Goal: Task Accomplishment & Management: Use online tool/utility

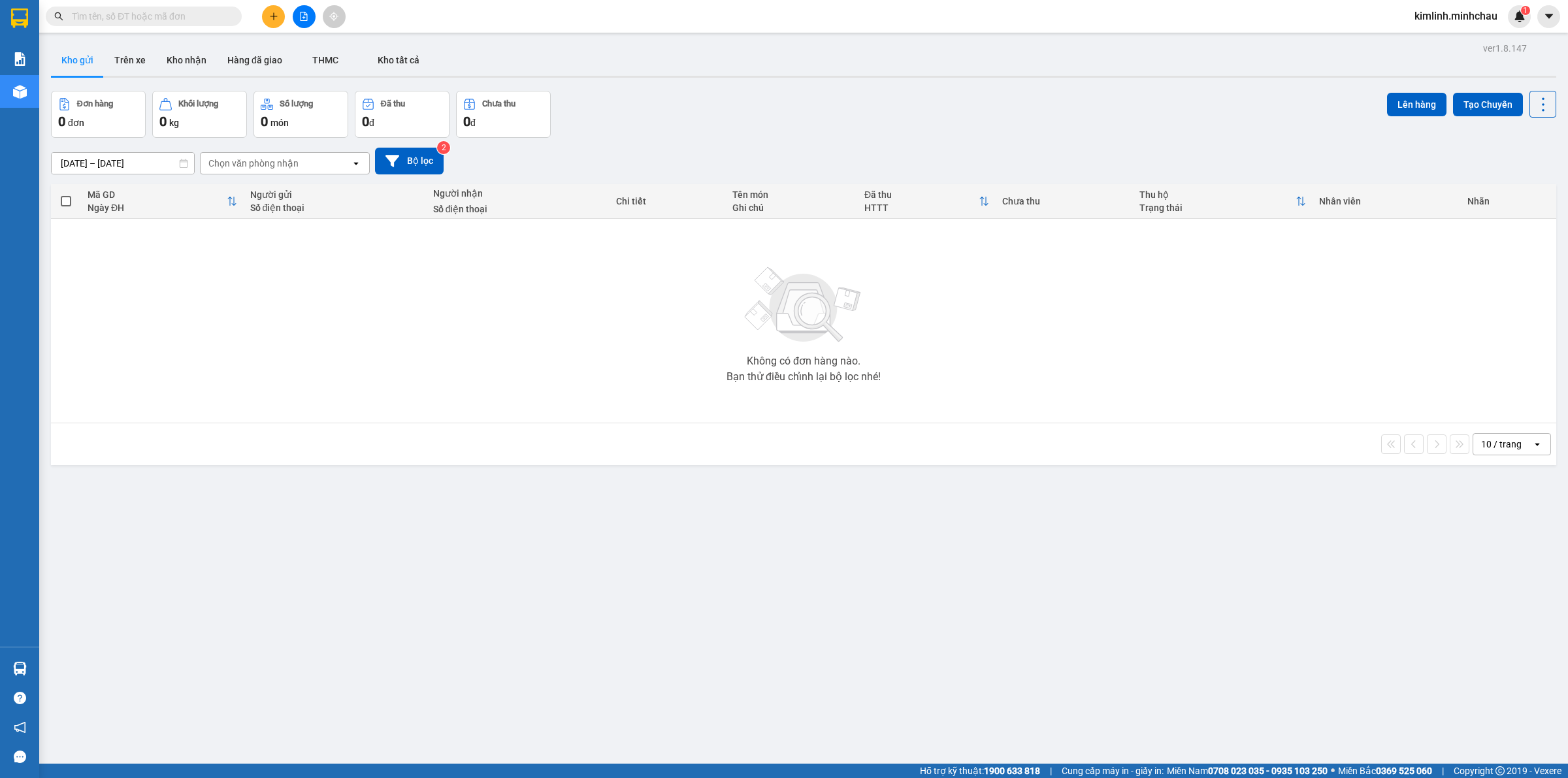
click at [121, 14] on input "text" at bounding box center [148, 16] width 154 height 15
paste input "2502020168"
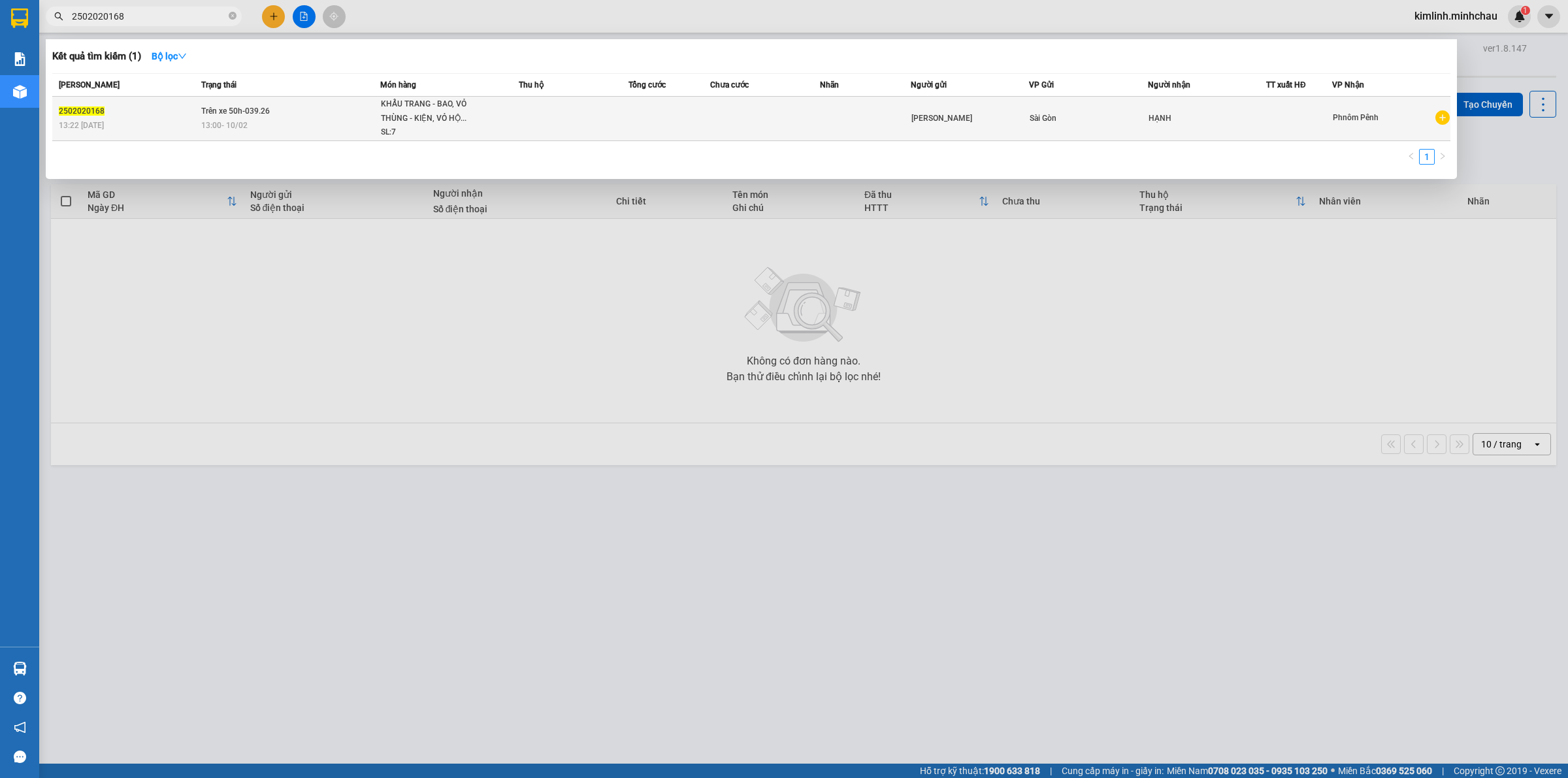
type input "2502020168"
click at [409, 134] on div "SL: 7" at bounding box center [430, 133] width 98 height 15
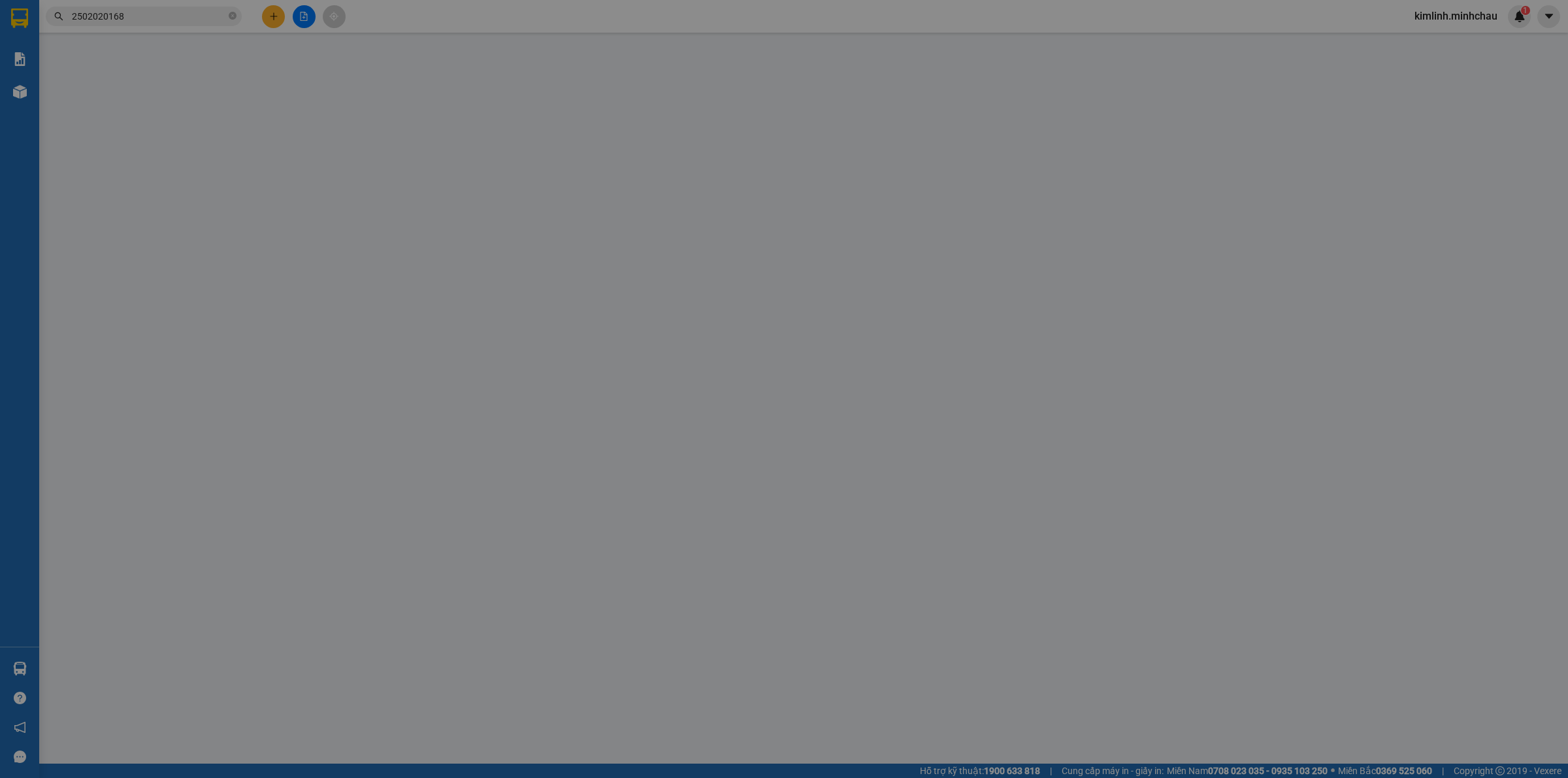
type input "[PERSON_NAME]"
type input "HẠNH"
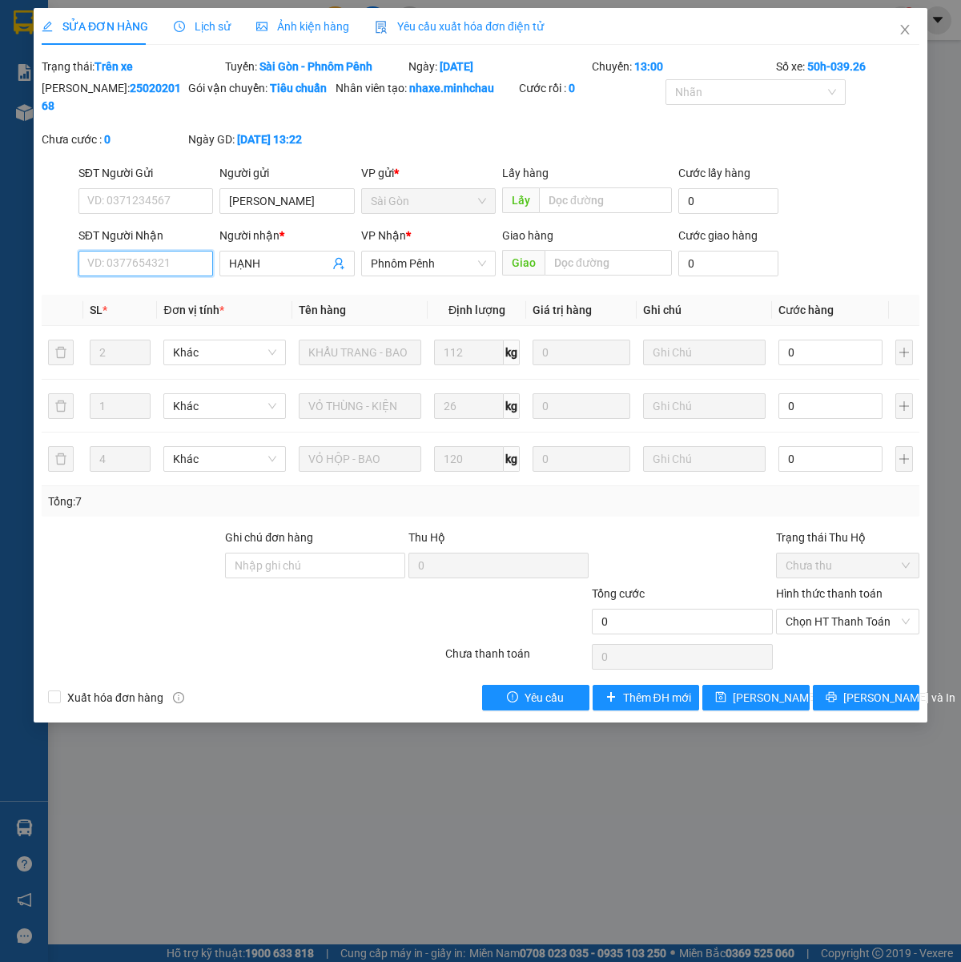
drag, startPoint x: 87, startPoint y: 266, endPoint x: 104, endPoint y: 166, distance: 101.7
click at [89, 266] on input "SĐT Người Nhận" at bounding box center [146, 264] width 135 height 26
click at [902, 38] on span "Close" at bounding box center [905, 30] width 45 height 45
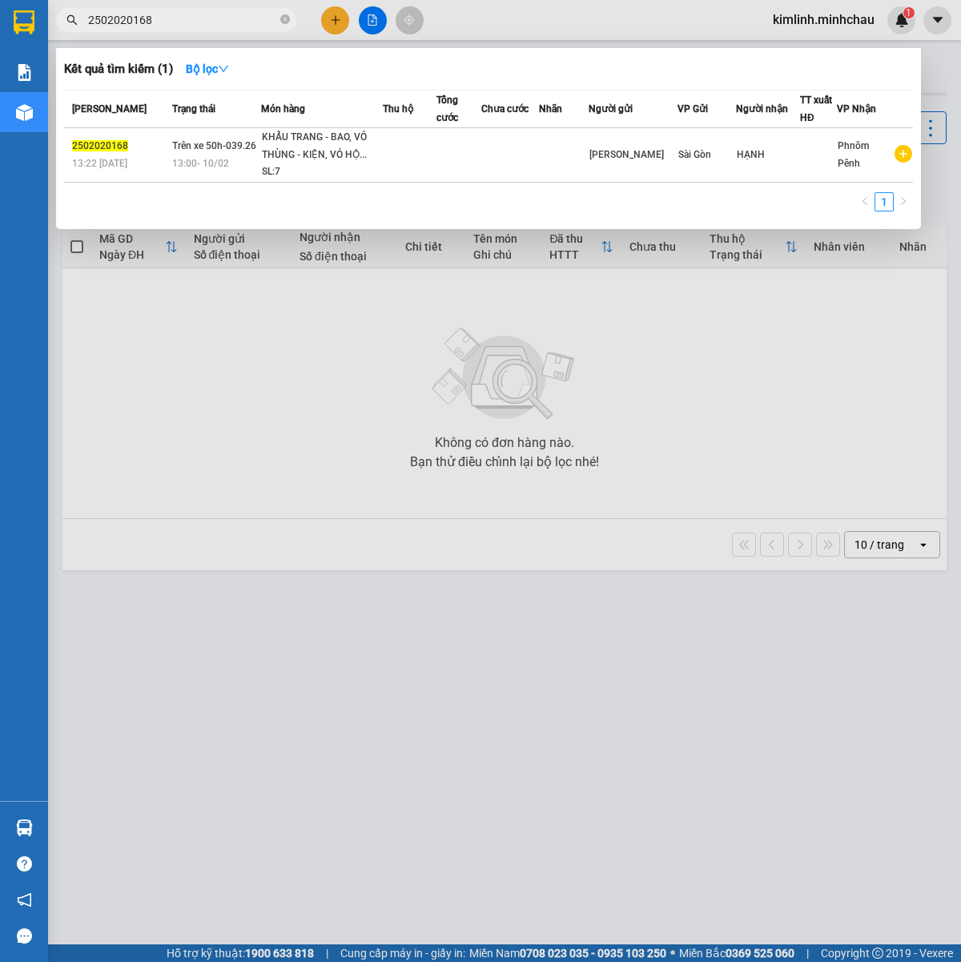
drag, startPoint x: 195, startPoint y: 14, endPoint x: 0, endPoint y: 38, distance: 196.0
click at [1, 38] on section "Kết quả tìm kiếm ( 1 ) Bộ lọc Mã ĐH Trạng thái Món hàng Thu hộ Tổng cước Chưa c…" at bounding box center [480, 481] width 961 height 962
paste input "1567"
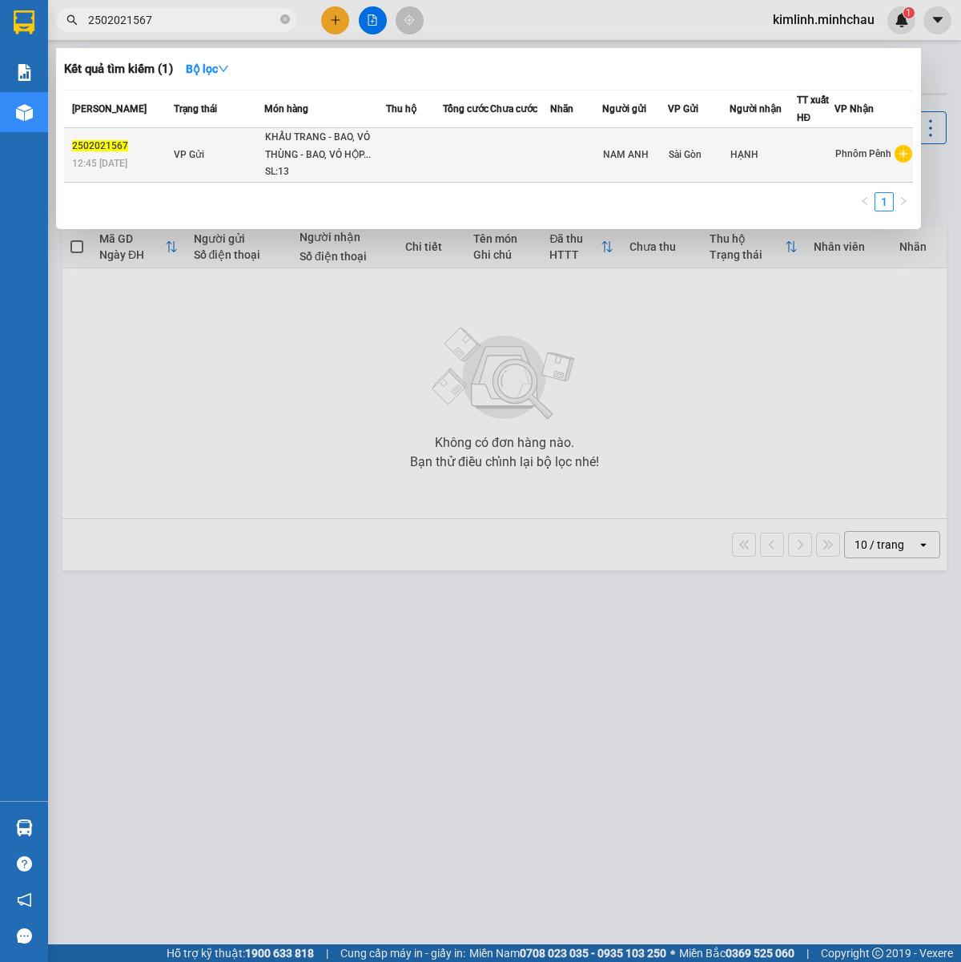
type input "2502021567"
click at [386, 161] on td at bounding box center [414, 155] width 57 height 54
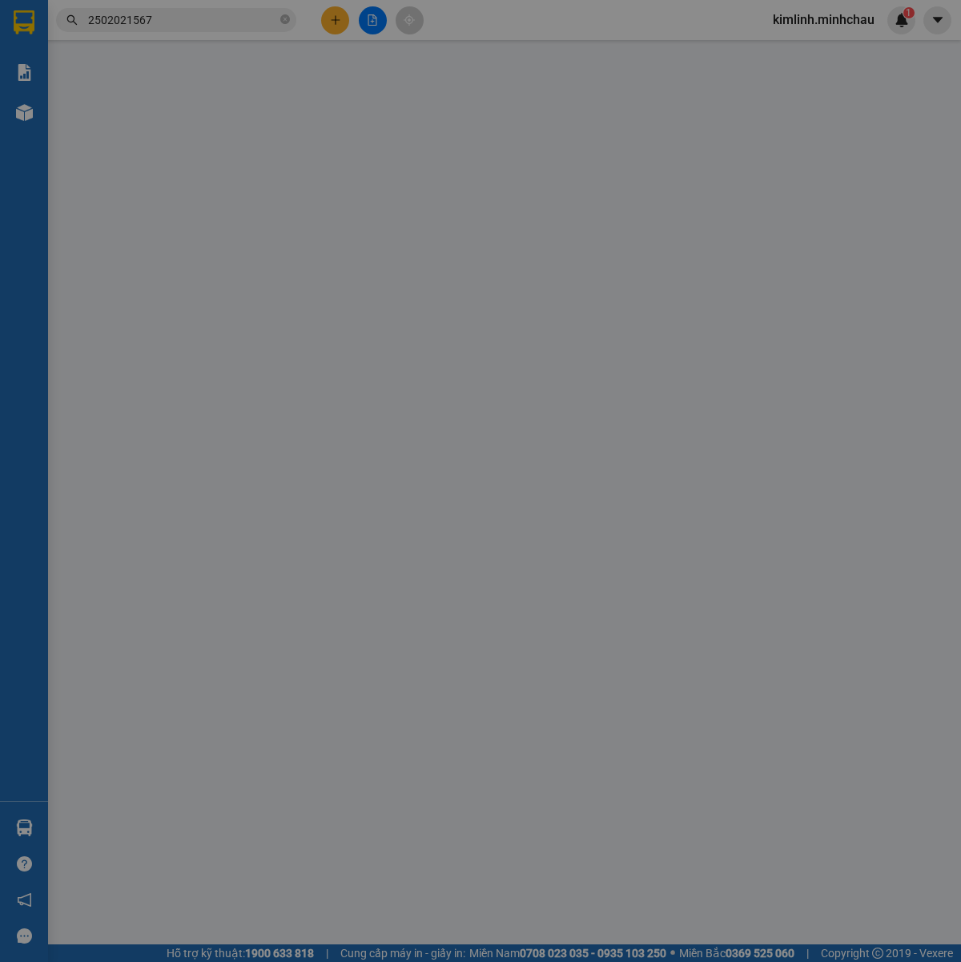
type input "NAM ANH"
type input "HẠNH"
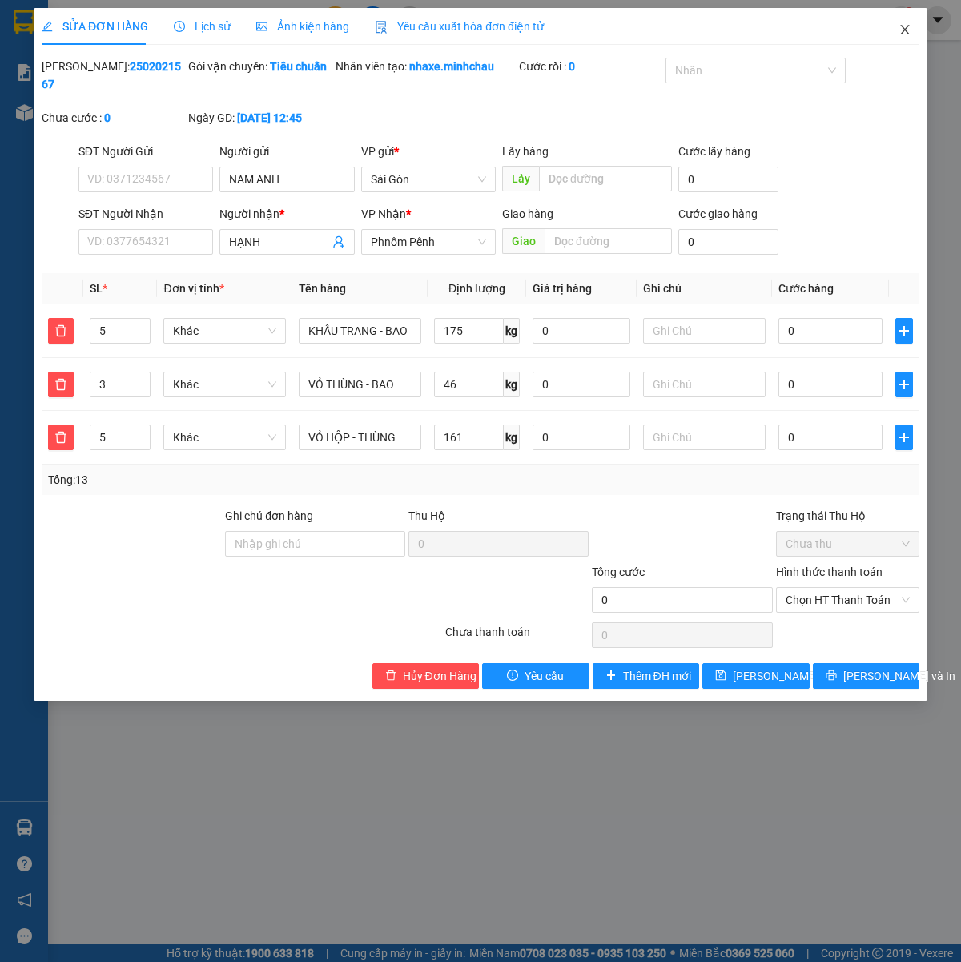
click at [901, 26] on icon "close" at bounding box center [905, 29] width 13 height 13
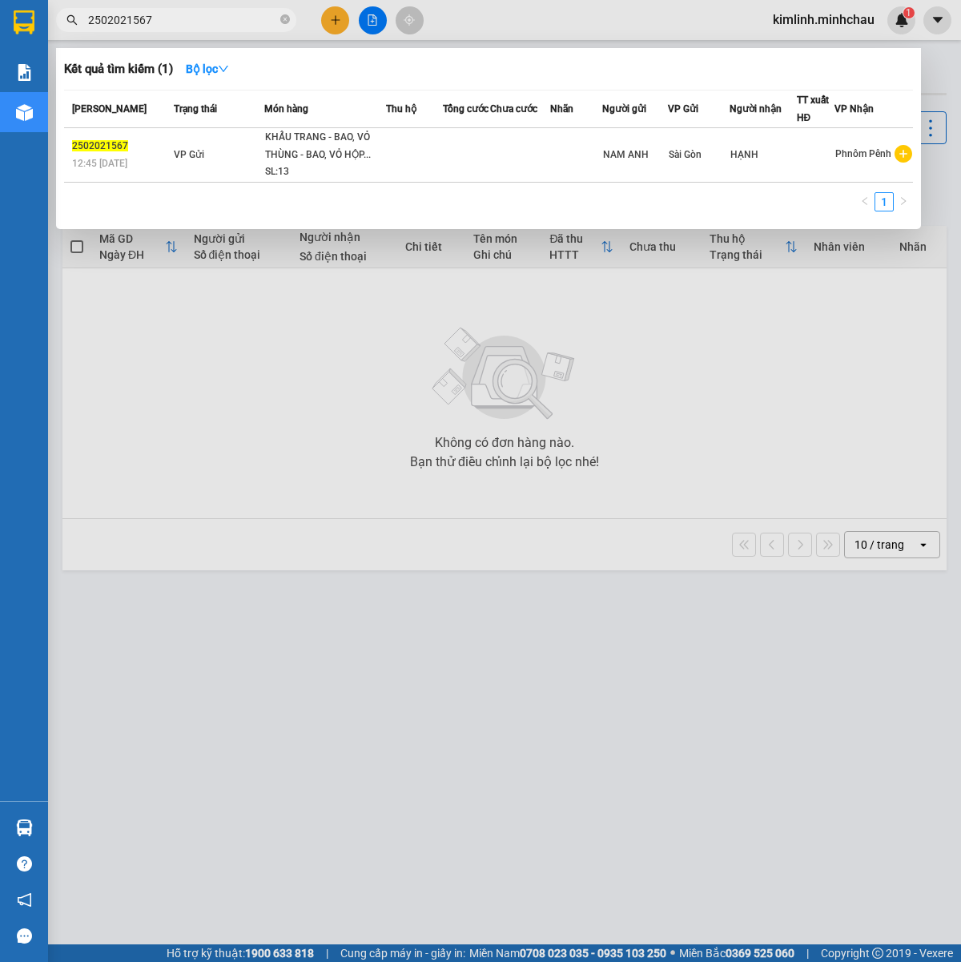
drag, startPoint x: 157, startPoint y: 17, endPoint x: -127, endPoint y: 12, distance: 283.6
click at [0, 12] on html "Kết quả tìm kiếm ( 1 ) Bộ lọc Mã ĐH Trạng thái Món hàng Thu hộ Tổng cước Chưa c…" at bounding box center [480, 481] width 961 height 962
paste input "2076"
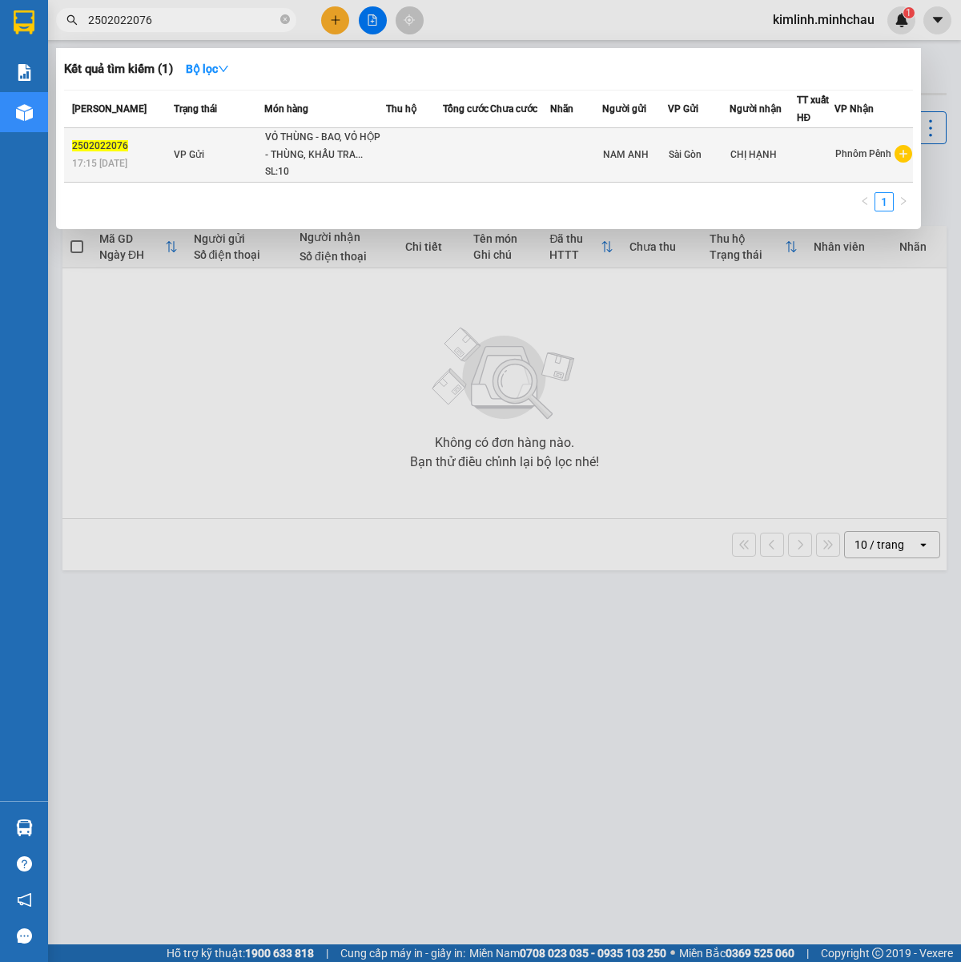
click at [340, 149] on div "VỎ THÙNG - BAO, VỎ HỘP - THÙNG, KHẨU TRA..." at bounding box center [325, 146] width 120 height 34
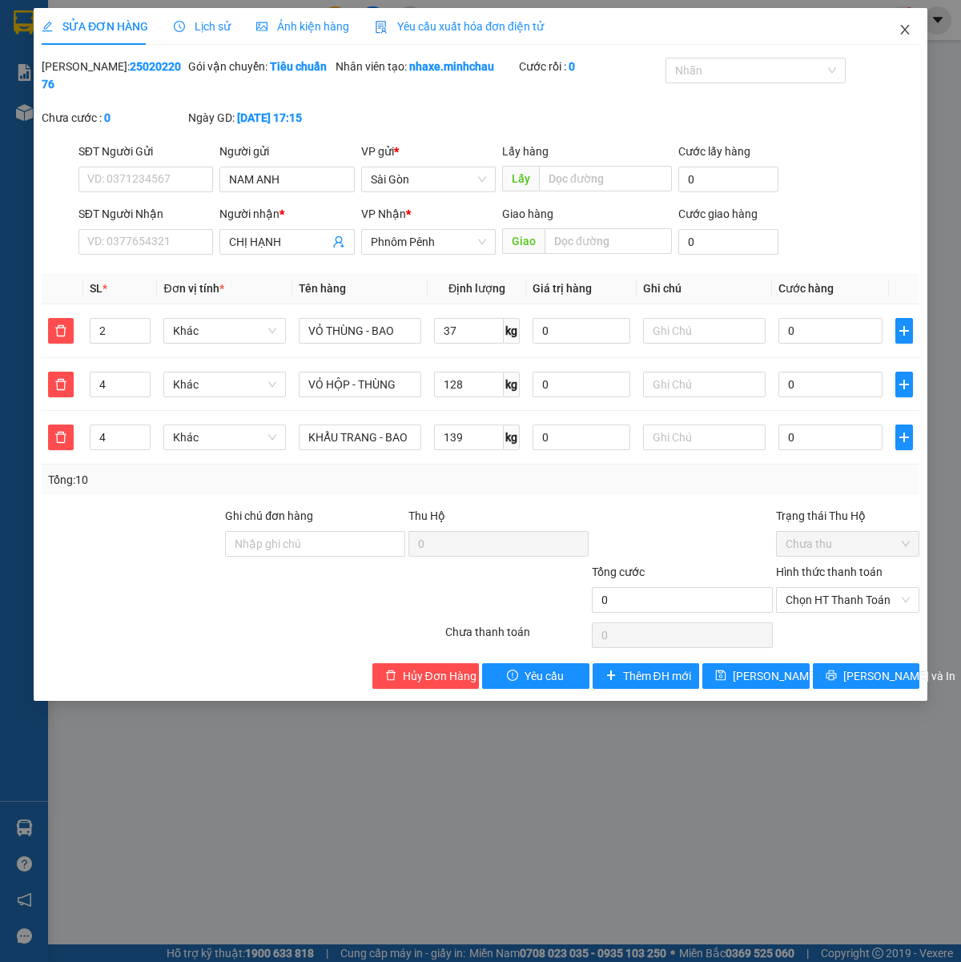
drag, startPoint x: 900, startPoint y: 33, endPoint x: 485, endPoint y: 46, distance: 414.4
click at [901, 33] on icon "close" at bounding box center [905, 29] width 13 height 13
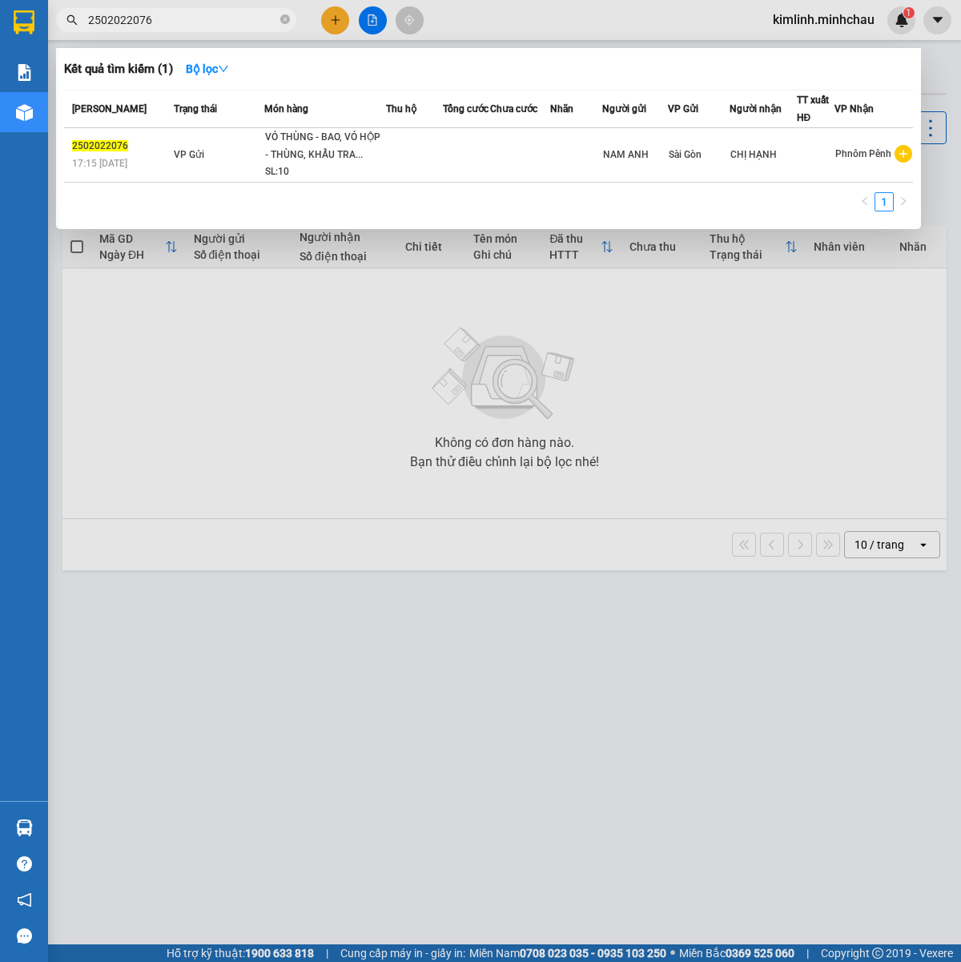
drag, startPoint x: 204, startPoint y: 14, endPoint x: -115, endPoint y: 29, distance: 320.0
click at [0, 29] on html "Kết quả tìm kiếm ( 1 ) Bộ lọc Mã ĐH Trạng thái Món hàng Thu hộ Tổng cước Chưa c…" at bounding box center [480, 481] width 961 height 962
paste input "3687"
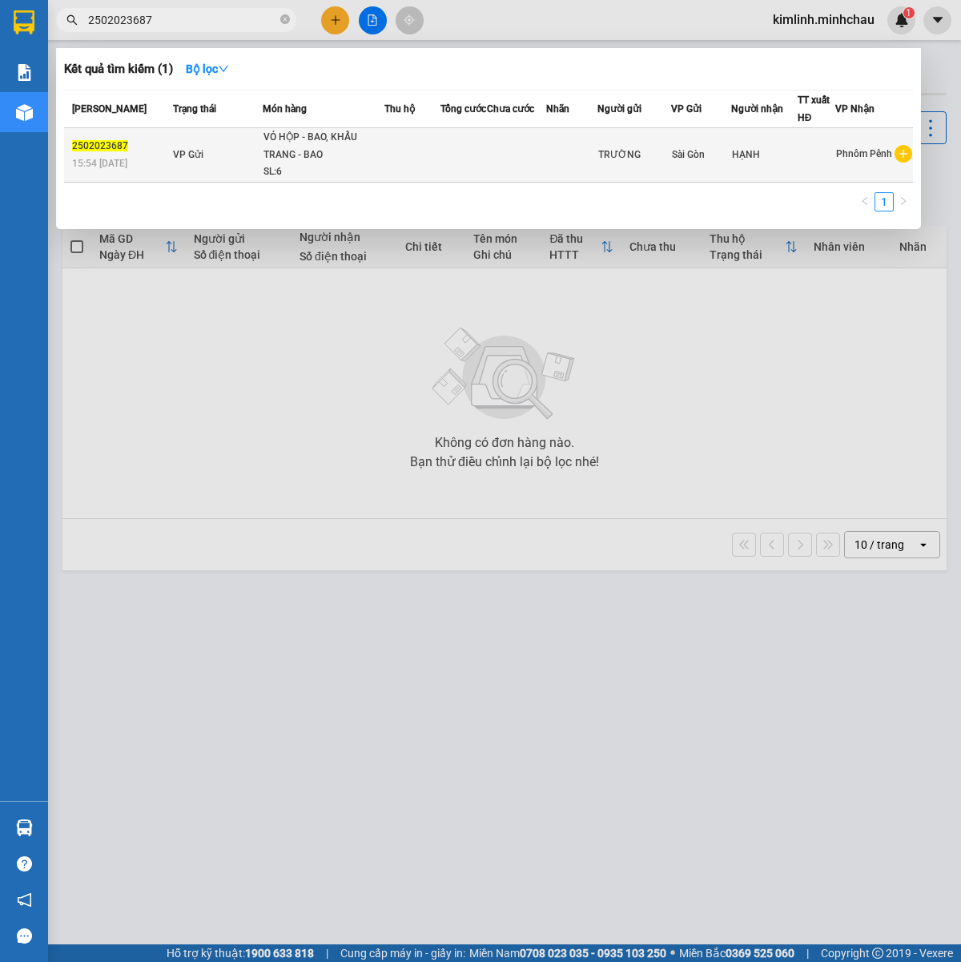
click at [322, 156] on div "VỎ HỘP - BAO, KHẨU TRANG - BAO" at bounding box center [324, 146] width 120 height 34
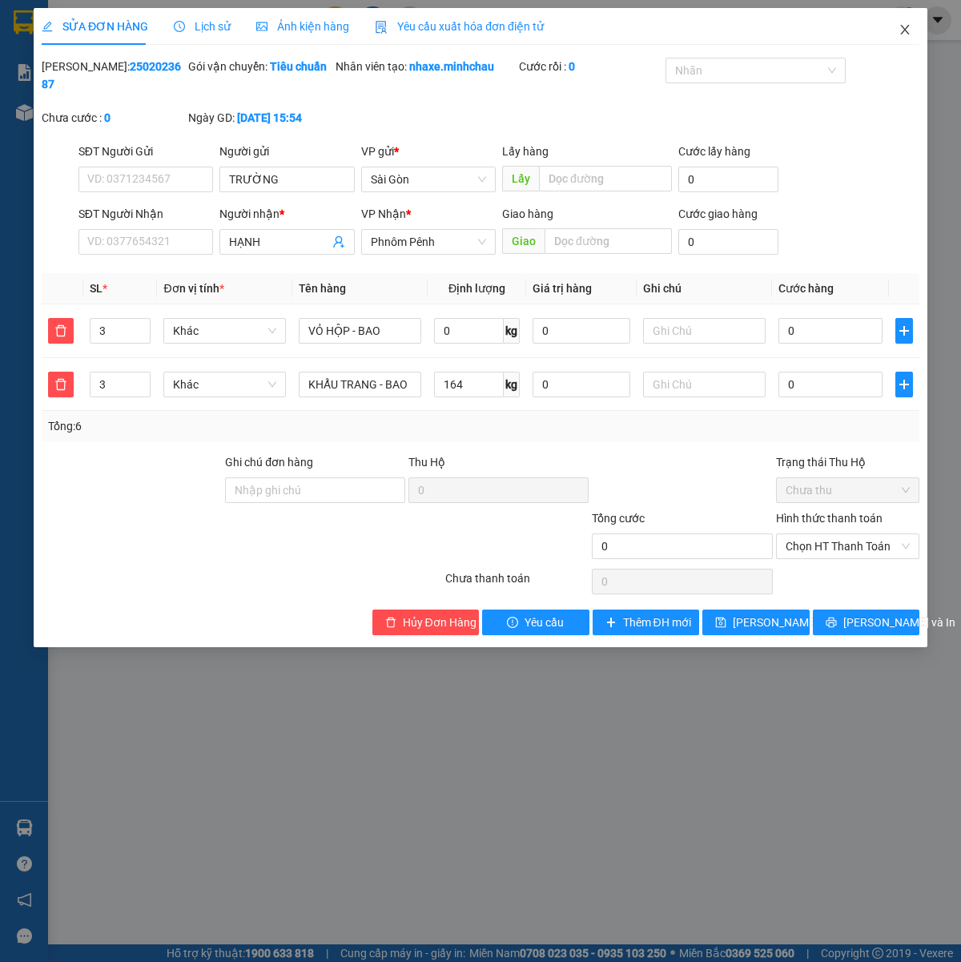
click at [909, 26] on icon "close" at bounding box center [905, 29] width 13 height 13
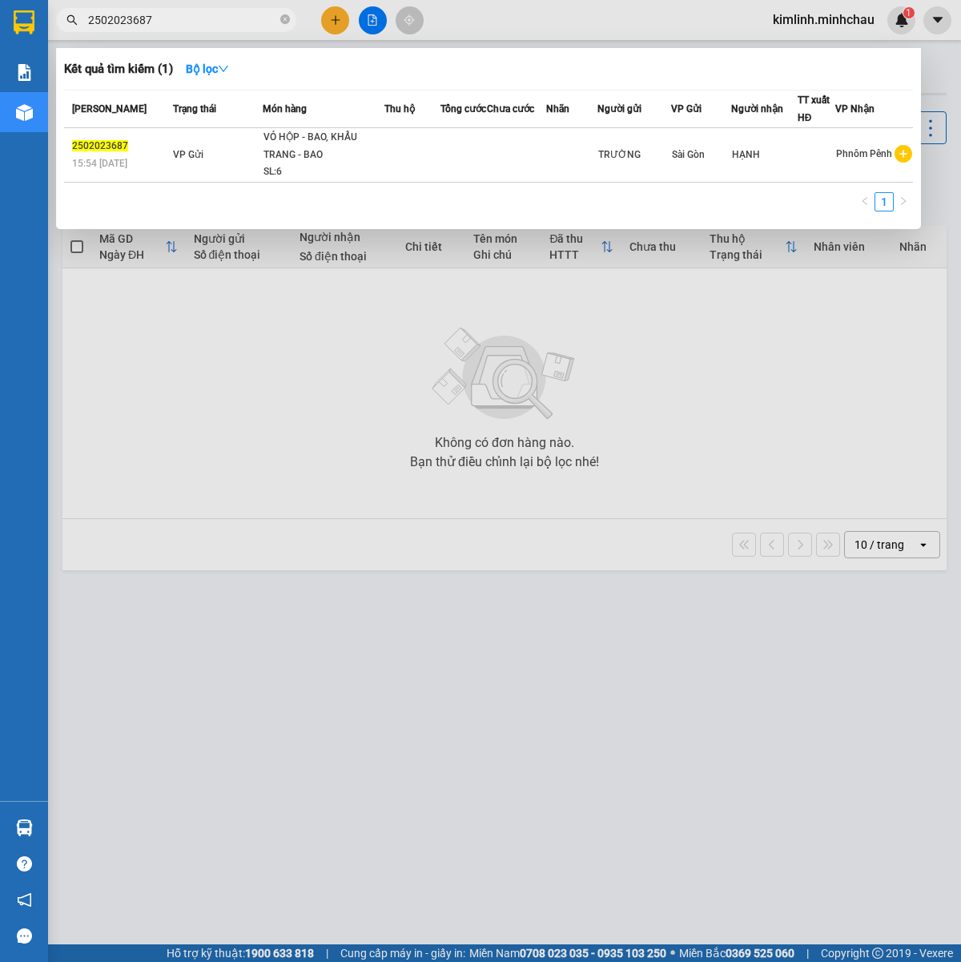
drag, startPoint x: 175, startPoint y: 14, endPoint x: -80, endPoint y: 5, distance: 254.9
click at [0, 5] on html "Kết quả tìm kiếm ( 1 ) Bộ lọc Mã ĐH Trạng thái Món hàng Thu hộ Tổng cước Chưa c…" at bounding box center [480, 481] width 961 height 962
paste input "1"
type input "2502023681"
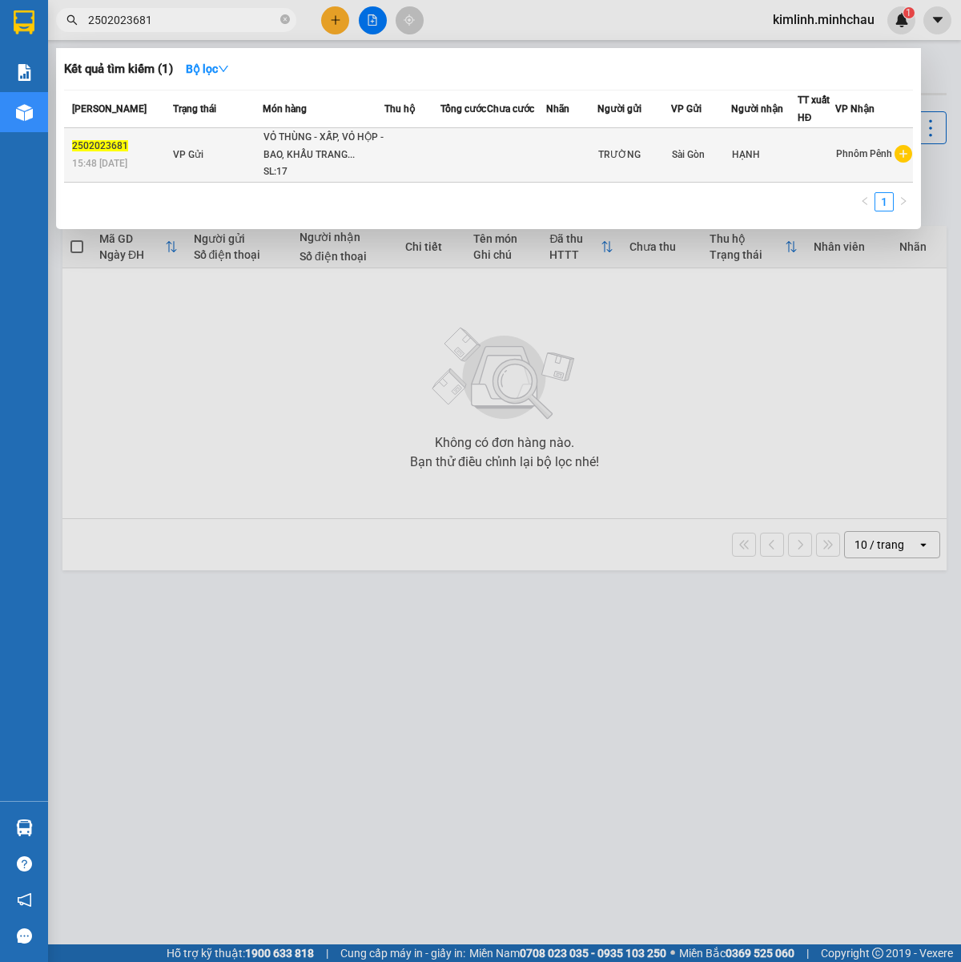
click at [291, 171] on div "SL: 17" at bounding box center [324, 172] width 120 height 18
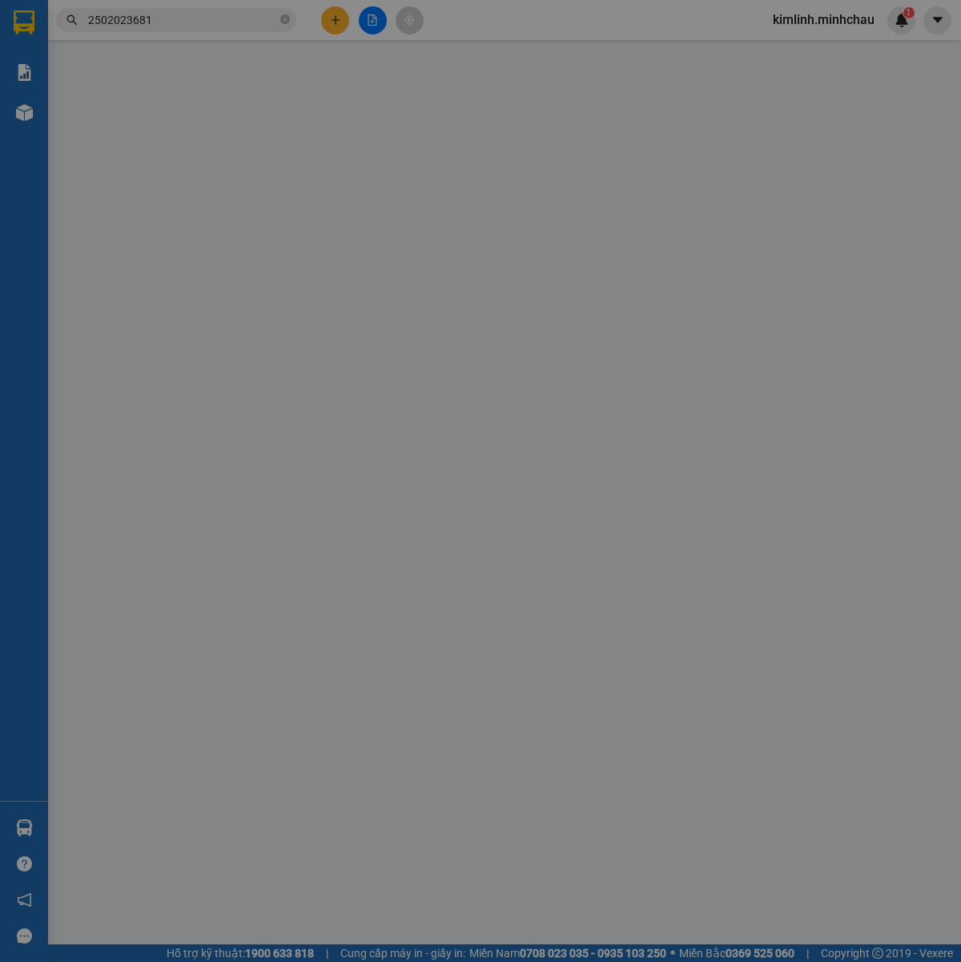
type input "TRƯỜNG"
type input "HẠNH"
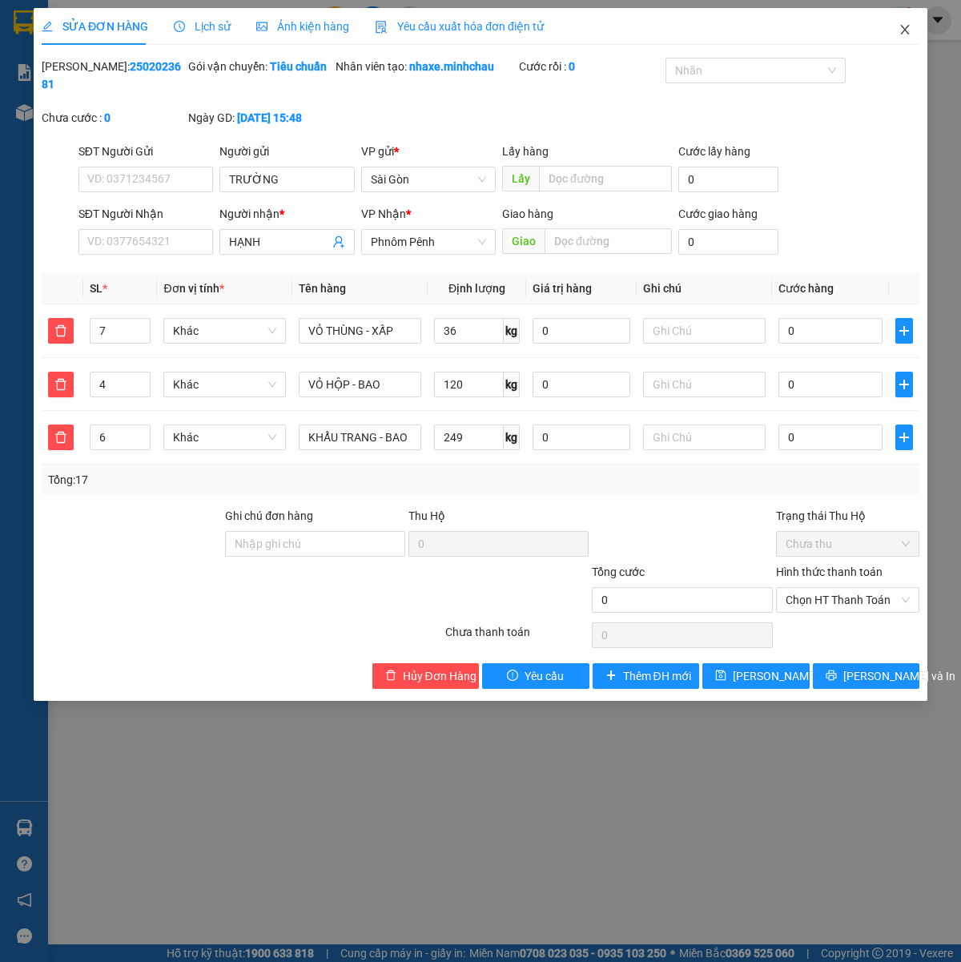
drag, startPoint x: 904, startPoint y: 21, endPoint x: 789, endPoint y: 10, distance: 115.0
click at [904, 21] on span "Close" at bounding box center [905, 30] width 45 height 45
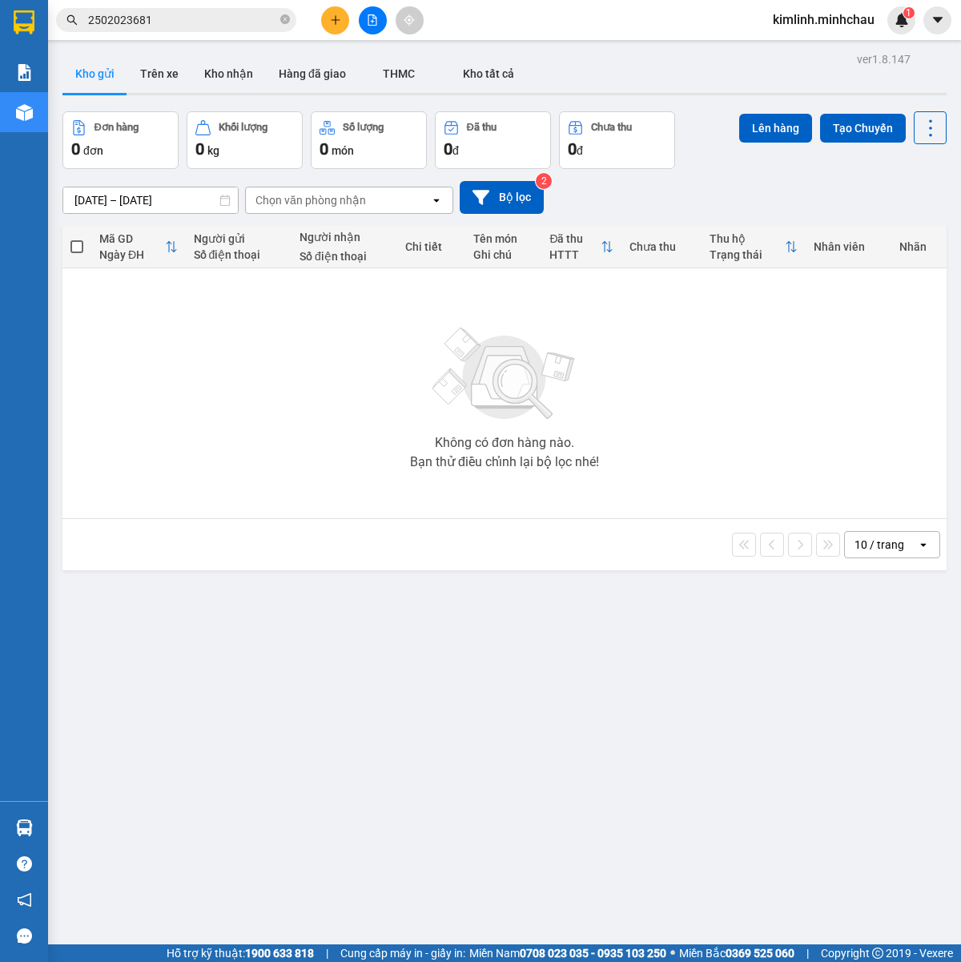
drag, startPoint x: 176, startPoint y: 20, endPoint x: -176, endPoint y: 18, distance: 352.5
click at [0, 18] on html "Kết quả tìm kiếm ( 1 ) Bộ lọc Mã ĐH Trạng thái Món hàng Thu hộ Tổng cước Chưa c…" at bounding box center [480, 481] width 961 height 962
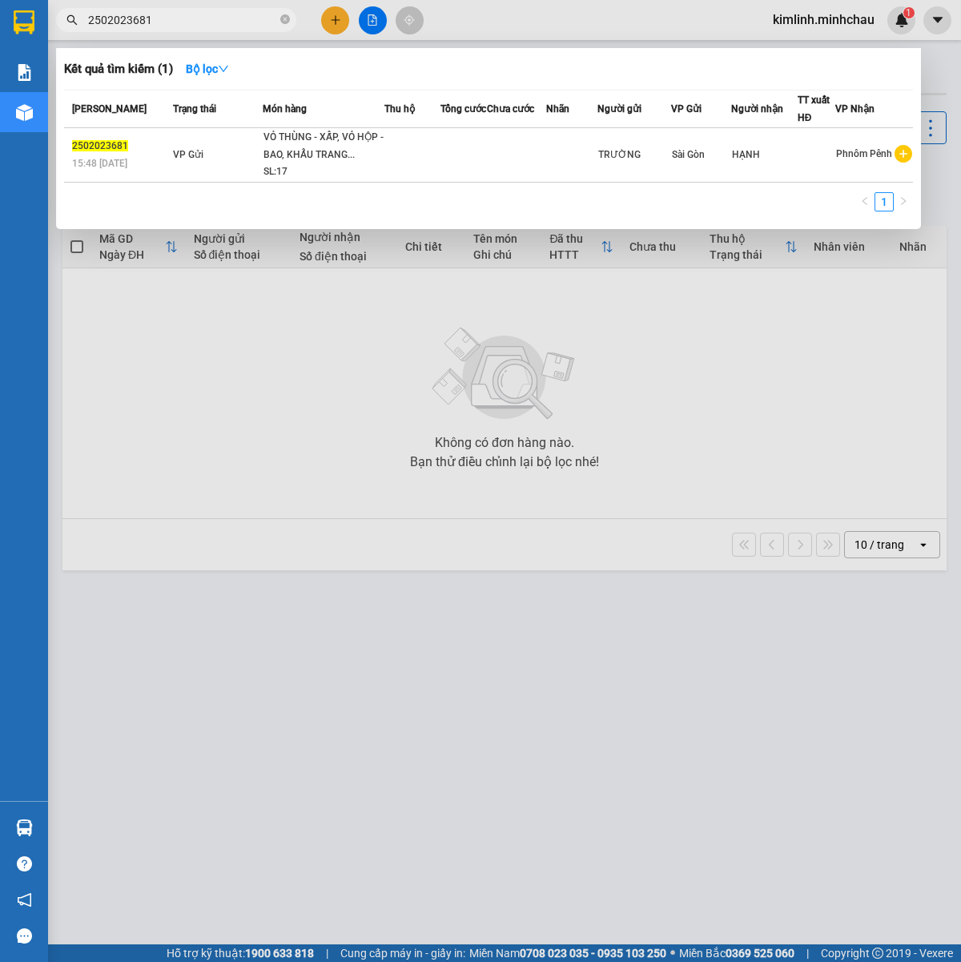
paste input "2170"
type input "2502022170"
click at [357, 163] on div "SL: 21" at bounding box center [325, 172] width 120 height 18
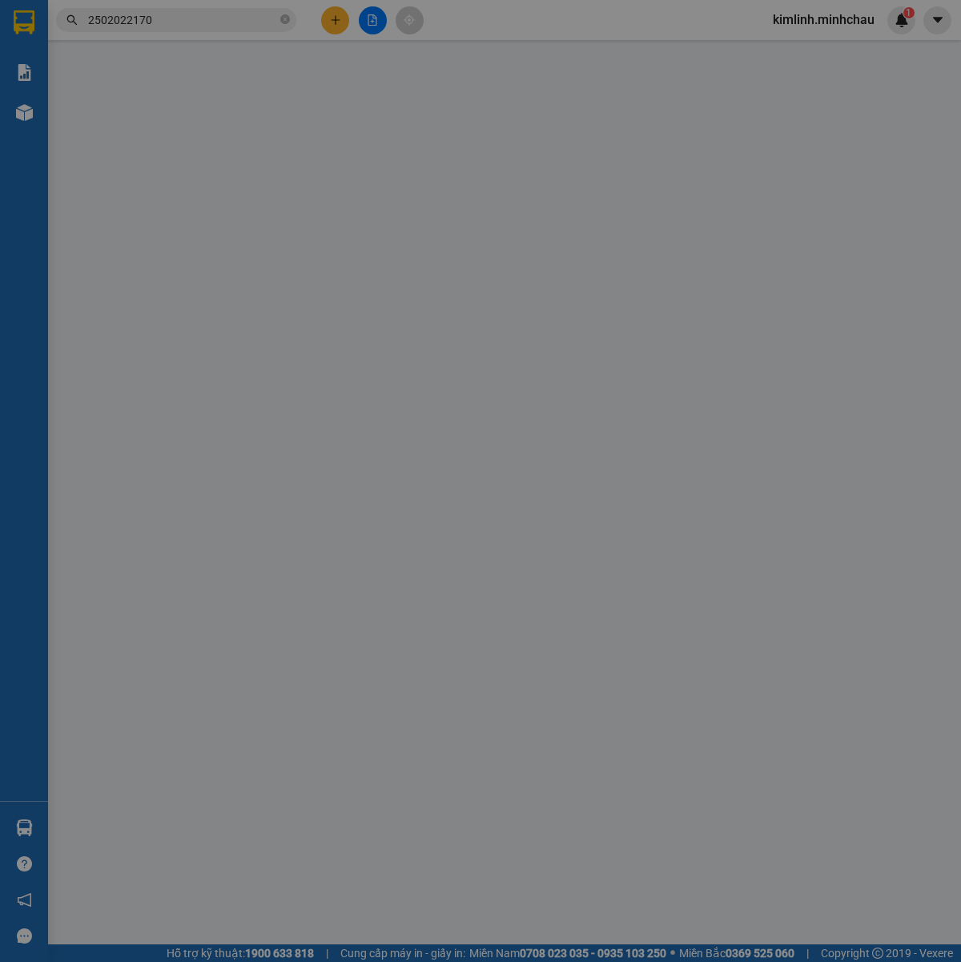
type input "CHỊ HẠNH"
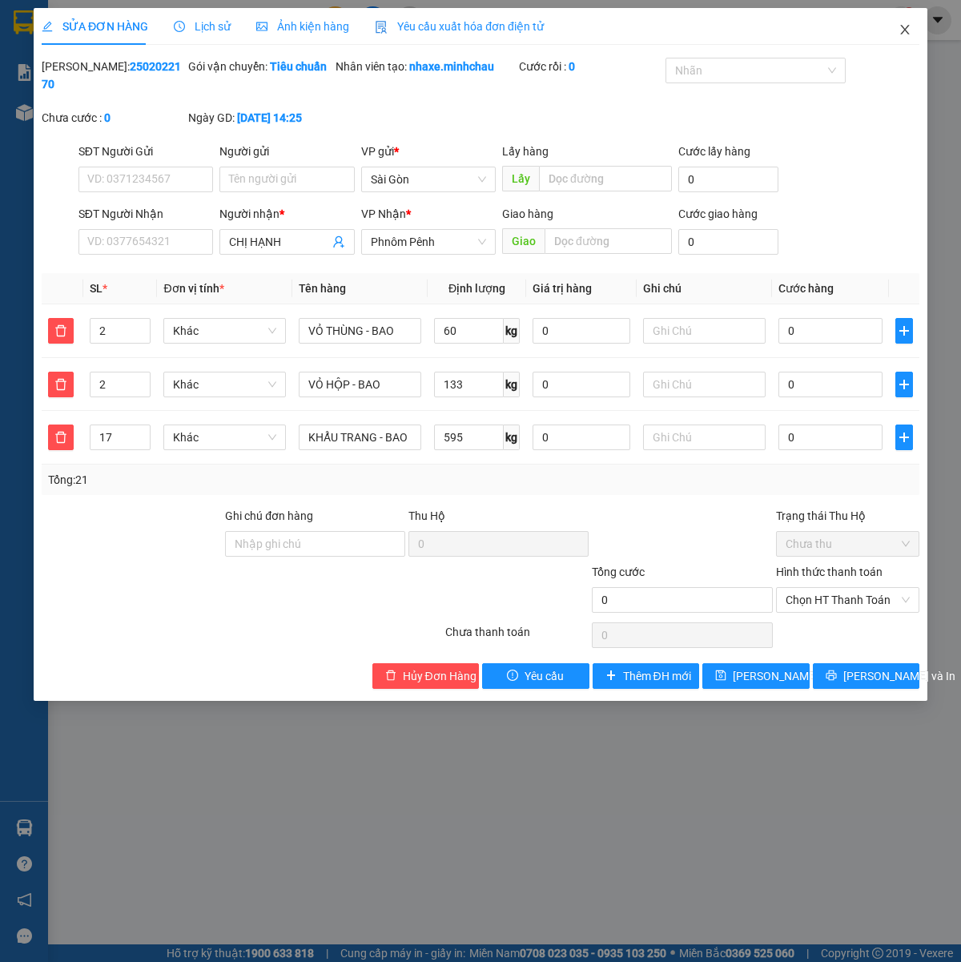
drag, startPoint x: 904, startPoint y: 30, endPoint x: 687, endPoint y: 40, distance: 216.5
click at [905, 30] on icon "close" at bounding box center [904, 30] width 9 height 10
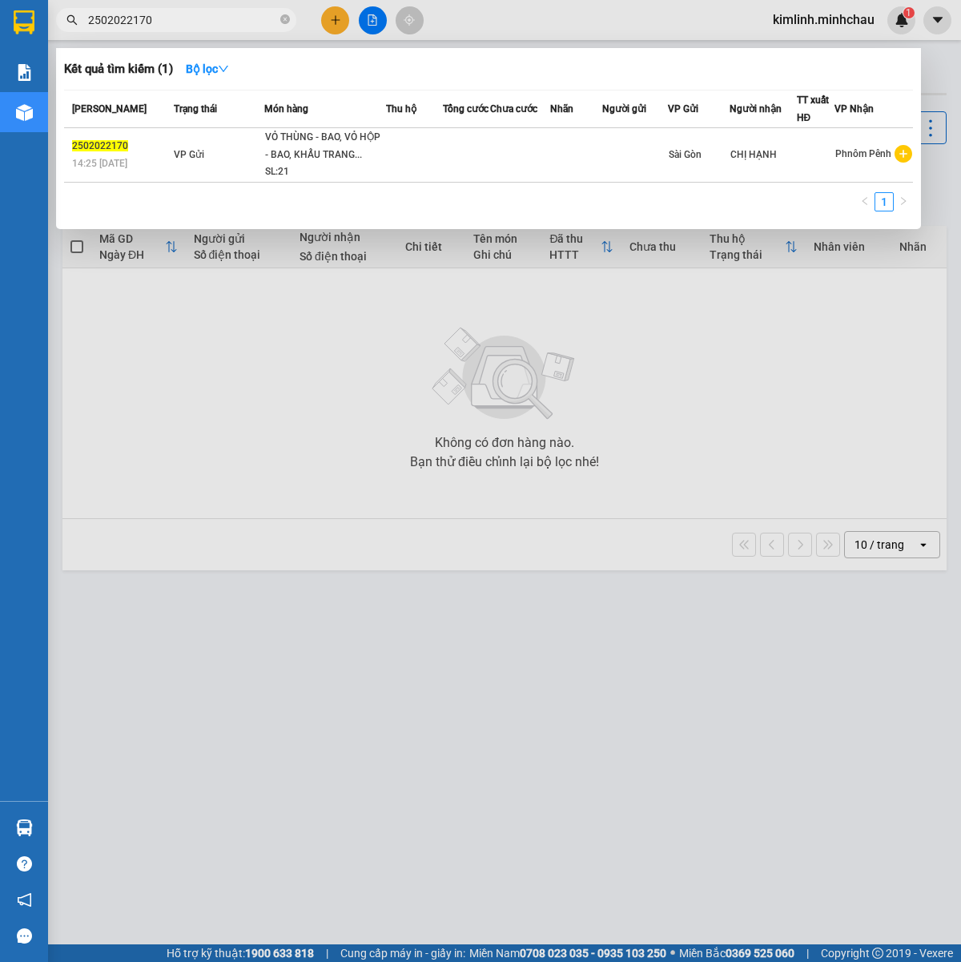
drag, startPoint x: 179, startPoint y: 21, endPoint x: -60, endPoint y: 25, distance: 238.8
click at [0, 25] on html "Kết quả tìm kiếm ( 1 ) Bộ lọc Mã ĐH Trạng thái Món hàng Thu hộ Tổng cước Chưa c…" at bounding box center [480, 481] width 961 height 962
paste input "3006049"
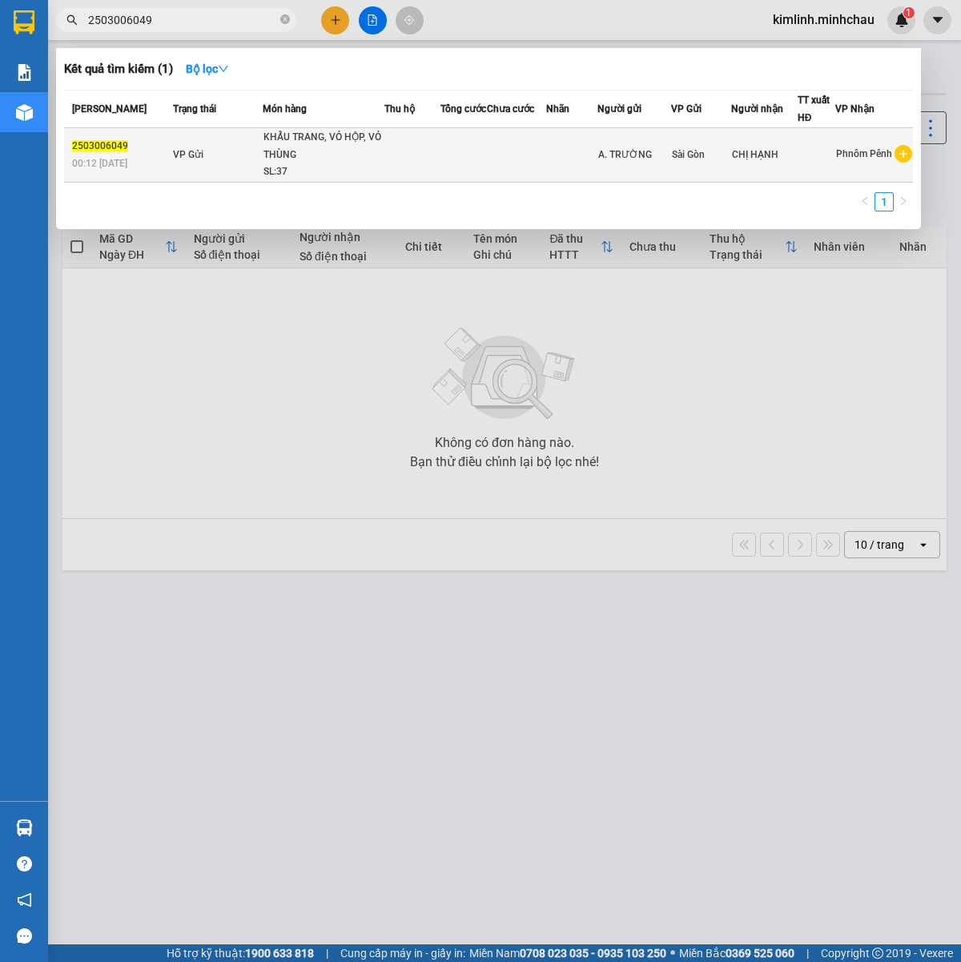
type input "2503006049"
click at [269, 160] on div "KHẨU TRANG, VỎ HỘP, VỎ THÙNG" at bounding box center [324, 146] width 120 height 34
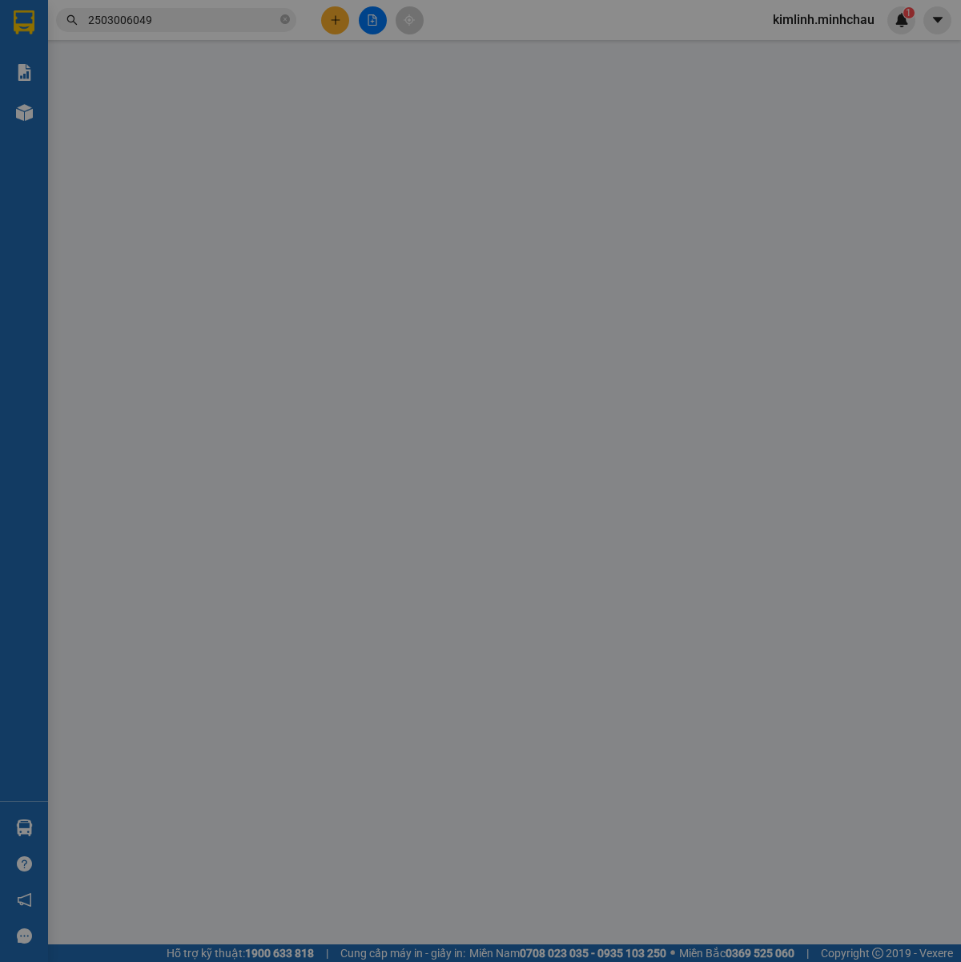
type input "A. TRƯỜNG"
type input "CHỊ HẠNH"
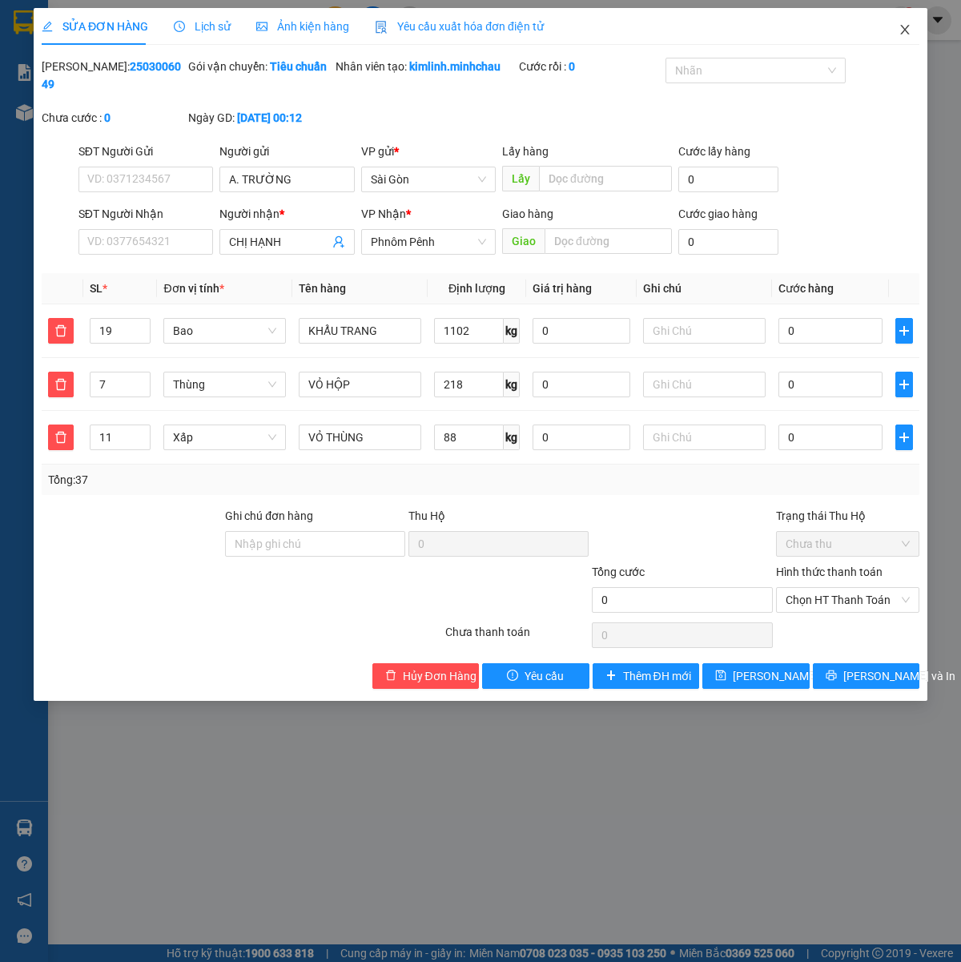
click at [907, 32] on icon "close" at bounding box center [904, 30] width 9 height 10
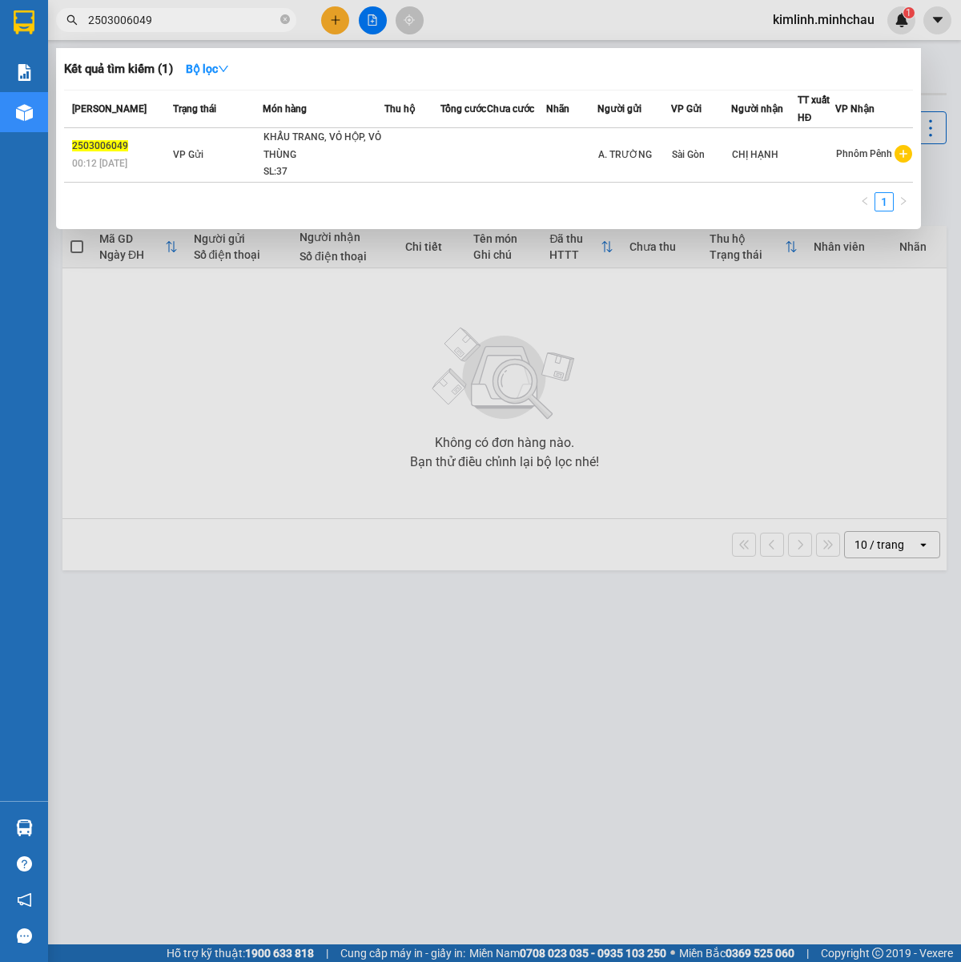
drag, startPoint x: 159, startPoint y: 24, endPoint x: -39, endPoint y: 20, distance: 197.9
click at [0, 20] on html "Kết quả tìm kiếm ( 1 ) Bộ lọc Mã ĐH Trạng thái Món hàng Thu hộ Tổng cước Chưa c…" at bounding box center [480, 481] width 961 height 962
paste input "2090"
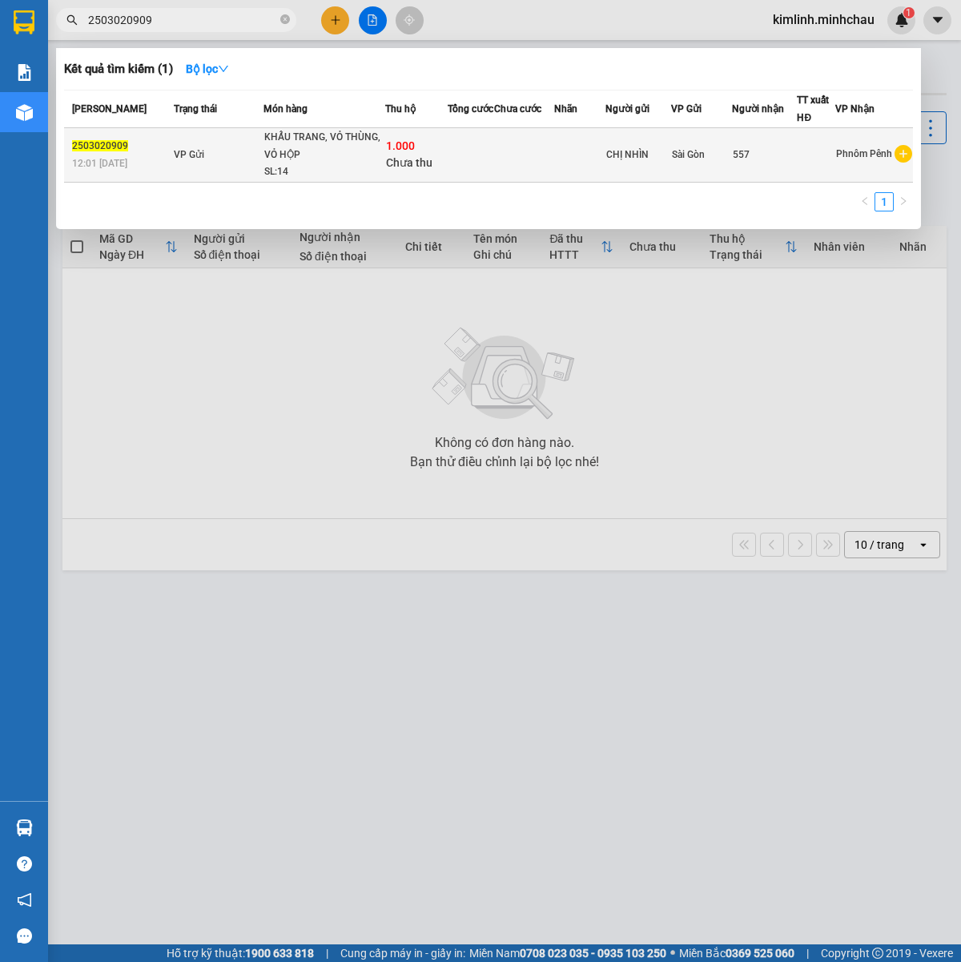
type input "2503020909"
click at [273, 170] on div "SL: 14" at bounding box center [324, 172] width 120 height 18
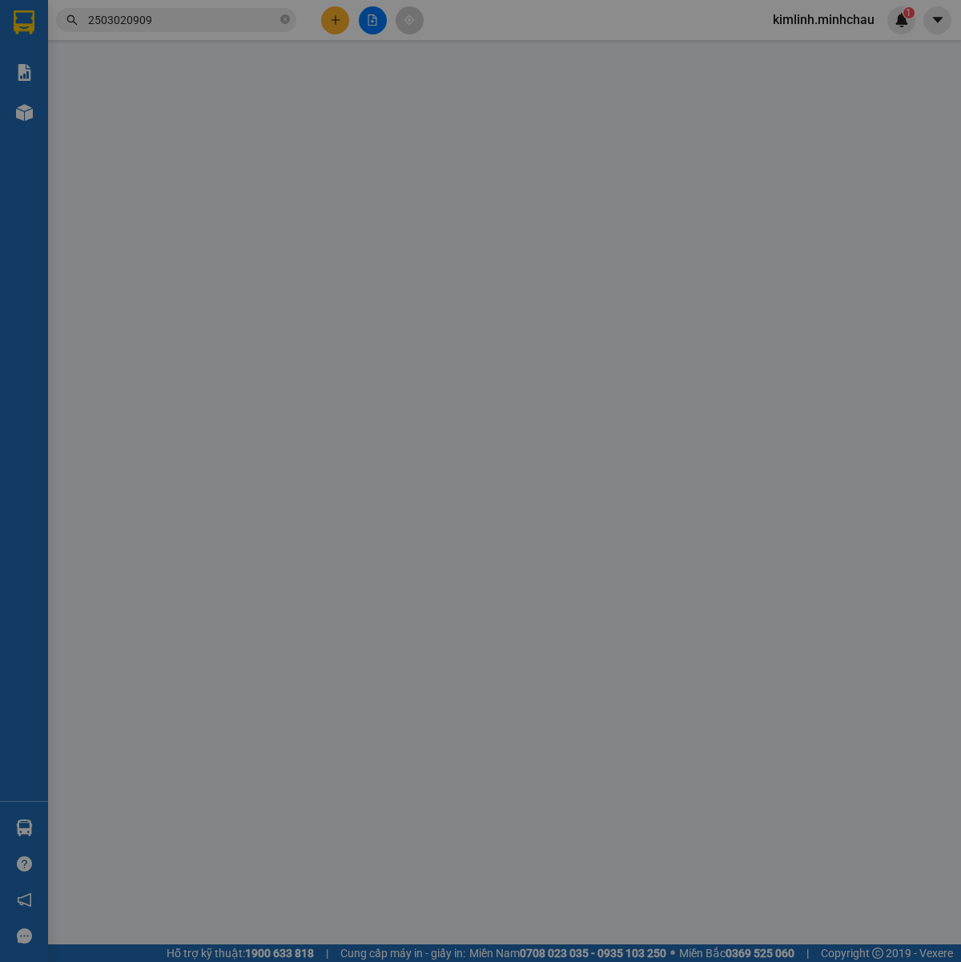
type input "CHỊ NHÌN"
type input "557"
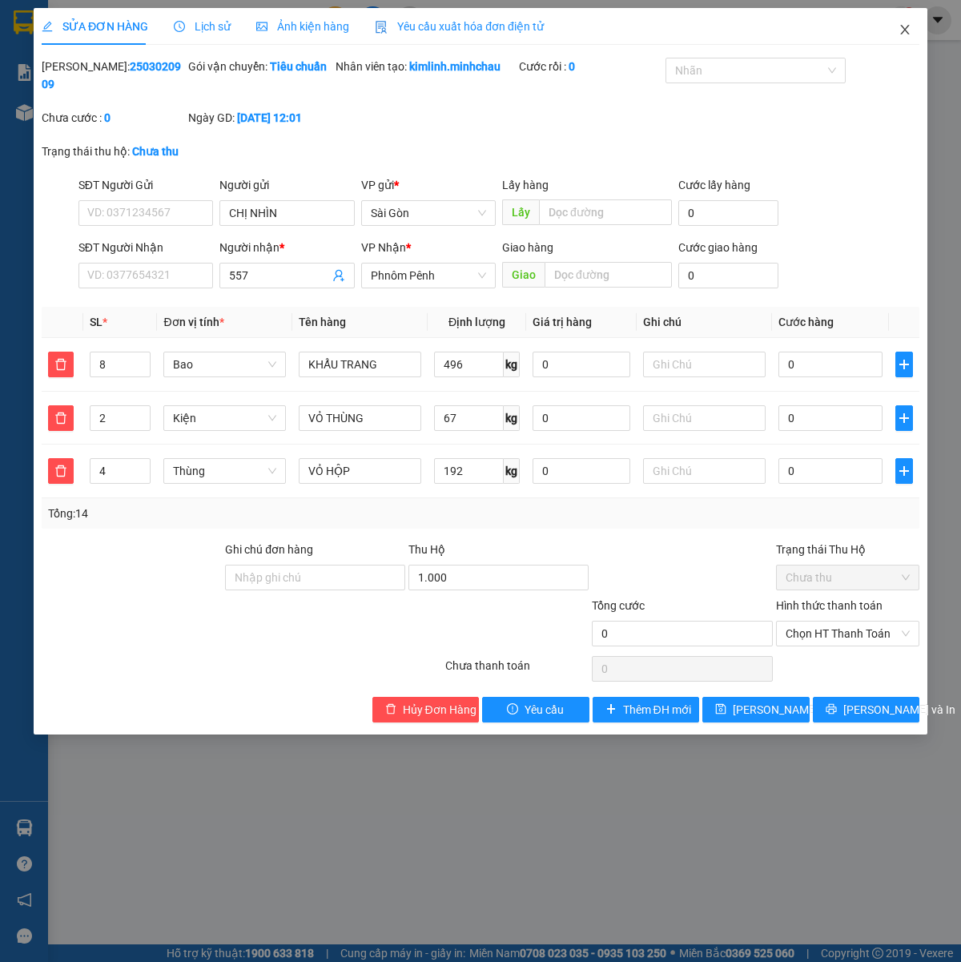
click at [911, 30] on icon "close" at bounding box center [905, 29] width 13 height 13
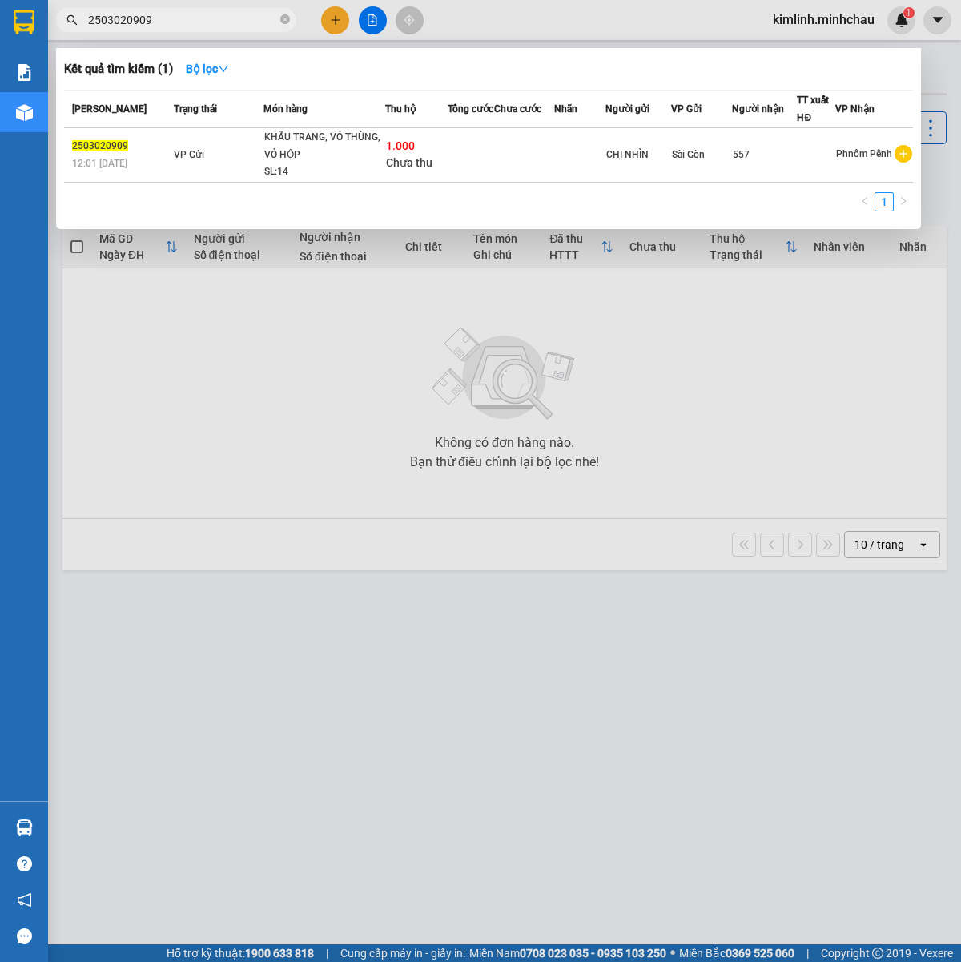
drag, startPoint x: -95, startPoint y: 32, endPoint x: -156, endPoint y: 34, distance: 61.7
click at [0, 34] on html "Kết quả tìm kiếm ( 1 ) Bộ lọc Mã ĐH Trạng thái Món hàng Thu hộ Tổng cước Chưa c…" at bounding box center [480, 481] width 961 height 962
paste input "06886"
type input "2503006886"
click at [308, 158] on div "VỎ HỘP, VỎ THÙNG, KHẨU TRANG" at bounding box center [324, 146] width 120 height 34
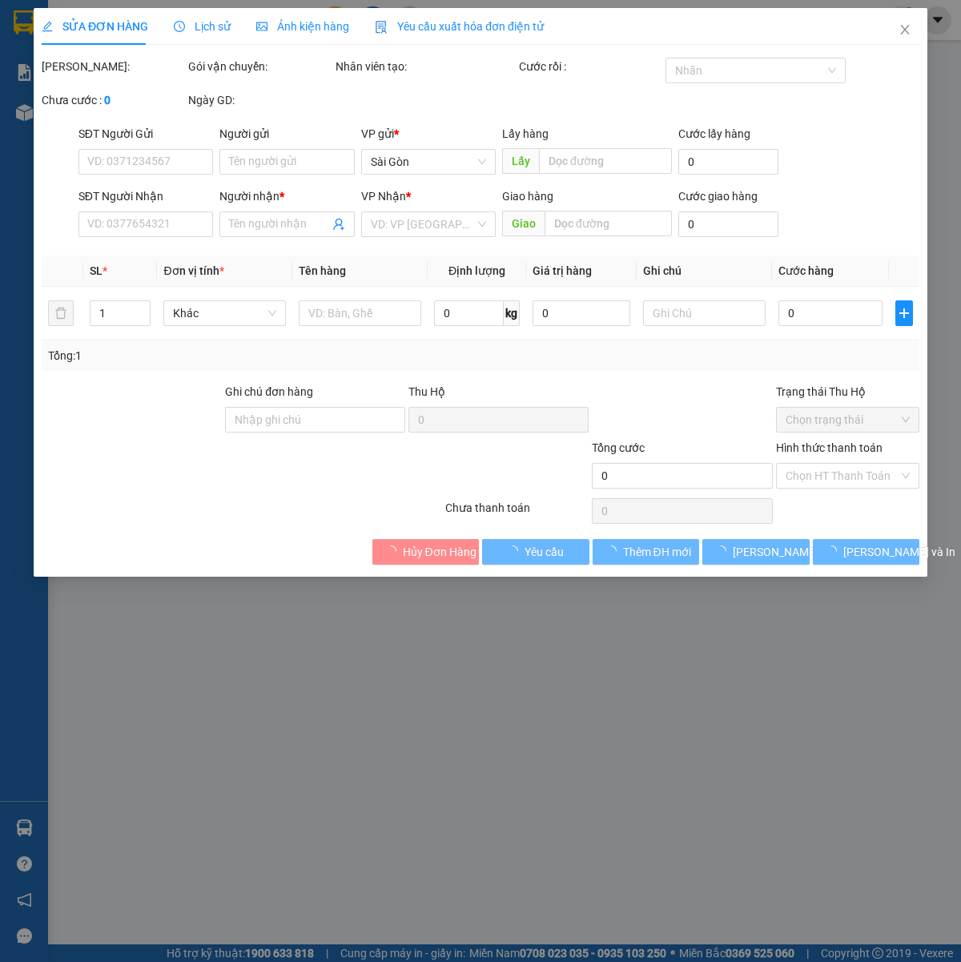
type input "CHỊ HẠNH"
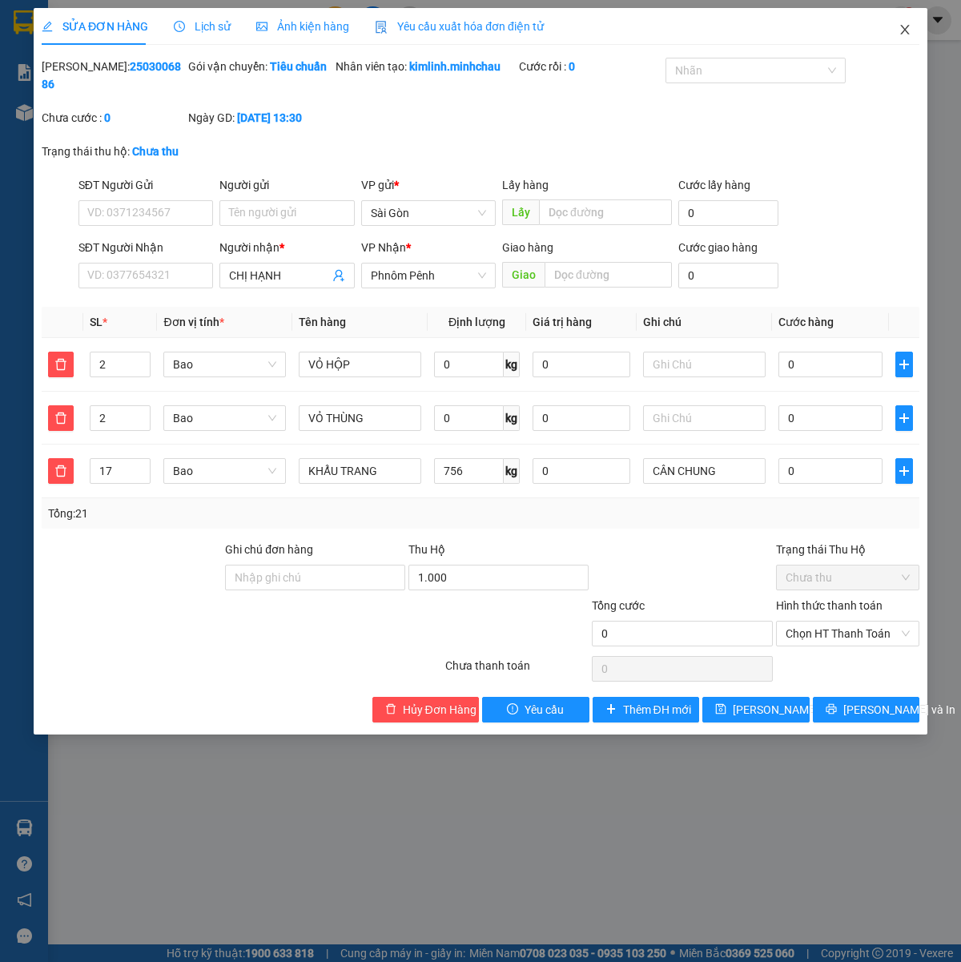
click at [915, 26] on span "Close" at bounding box center [905, 30] width 45 height 45
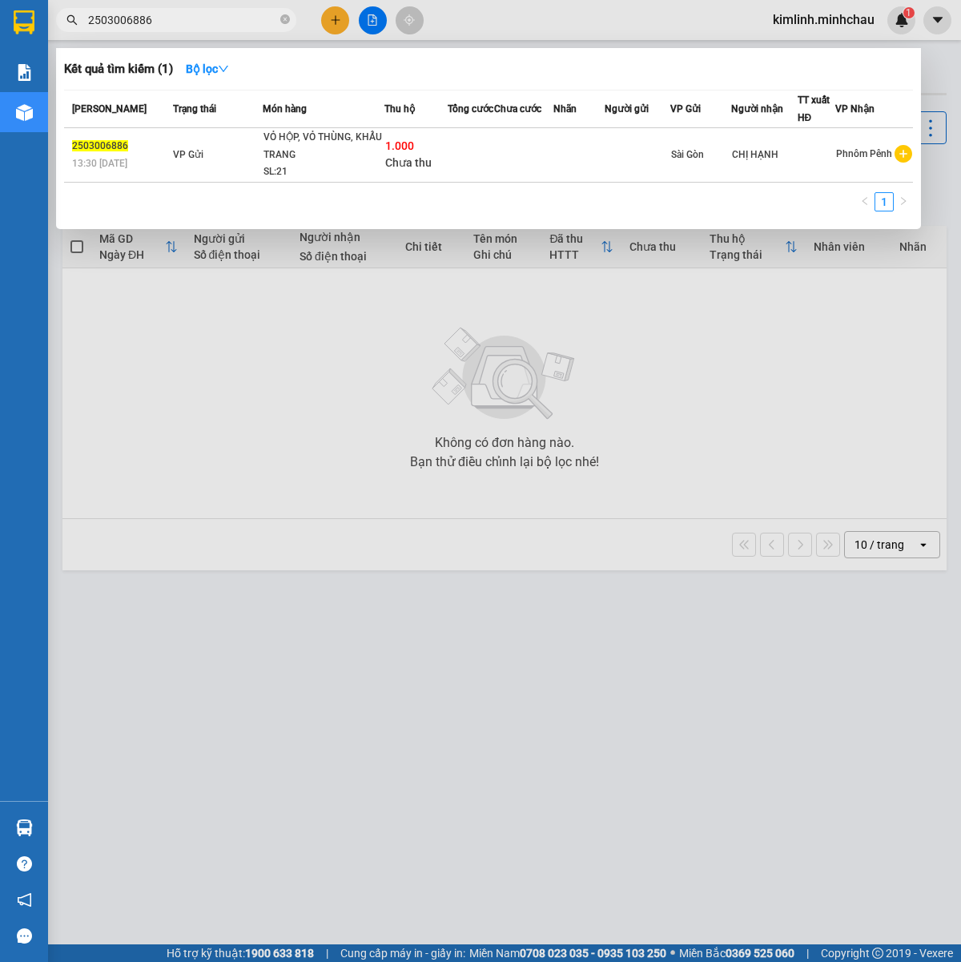
drag, startPoint x: 175, startPoint y: 20, endPoint x: -123, endPoint y: 20, distance: 298.0
click at [0, 20] on html "Kết quả tìm kiếm ( 1 ) Bộ lọc Mã ĐH Trạng thái Món hàng Thu hộ Tổng cước Chưa c…" at bounding box center [480, 481] width 961 height 962
paste input "24762"
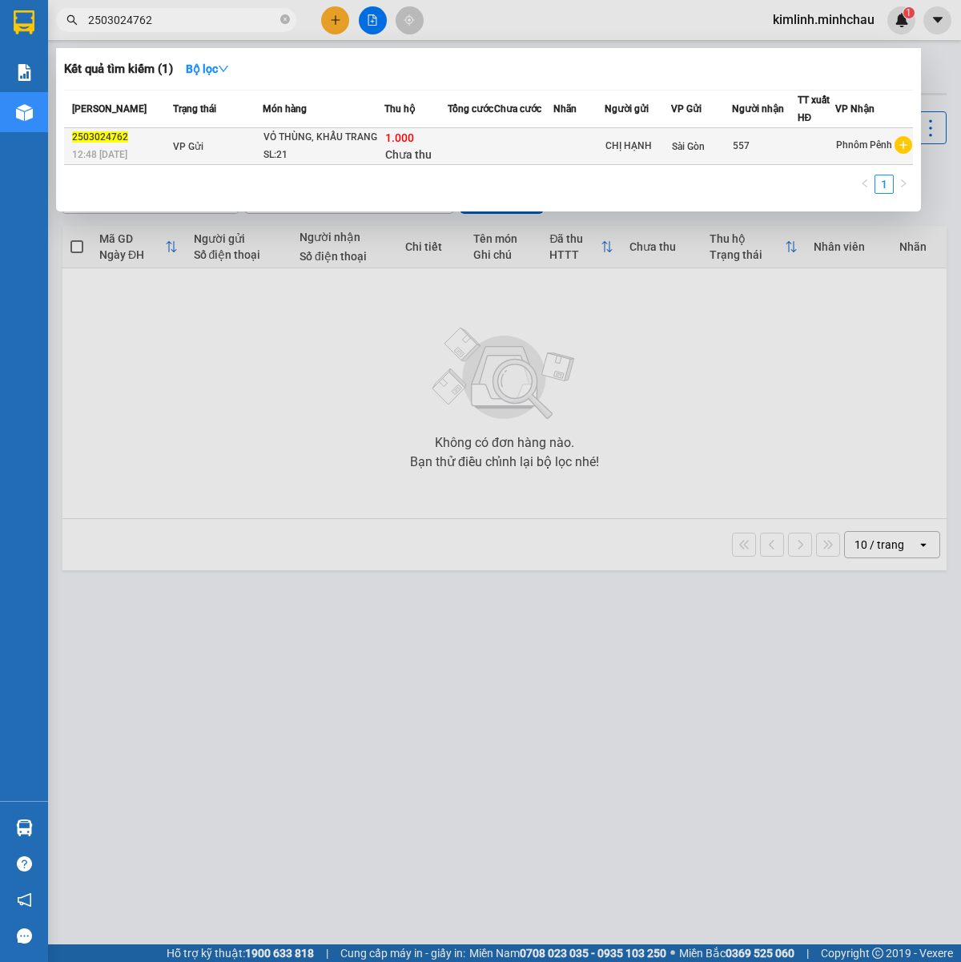
type input "2503024762"
click at [312, 159] on div "SL: 21" at bounding box center [324, 156] width 120 height 18
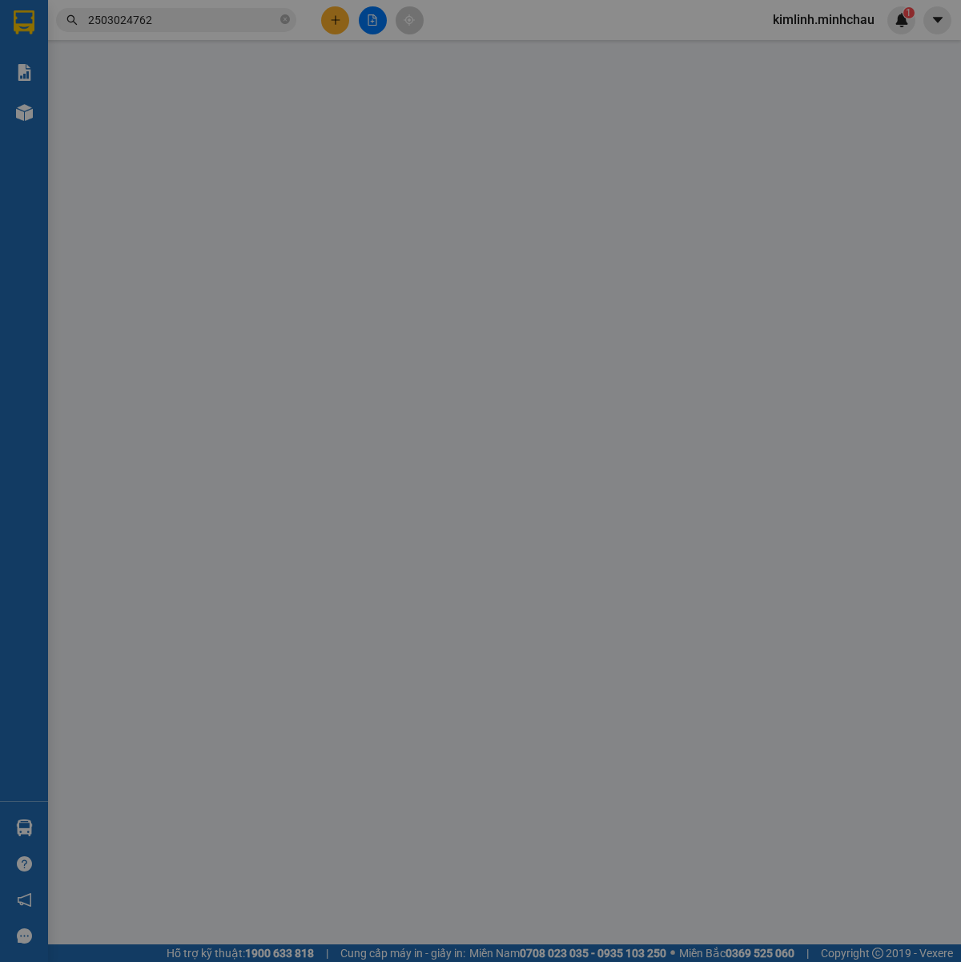
type input "CHỊ HẠNH"
type input "557"
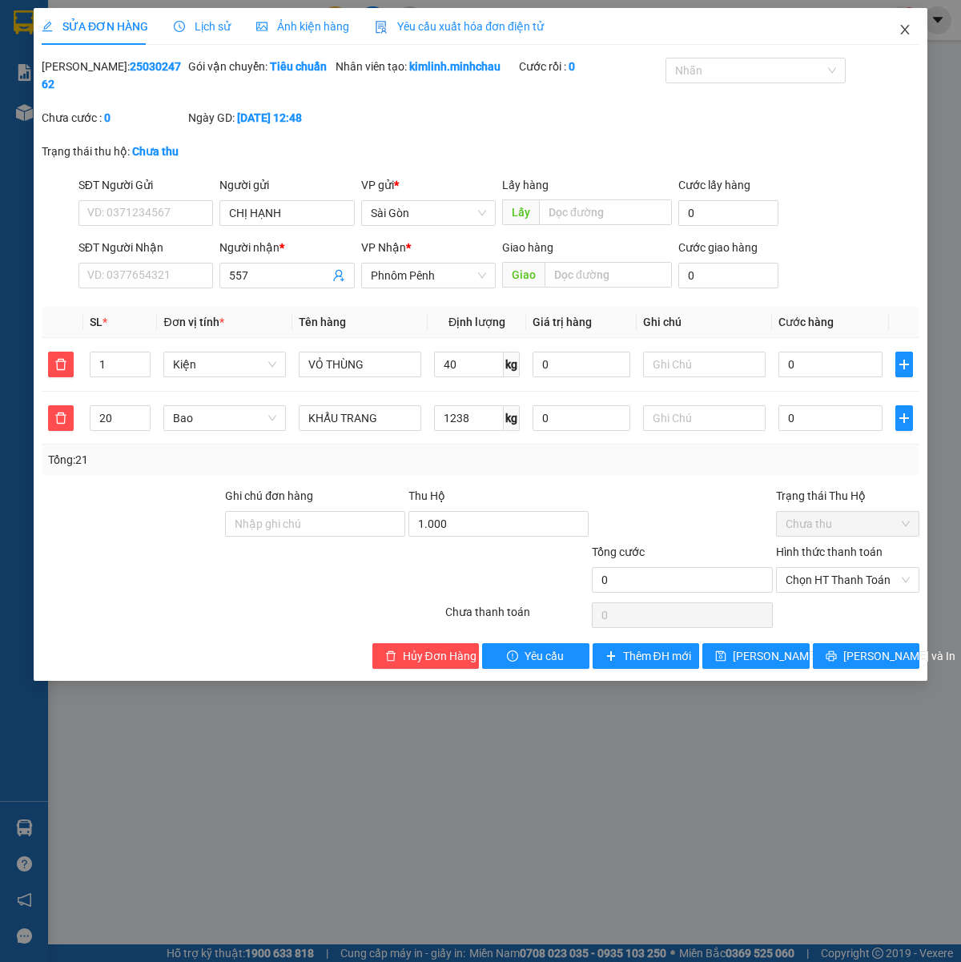
drag, startPoint x: 903, startPoint y: 33, endPoint x: 701, endPoint y: 44, distance: 202.2
click at [903, 33] on icon "close" at bounding box center [904, 30] width 9 height 10
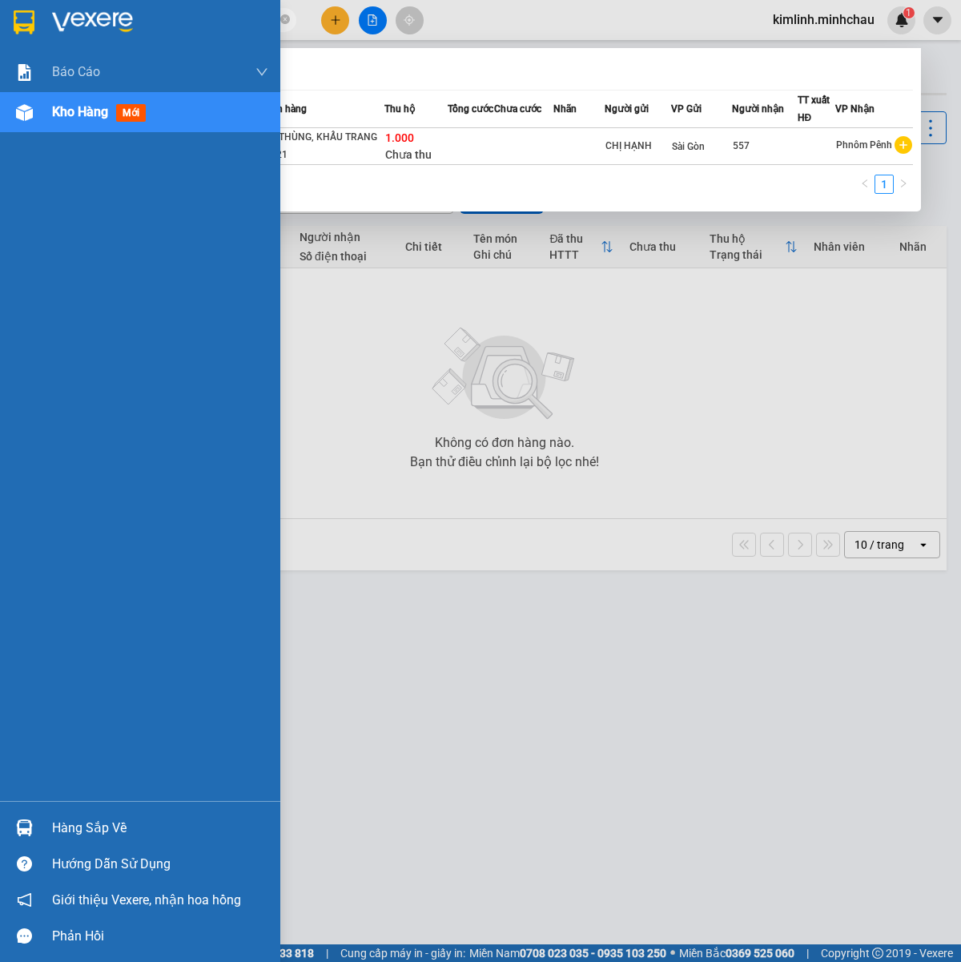
drag, startPoint x: 157, startPoint y: 16, endPoint x: -34, endPoint y: 22, distance: 190.8
click at [0, 22] on html "Kết quả tìm kiếm ( 1 ) Bộ lọc Mã ĐH Trạng thái Món hàng Thu hộ Tổng cước Chưa c…" at bounding box center [480, 481] width 961 height 962
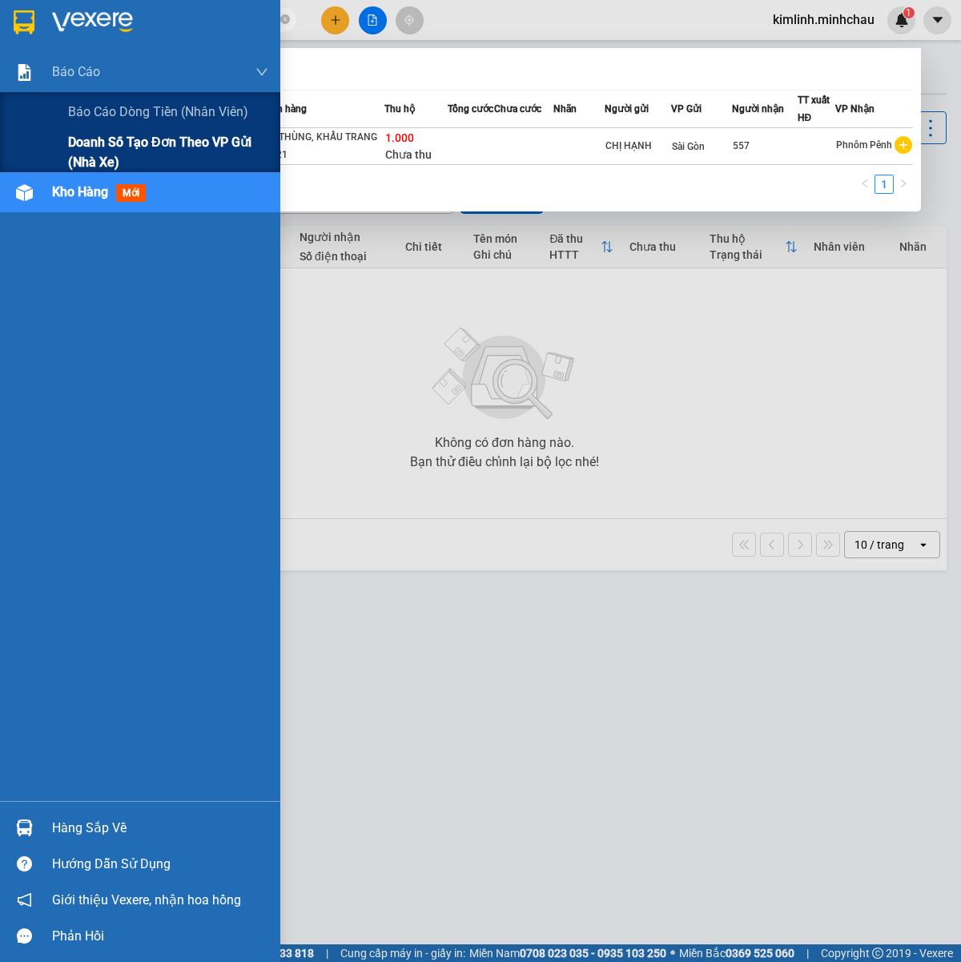
paste input "07040"
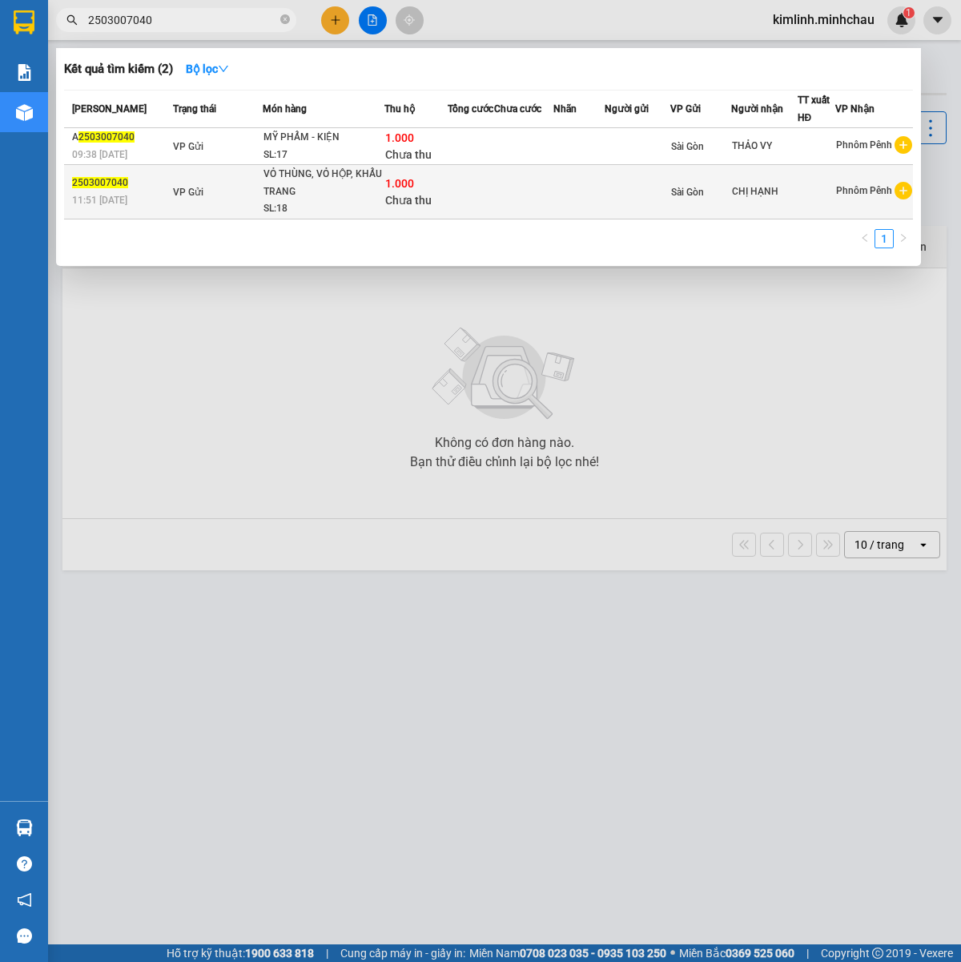
type input "2503007040"
click at [434, 179] on div "1.000 Chưa thu" at bounding box center [415, 192] width 61 height 34
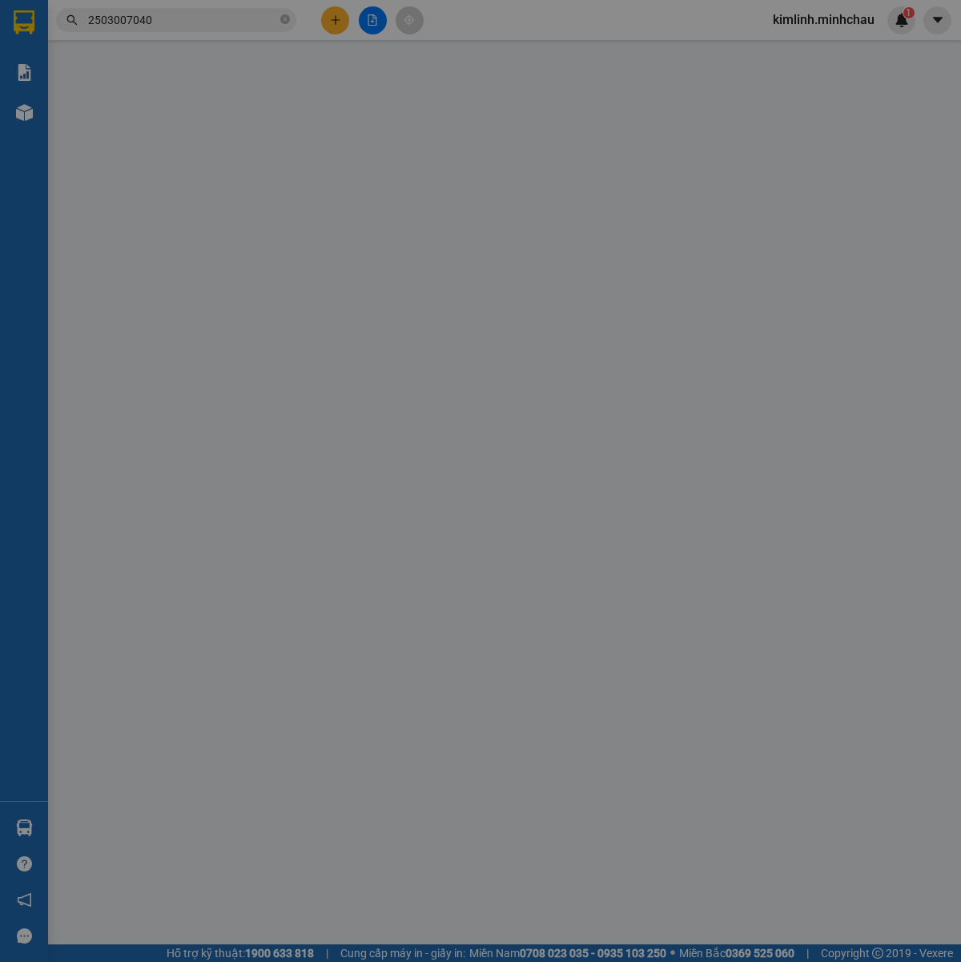
type input "CHỊ HẠNH"
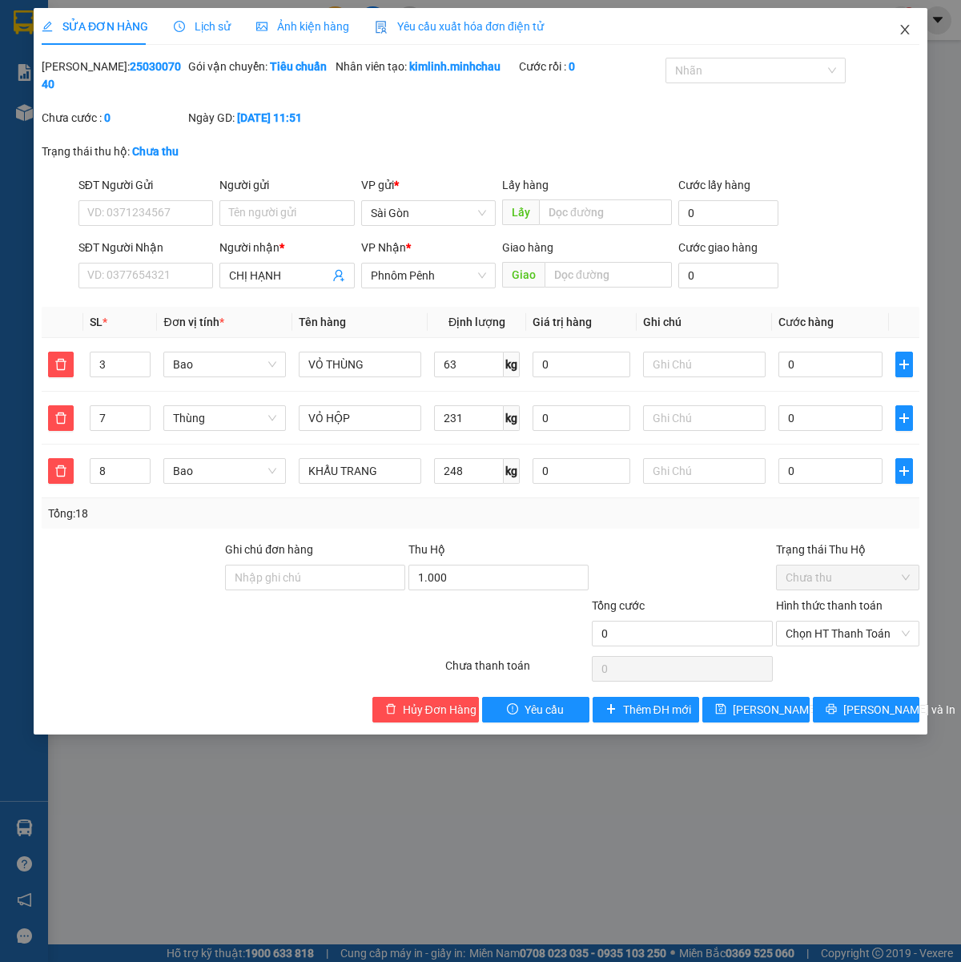
drag, startPoint x: 905, startPoint y: 32, endPoint x: 517, endPoint y: 38, distance: 388.6
click at [904, 33] on icon "close" at bounding box center [905, 29] width 13 height 13
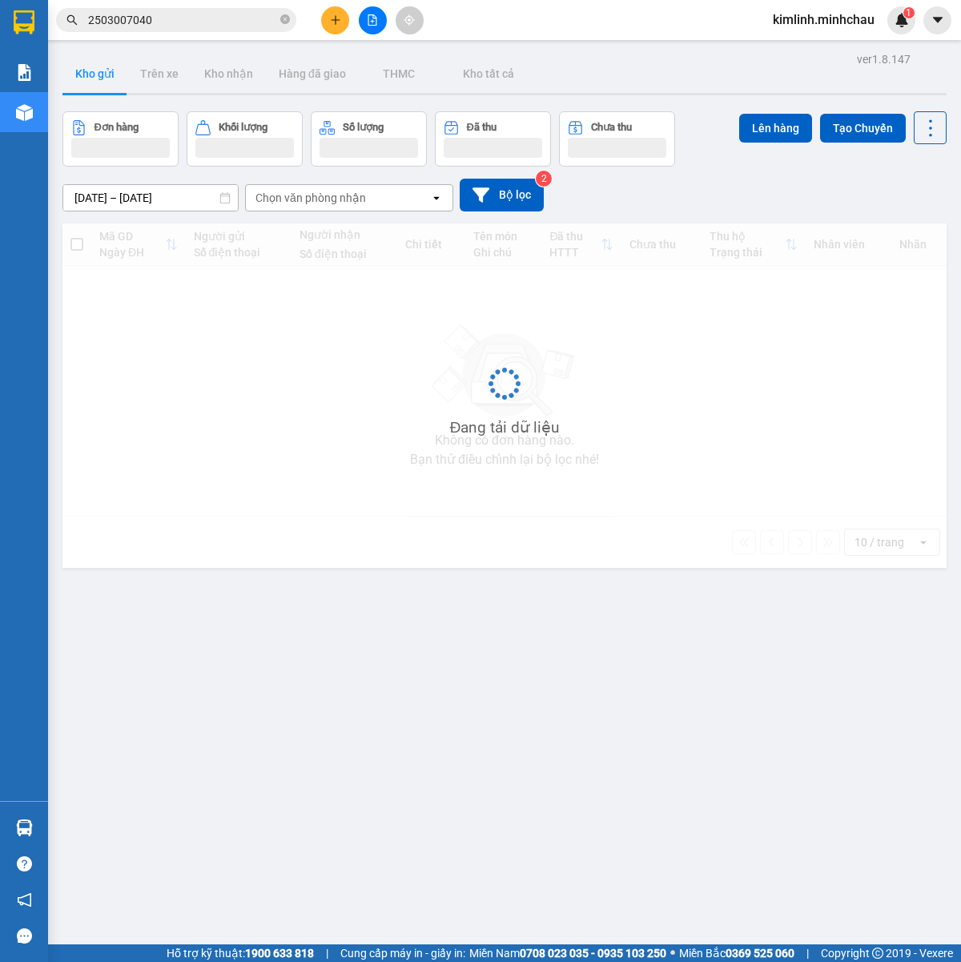
drag, startPoint x: 168, startPoint y: 20, endPoint x: -28, endPoint y: 22, distance: 196.3
click at [0, 22] on html "Kết quả tìm kiếm ( 2 ) Bộ lọc Mã ĐH Trạng thái Món hàng Thu hộ Tổng cước Chưa c…" at bounding box center [480, 481] width 961 height 962
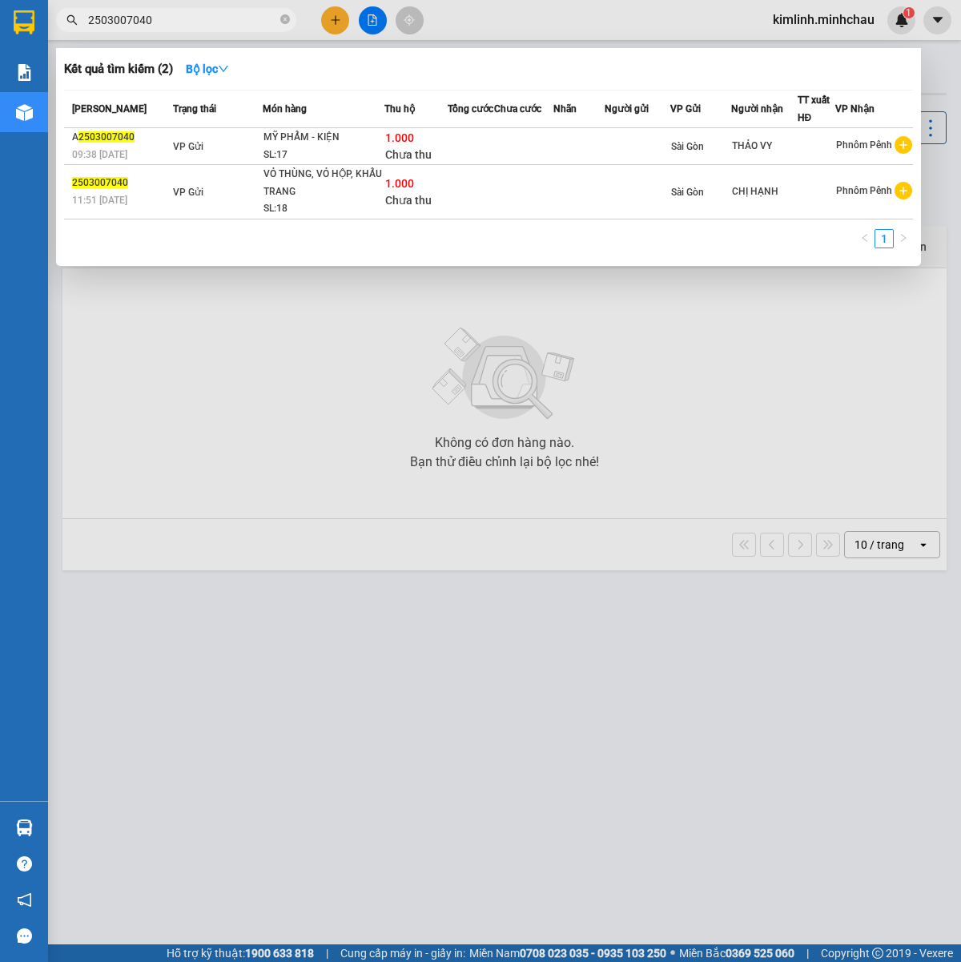
paste input "6333"
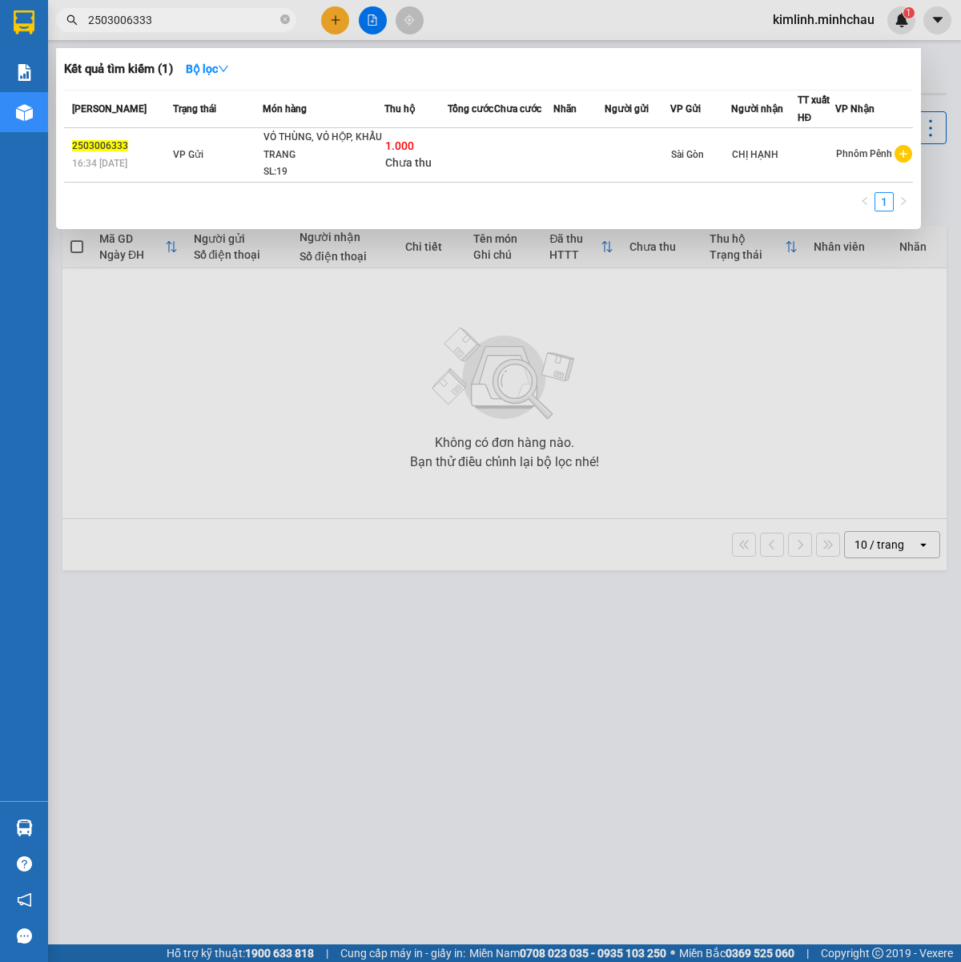
type input "2503006333"
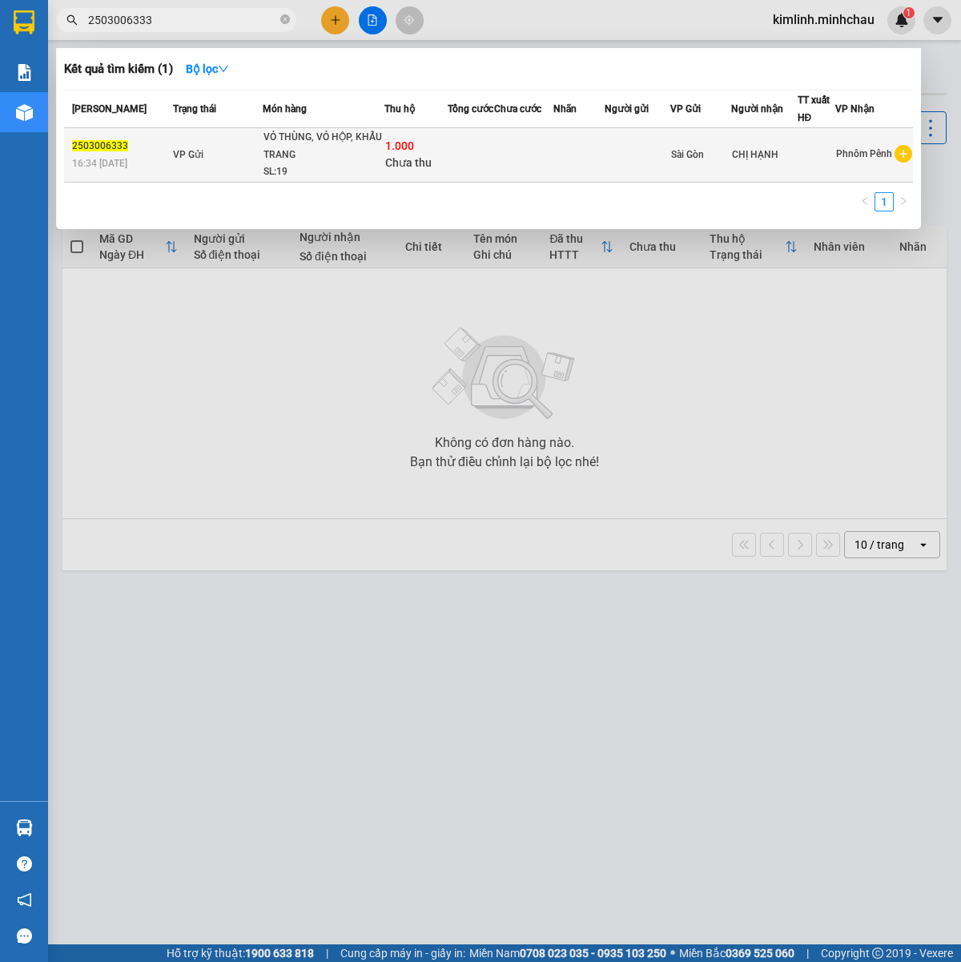
click at [352, 164] on div "SL: 19" at bounding box center [324, 172] width 120 height 18
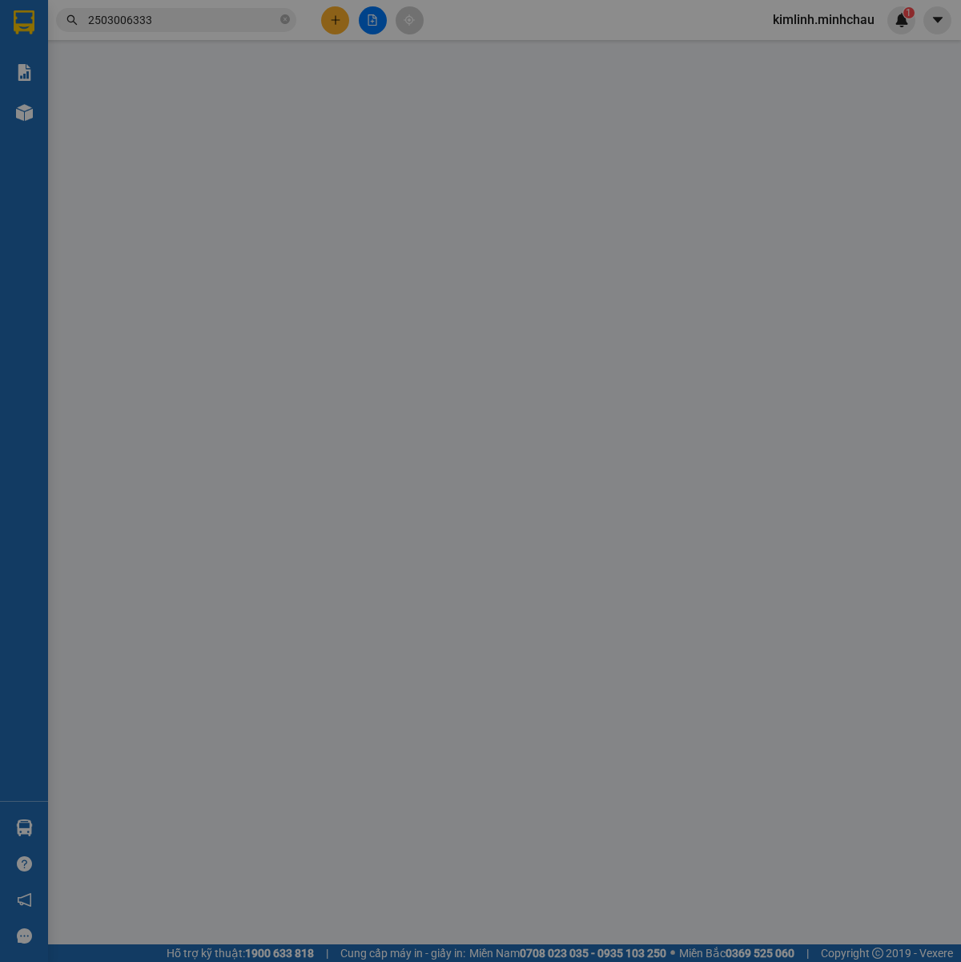
type input "CHỊ HẠNH"
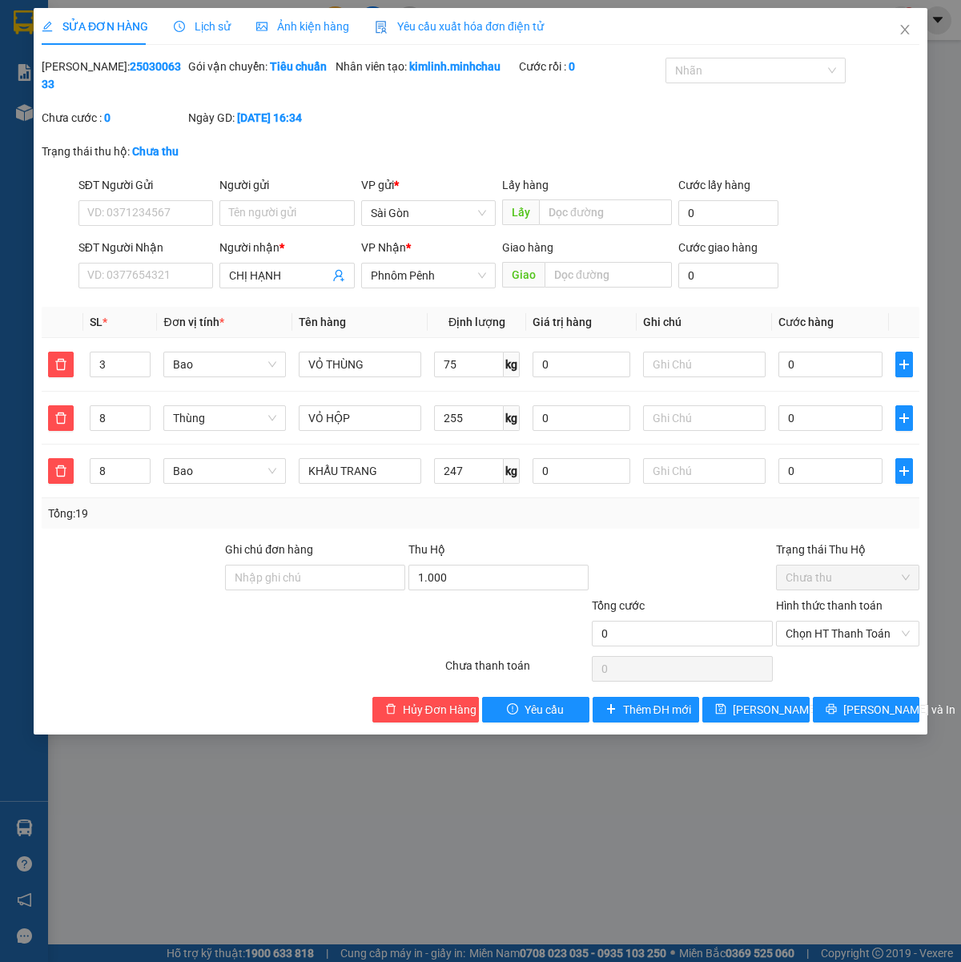
click at [259, 852] on div "SỬA ĐƠN HÀNG Lịch sử Ảnh kiện hàng Yêu cầu xuất hóa đơn điện tử Total Paid Fee …" at bounding box center [480, 481] width 961 height 962
click at [908, 28] on icon "close" at bounding box center [905, 29] width 13 height 13
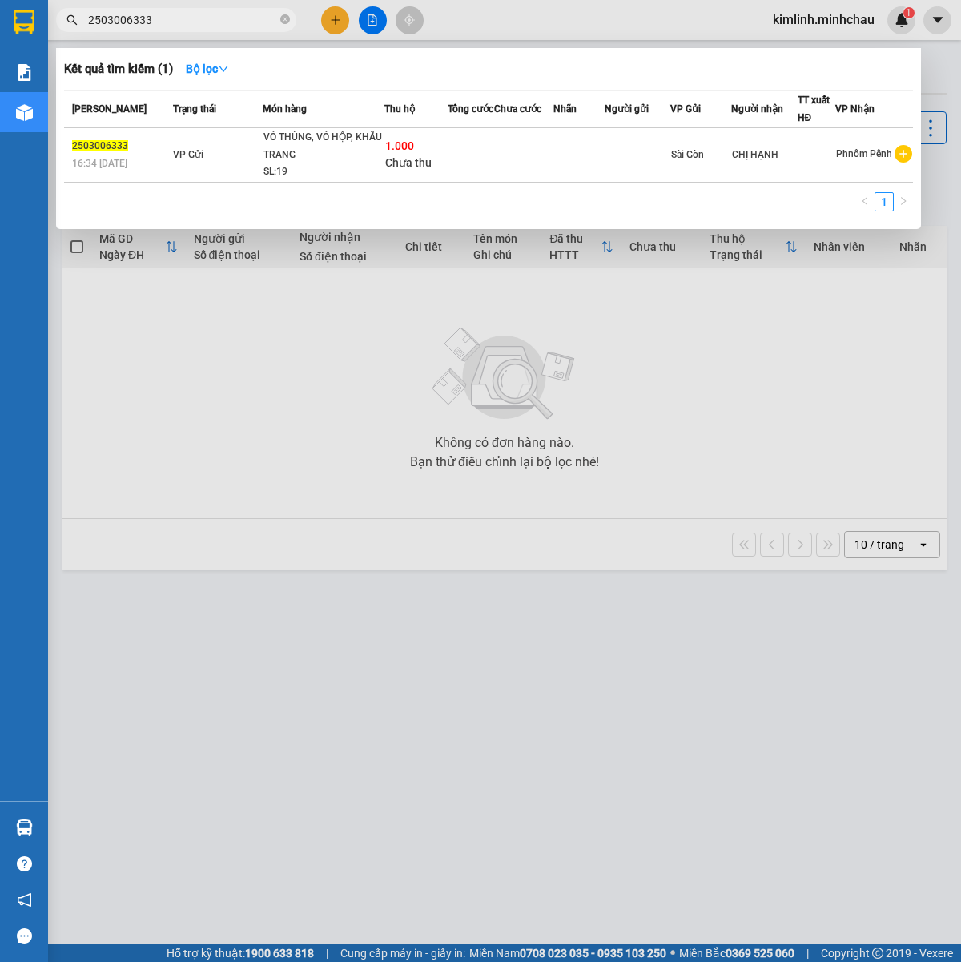
drag, startPoint x: 99, startPoint y: 10, endPoint x: -208, endPoint y: -19, distance: 308.2
click at [0, 0] on html "Kết quả tìm kiếm ( 1 ) Bộ lọc Mã ĐH Trạng thái Món hàng Thu hộ Tổng cước Chưa c…" at bounding box center [480, 481] width 961 height 962
paste input "3005019282"
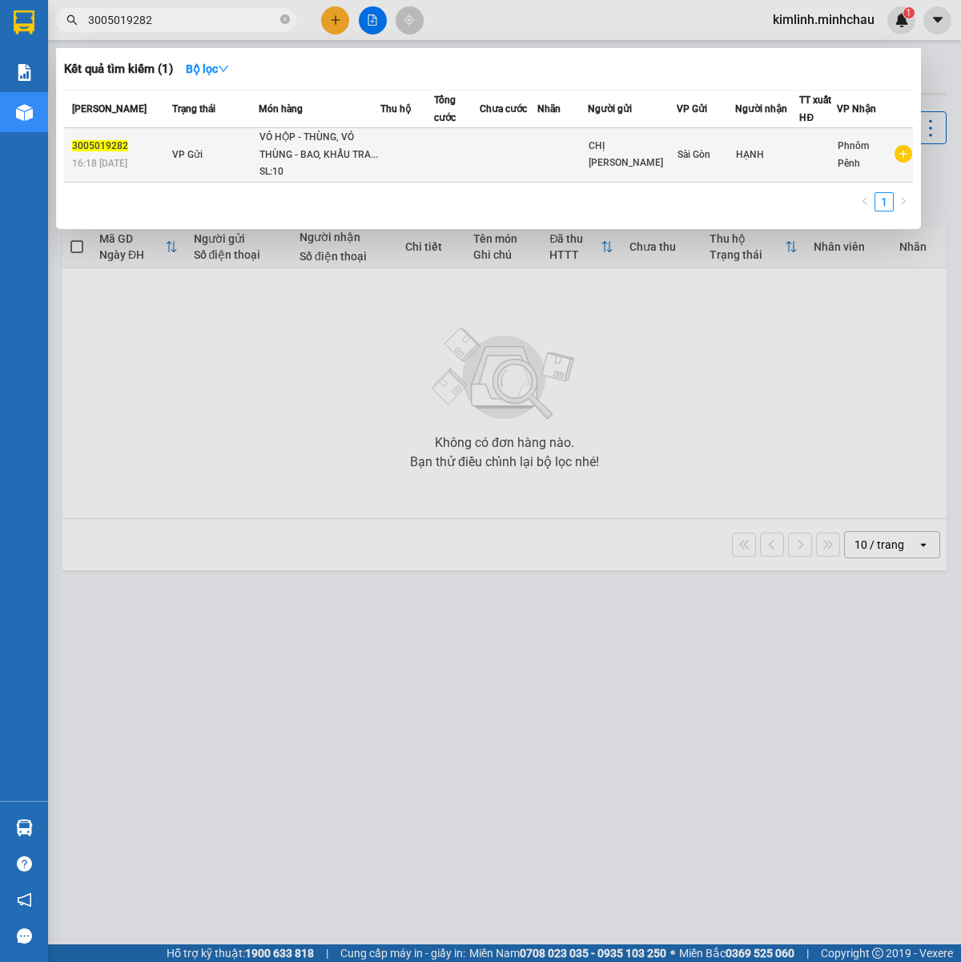
type input "3005019282"
click at [314, 161] on div "VỎ HỘP - THÙNG, VỎ THÙNG - BAO, KHẨU TRA..." at bounding box center [320, 146] width 120 height 34
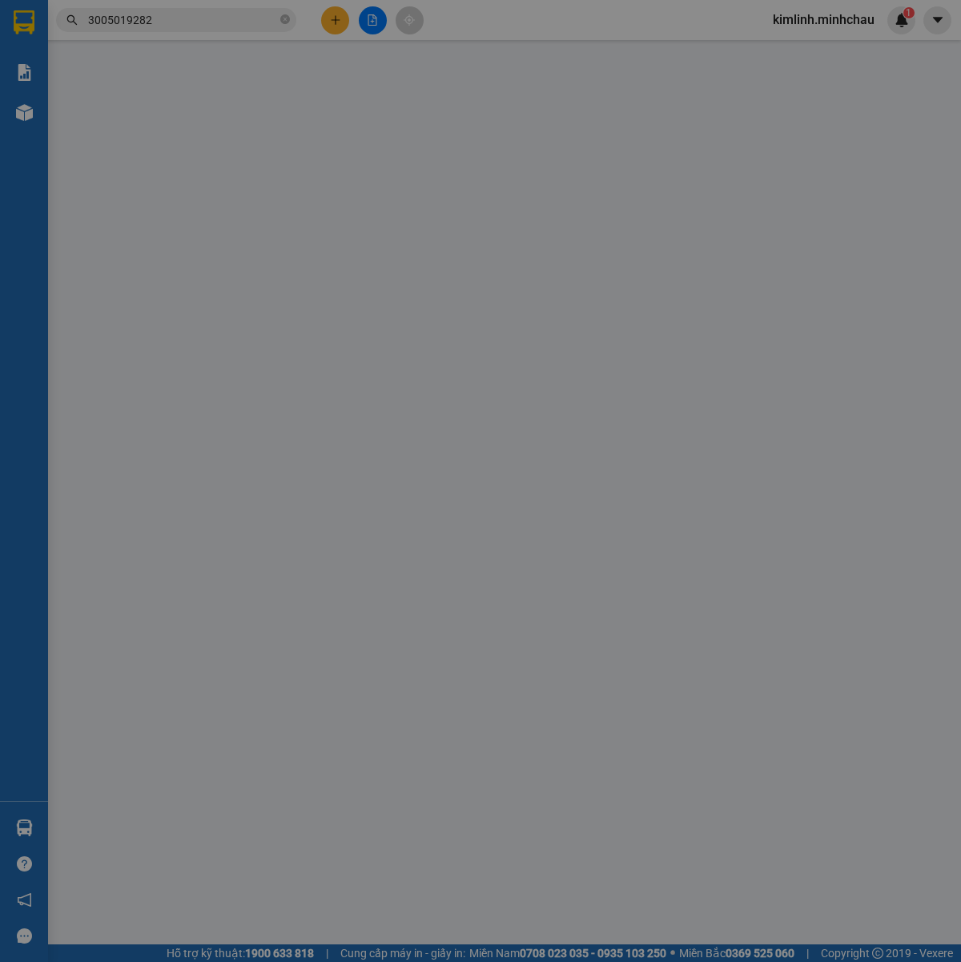
type input "CHỊ LỆ"
type input "HẠNH"
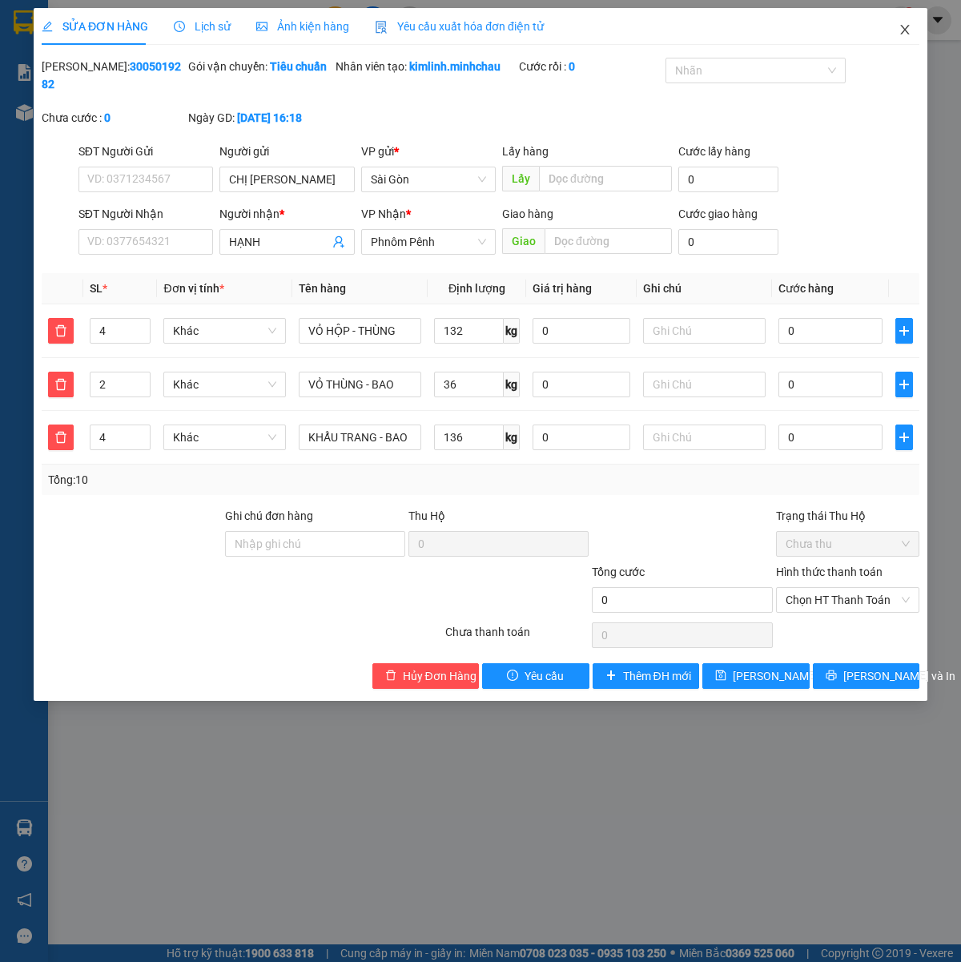
click at [908, 26] on icon "close" at bounding box center [904, 30] width 9 height 10
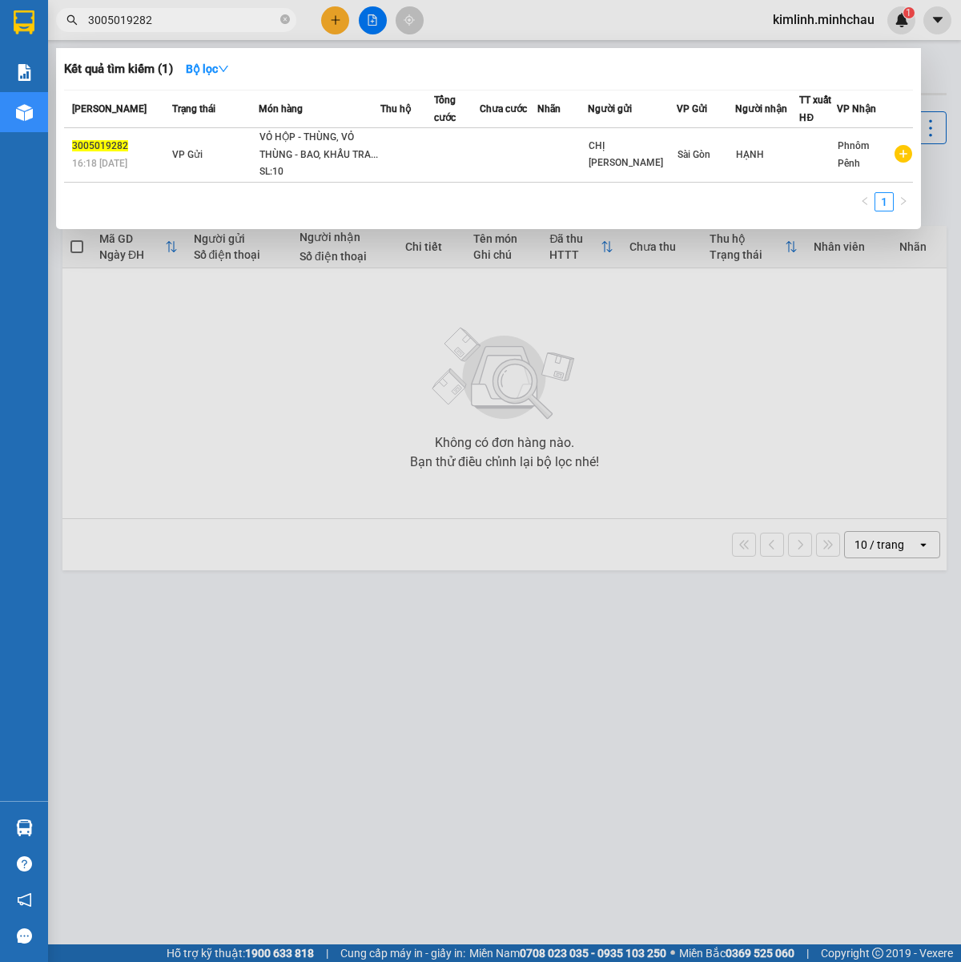
drag, startPoint x: -34, startPoint y: 17, endPoint x: -152, endPoint y: 18, distance: 118.6
click at [0, 18] on html "Kết quả tìm kiếm ( 1 ) Bộ lọc Mã ĐH Trạng thái Món hàng Thu hộ Tổng cước Chưa c…" at bounding box center [480, 481] width 961 height 962
paste input "1"
click at [324, 167] on div "SL: 17" at bounding box center [325, 172] width 120 height 18
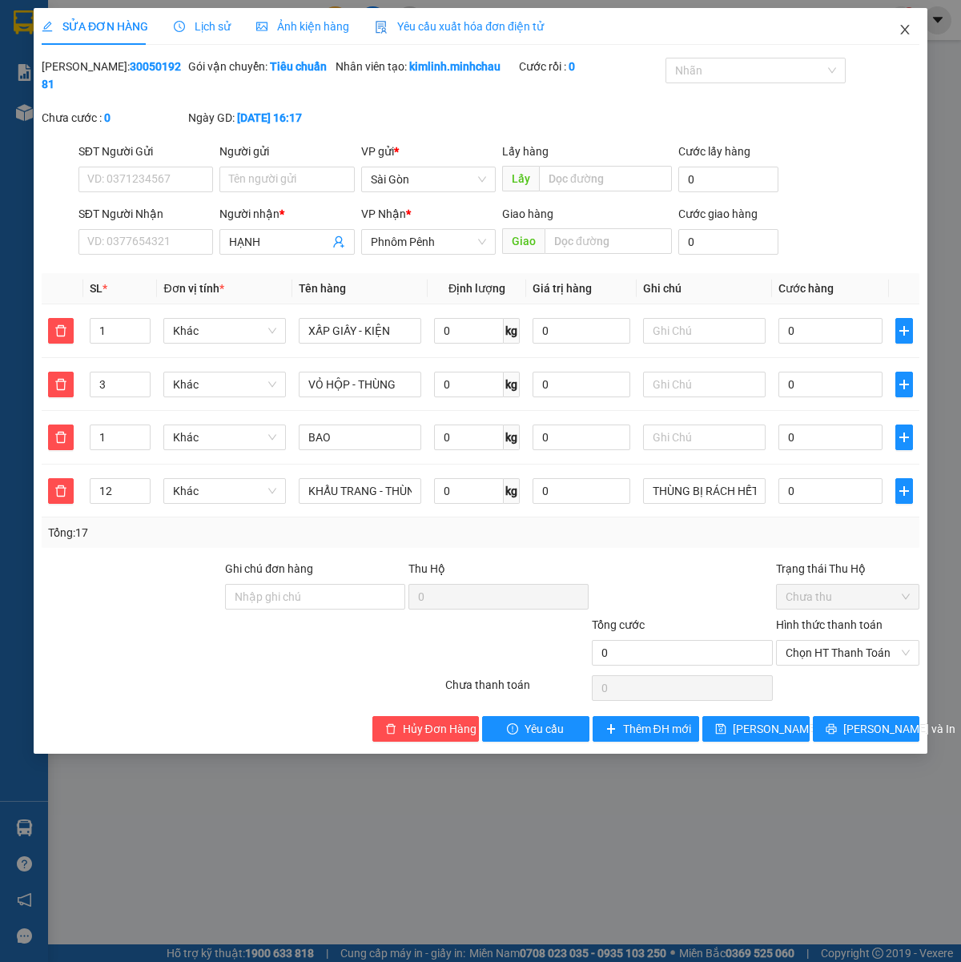
click at [895, 30] on span "Close" at bounding box center [905, 30] width 45 height 45
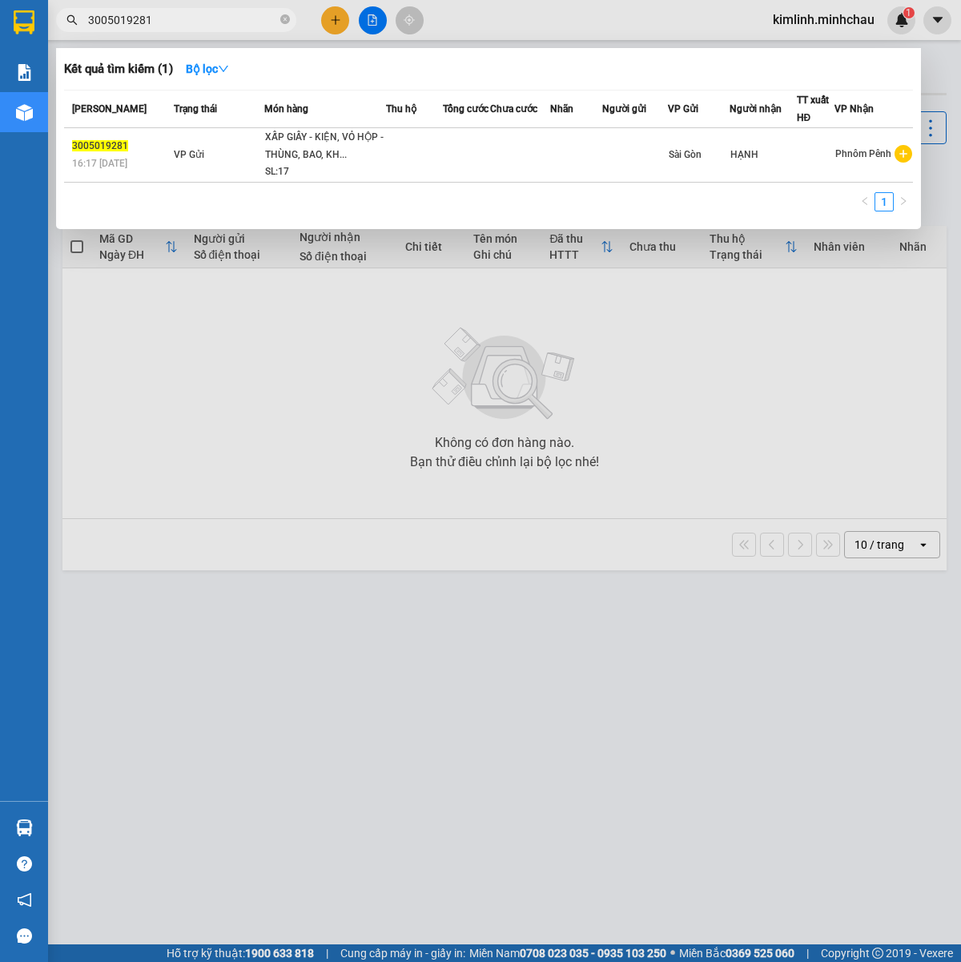
drag, startPoint x: 173, startPoint y: 18, endPoint x: -326, endPoint y: 14, distance: 499.1
click at [0, 14] on html "Kết quả tìm kiếm ( 1 ) Bộ lọc Mã ĐH Trạng thái Món hàng Thu hộ Tổng cước Chưa c…" at bounding box center [480, 481] width 961 height 962
paste input "260501440"
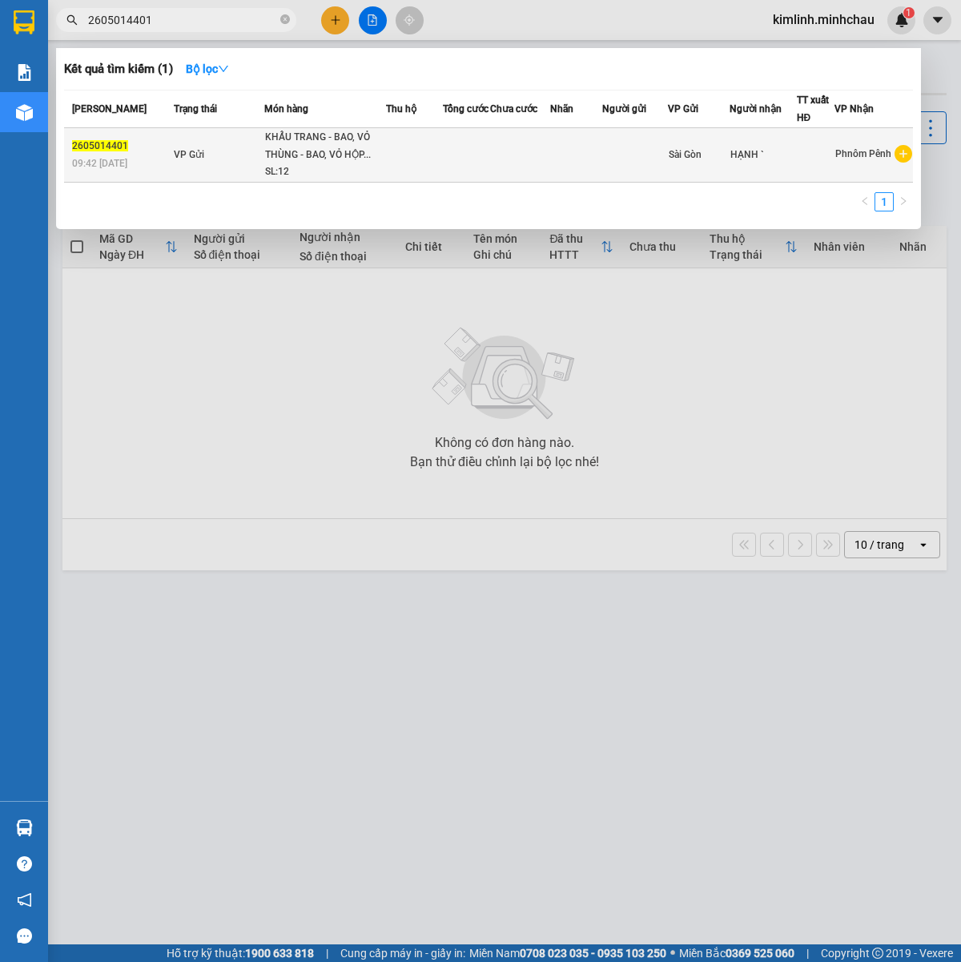
click at [322, 157] on div "KHẨU TRANG - BAO, VỎ THÙNG - BAO, VỎ HỘP..." at bounding box center [325, 146] width 120 height 34
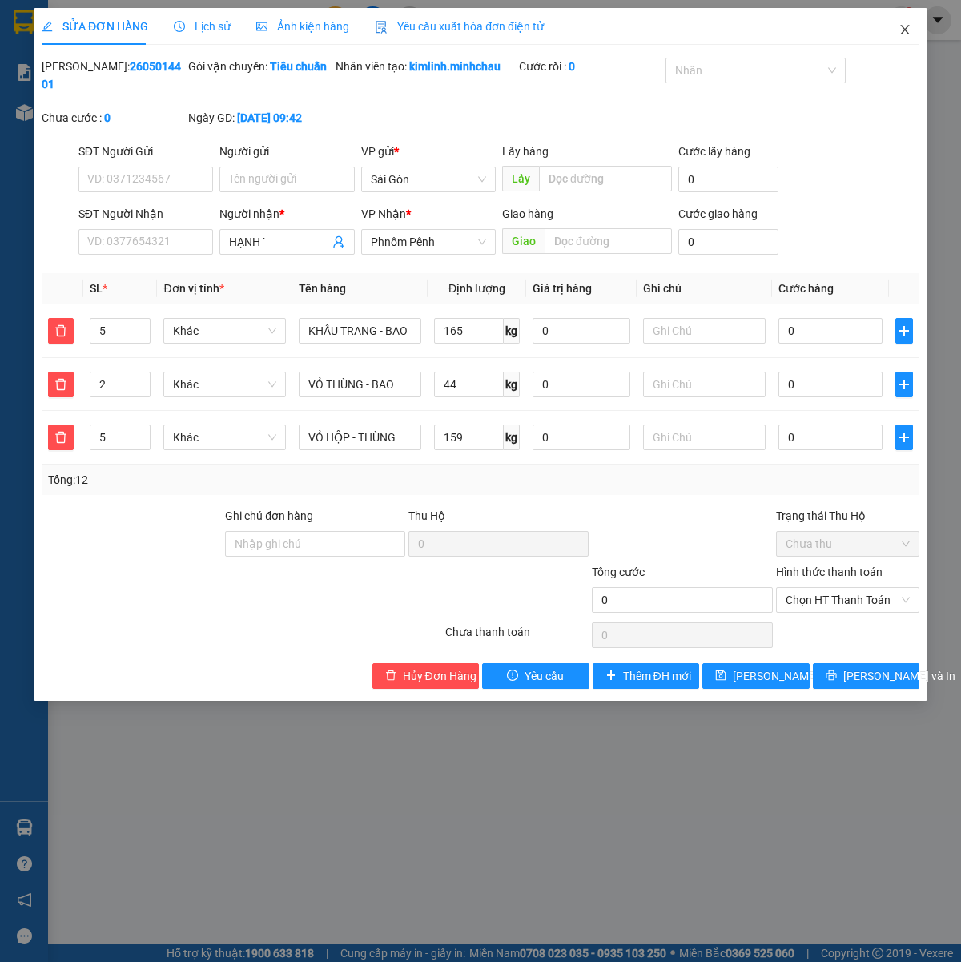
drag, startPoint x: 908, startPoint y: 26, endPoint x: 787, endPoint y: 46, distance: 122.6
click at [908, 26] on icon "close" at bounding box center [904, 30] width 9 height 10
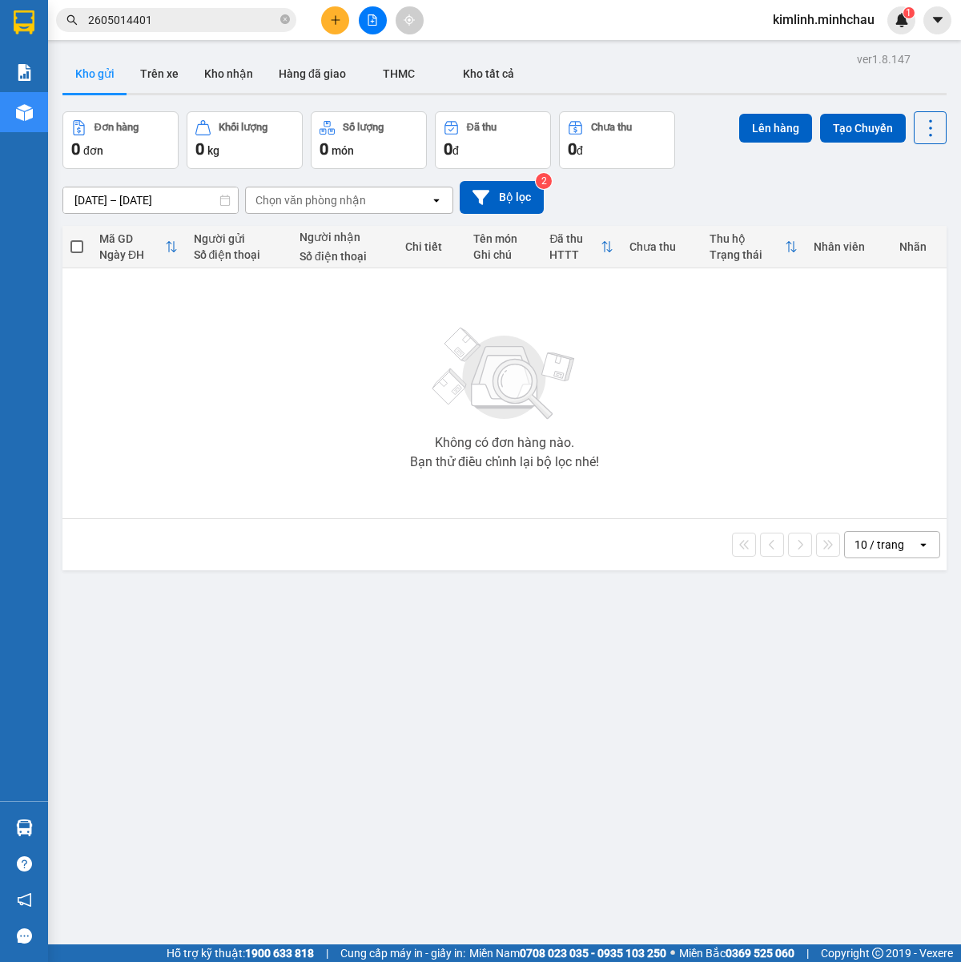
drag, startPoint x: 166, startPoint y: 16, endPoint x: -92, endPoint y: 13, distance: 258.0
click at [0, 13] on html "Kết quả tìm kiếm ( 1 ) Bộ lọc Mã ĐH Trạng thái Món hàng Thu hộ Tổng cước Chưa c…" at bounding box center [480, 481] width 961 height 962
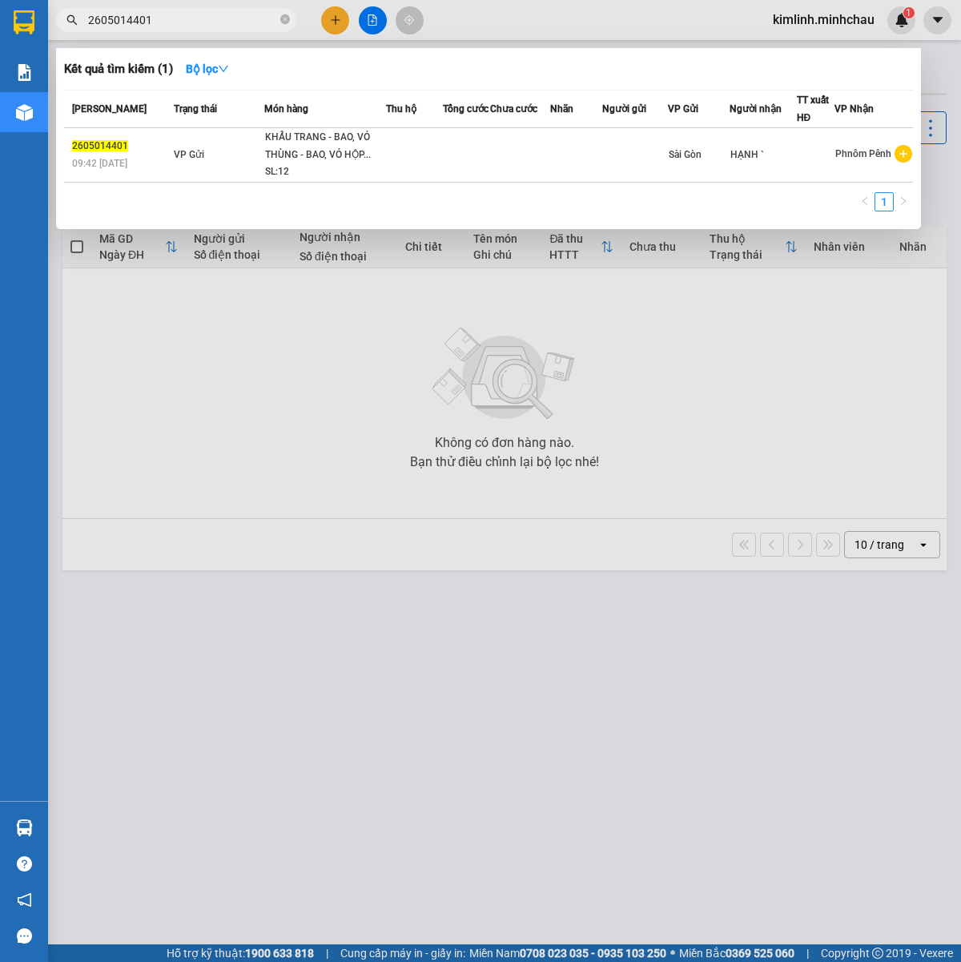
paste input "305013598"
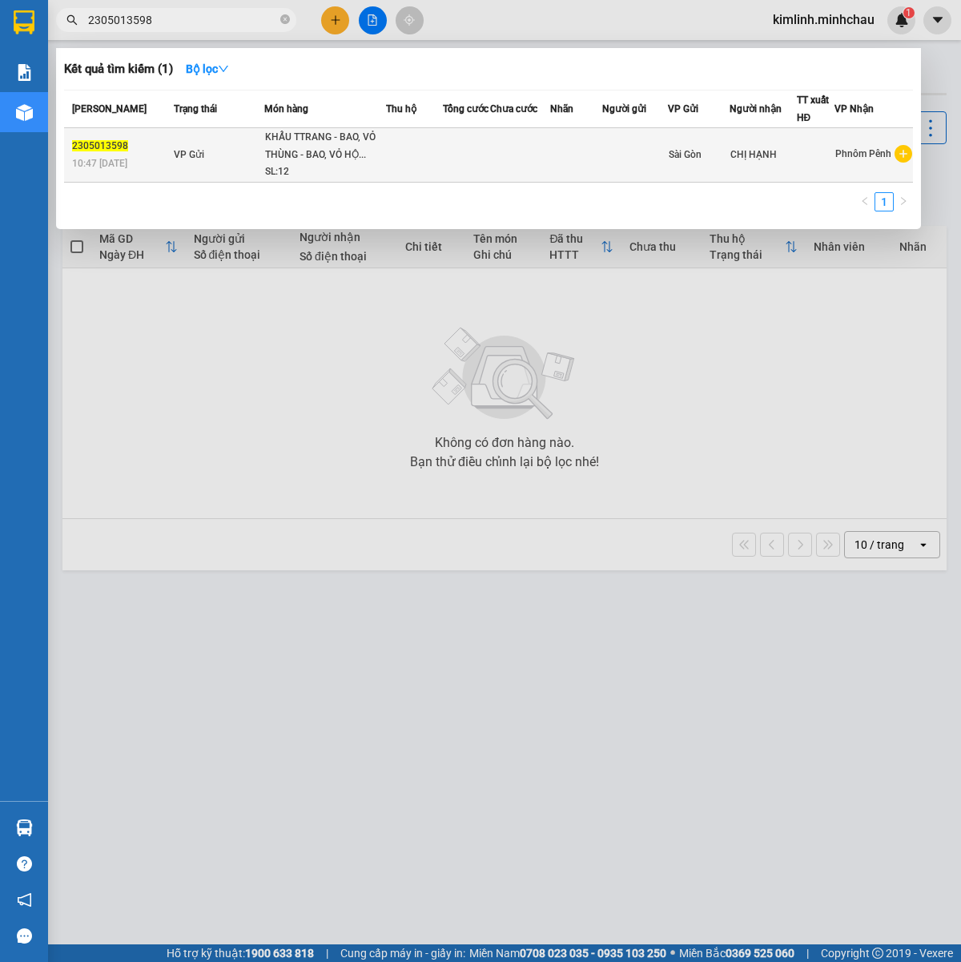
type input "2305013598"
click at [284, 162] on div "KHẨU TTRANG - BAO, VỎ THÙNG - BAO, VỎ HỘ..." at bounding box center [325, 146] width 120 height 34
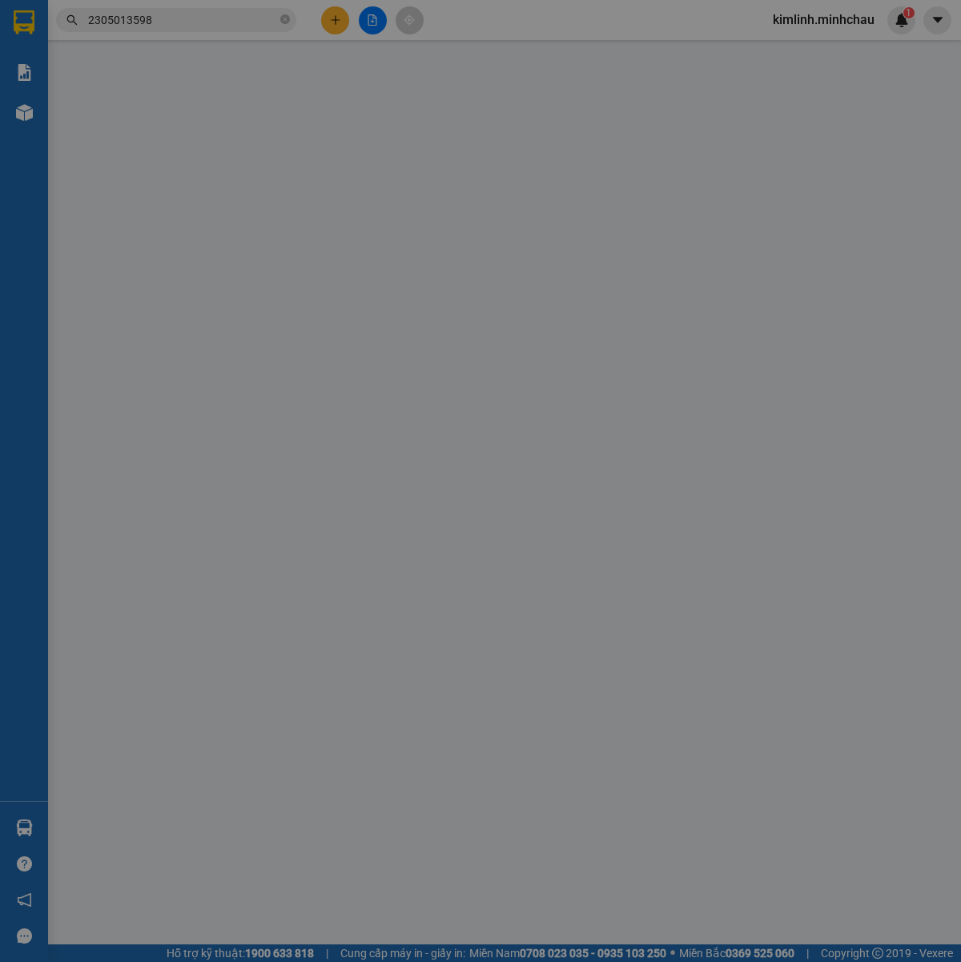
type input "CHỊ HẠNH"
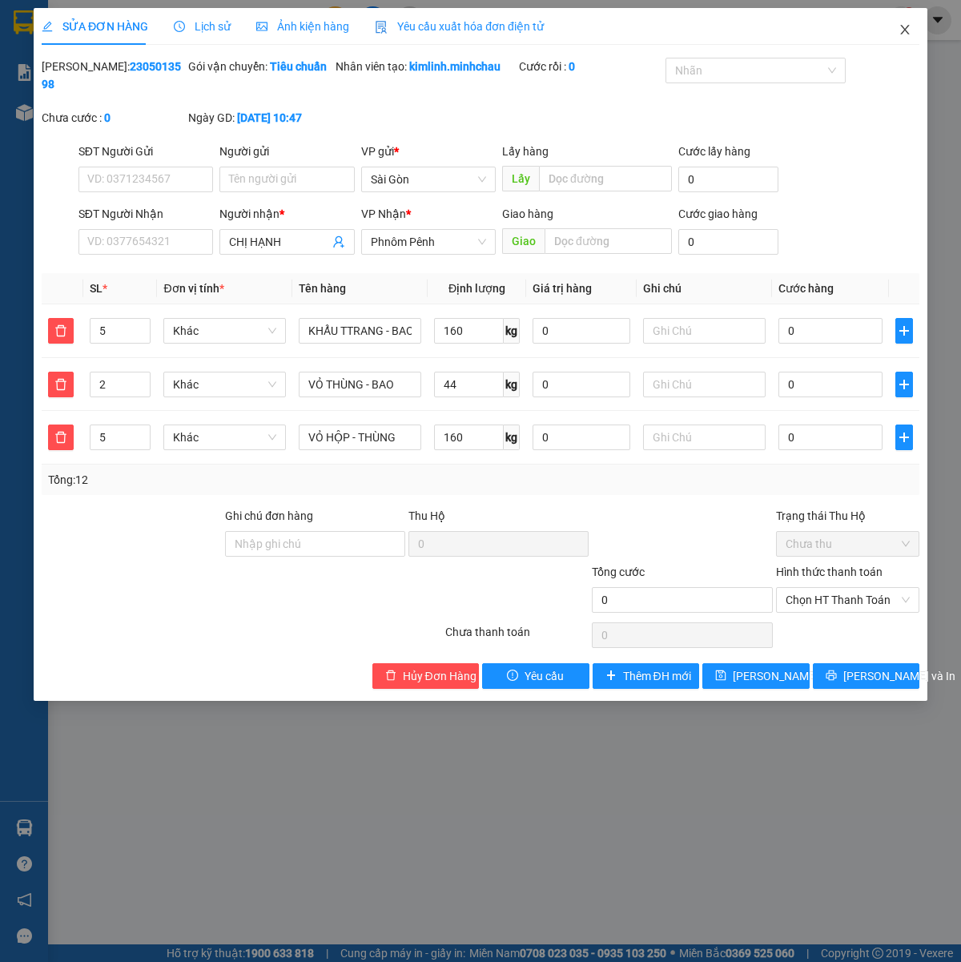
drag, startPoint x: 910, startPoint y: 25, endPoint x: 890, endPoint y: 34, distance: 21.9
click at [910, 24] on icon "close" at bounding box center [905, 29] width 13 height 13
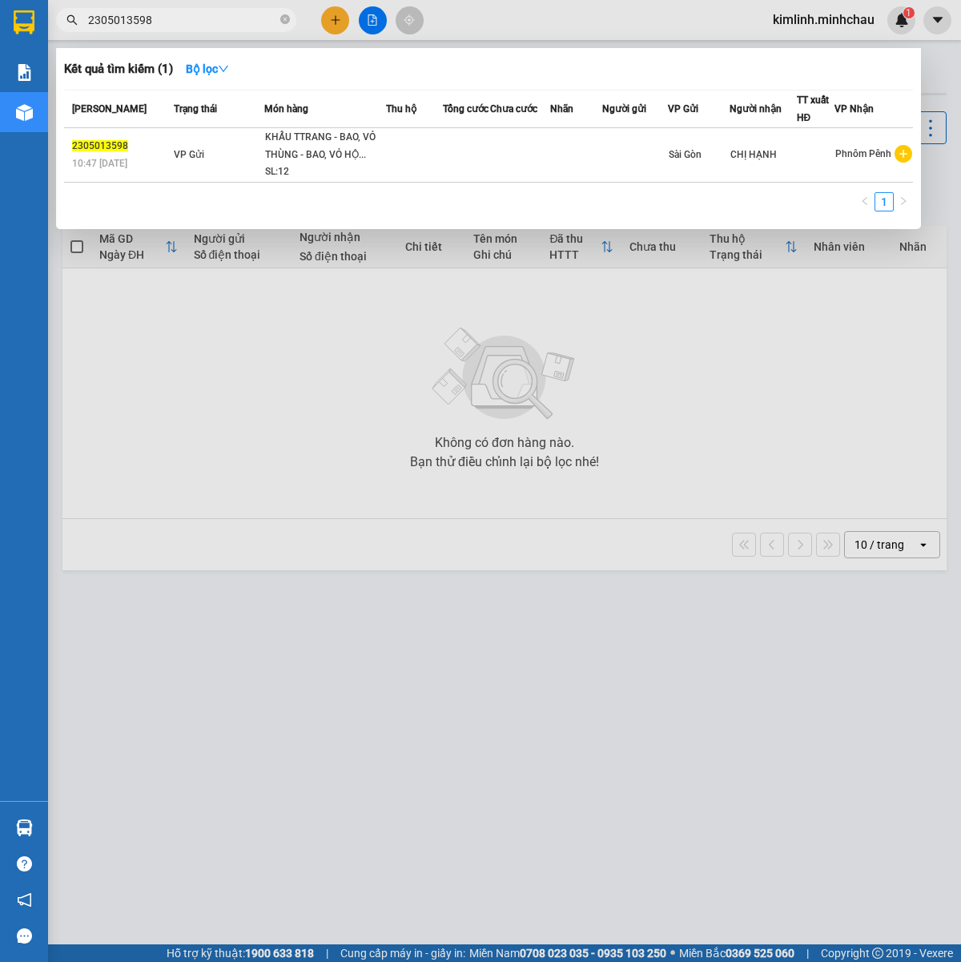
drag, startPoint x: 66, startPoint y: 20, endPoint x: -43, endPoint y: 20, distance: 108.9
click at [0, 20] on html "Kết quả tìm kiếm ( 1 ) Bộ lọc Mã ĐH Trạng thái Món hàng Thu hộ Tổng cước Chưa c…" at bounding box center [480, 481] width 961 height 962
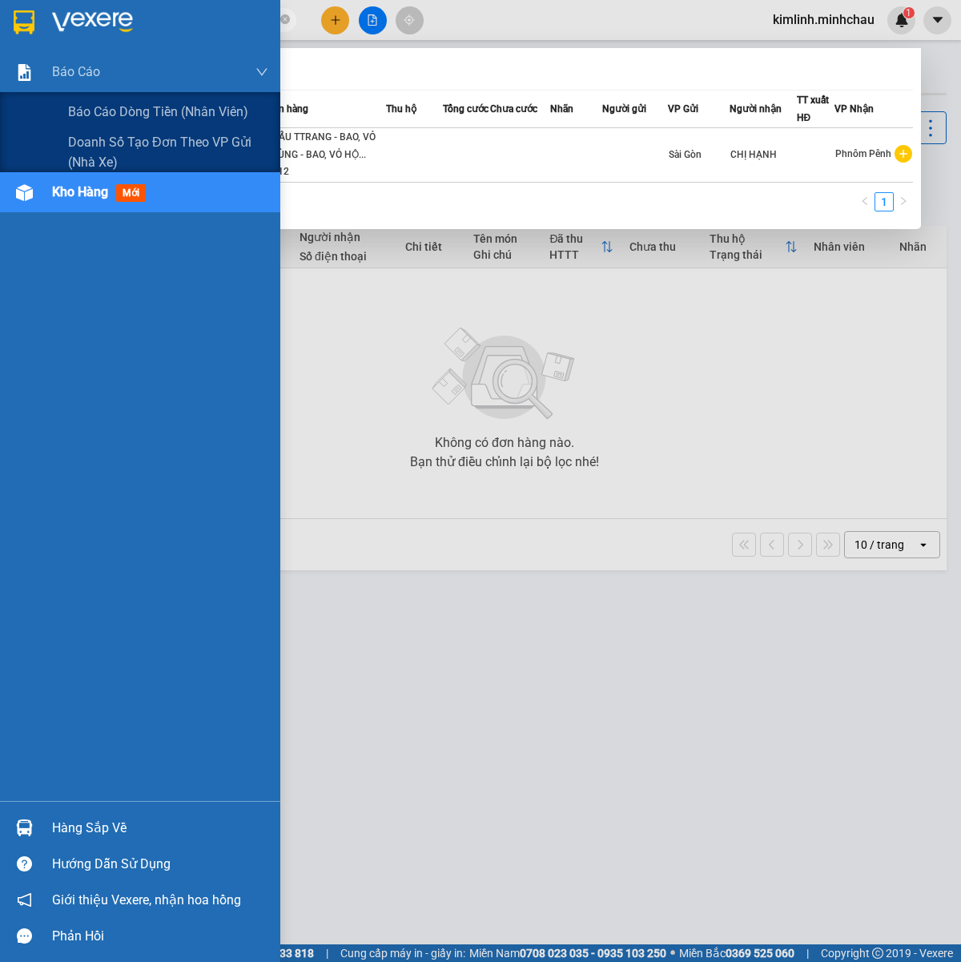
paste input "3005019281"
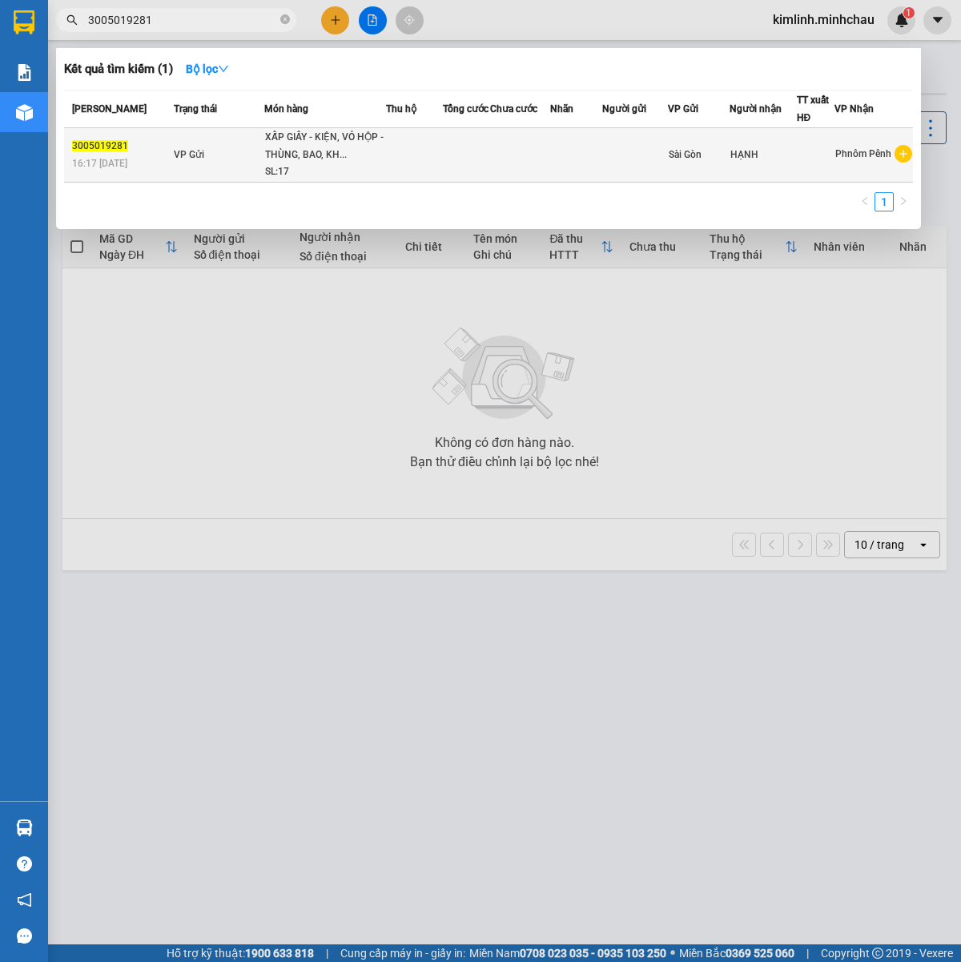
type input "3005019281"
click at [349, 164] on div "SL: 17" at bounding box center [325, 172] width 120 height 18
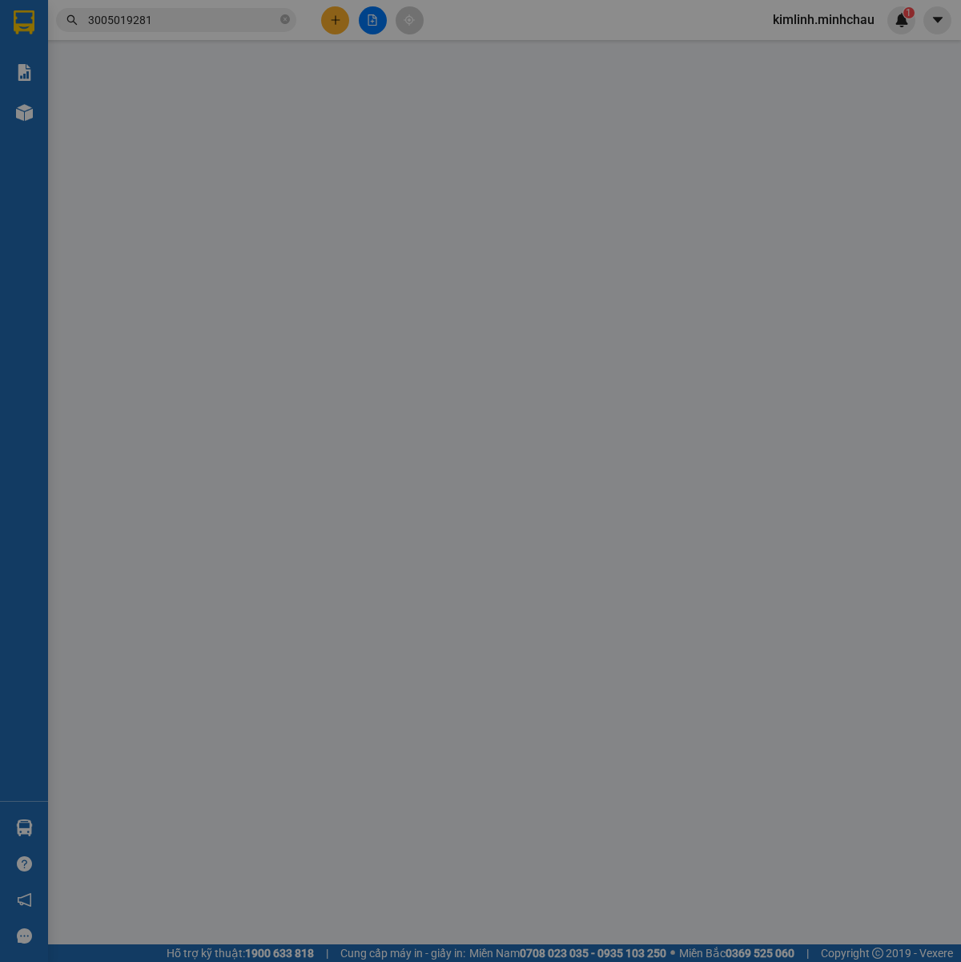
type input "HẠNH"
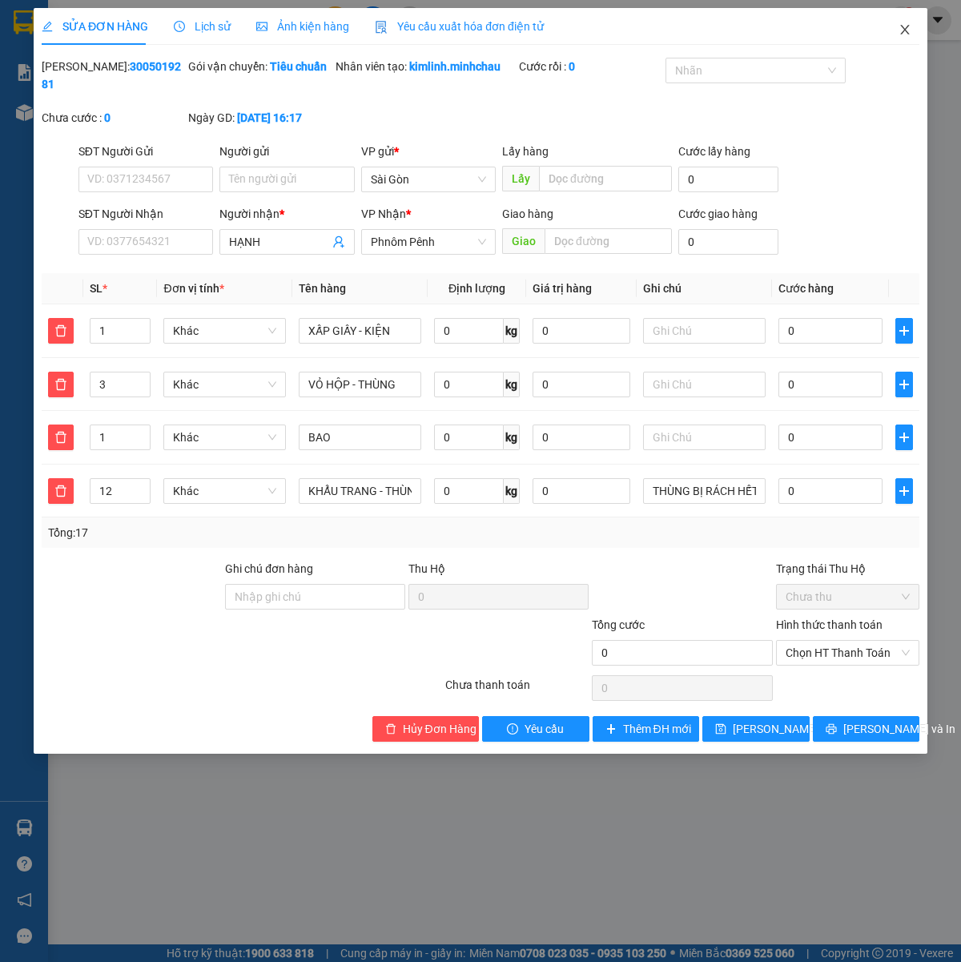
click at [905, 37] on span "Close" at bounding box center [905, 30] width 45 height 45
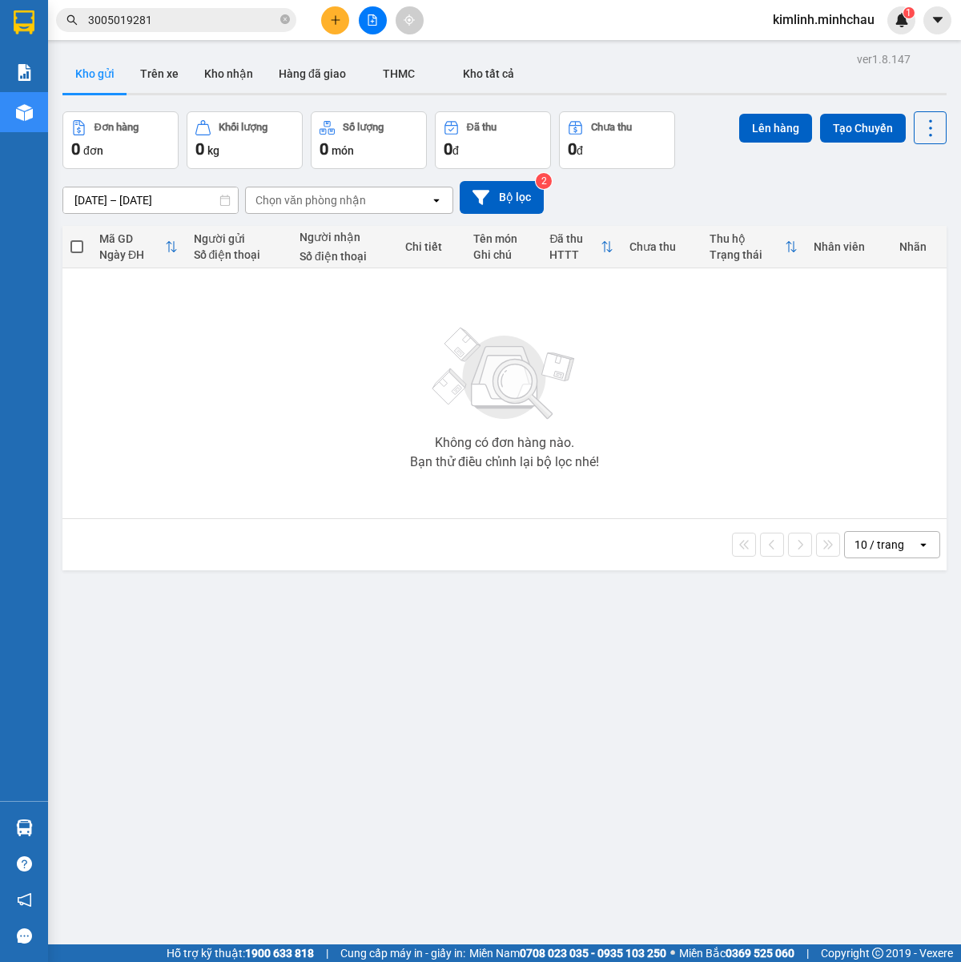
click at [175, 18] on input "3005019281" at bounding box center [182, 20] width 189 height 18
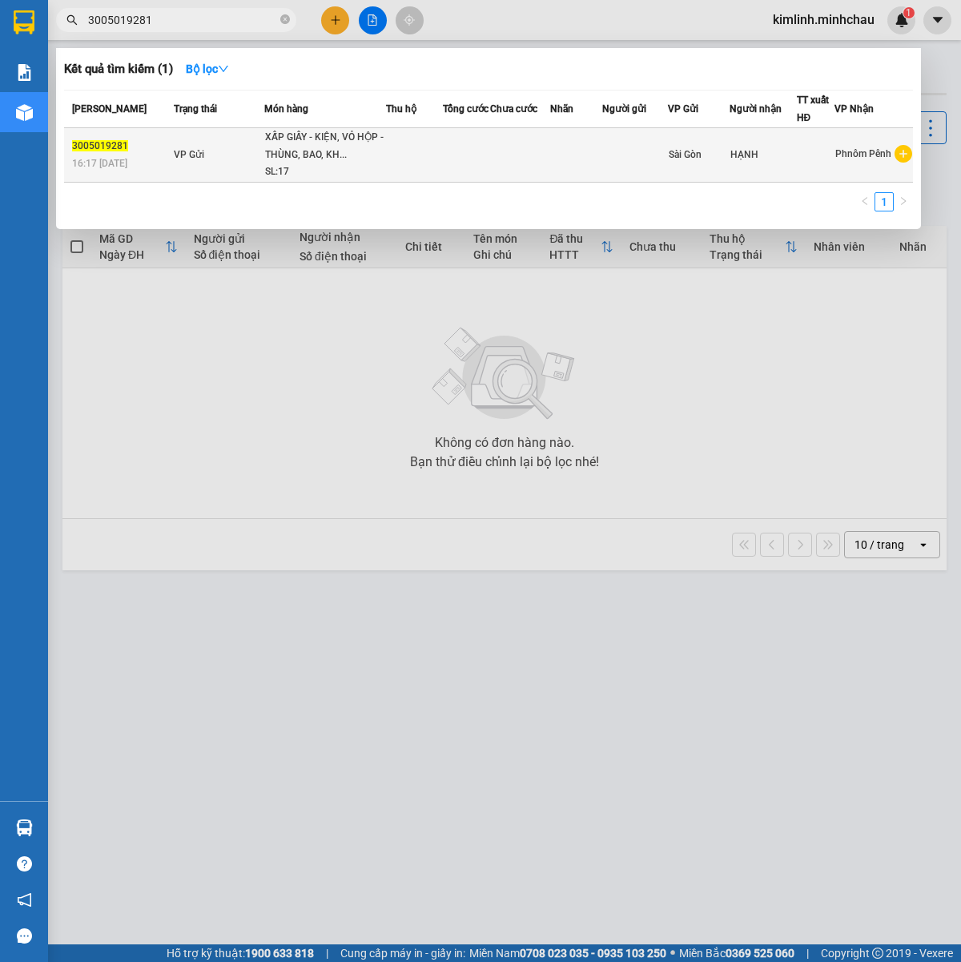
click at [265, 135] on div "XẤP GIẤY - KIỆN, VỎ HỘP - THÙNG, BAO, KH..." at bounding box center [325, 146] width 120 height 34
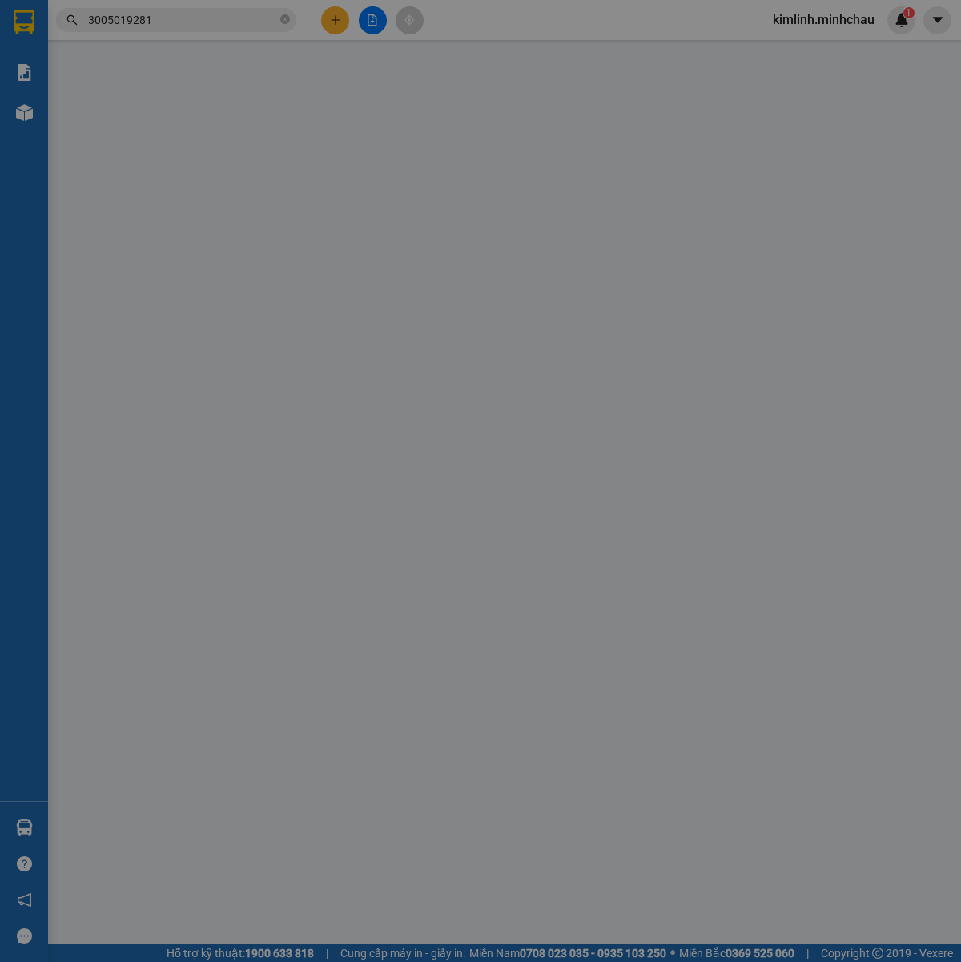
type input "HẠNH"
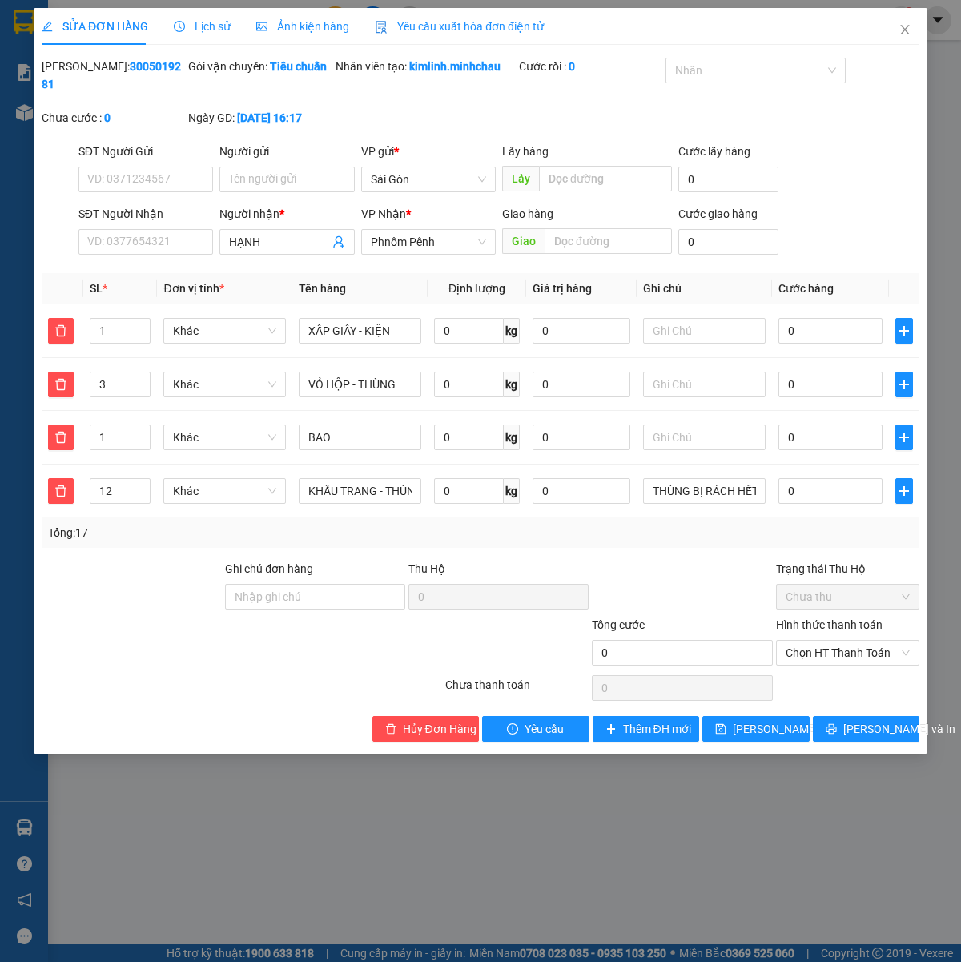
click at [185, 615] on div at bounding box center [131, 588] width 183 height 56
